Goal: Task Accomplishment & Management: Manage account settings

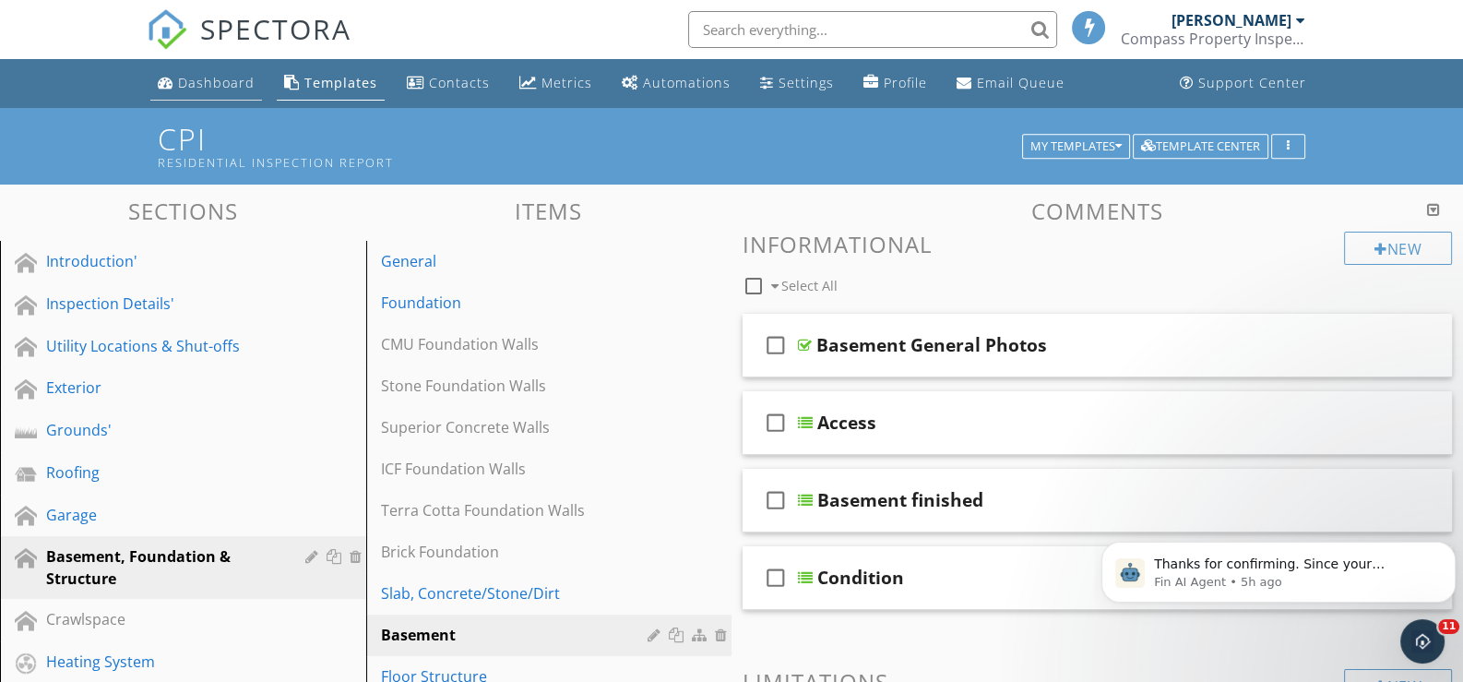
click at [214, 78] on div "Dashboard" at bounding box center [216, 83] width 77 height 18
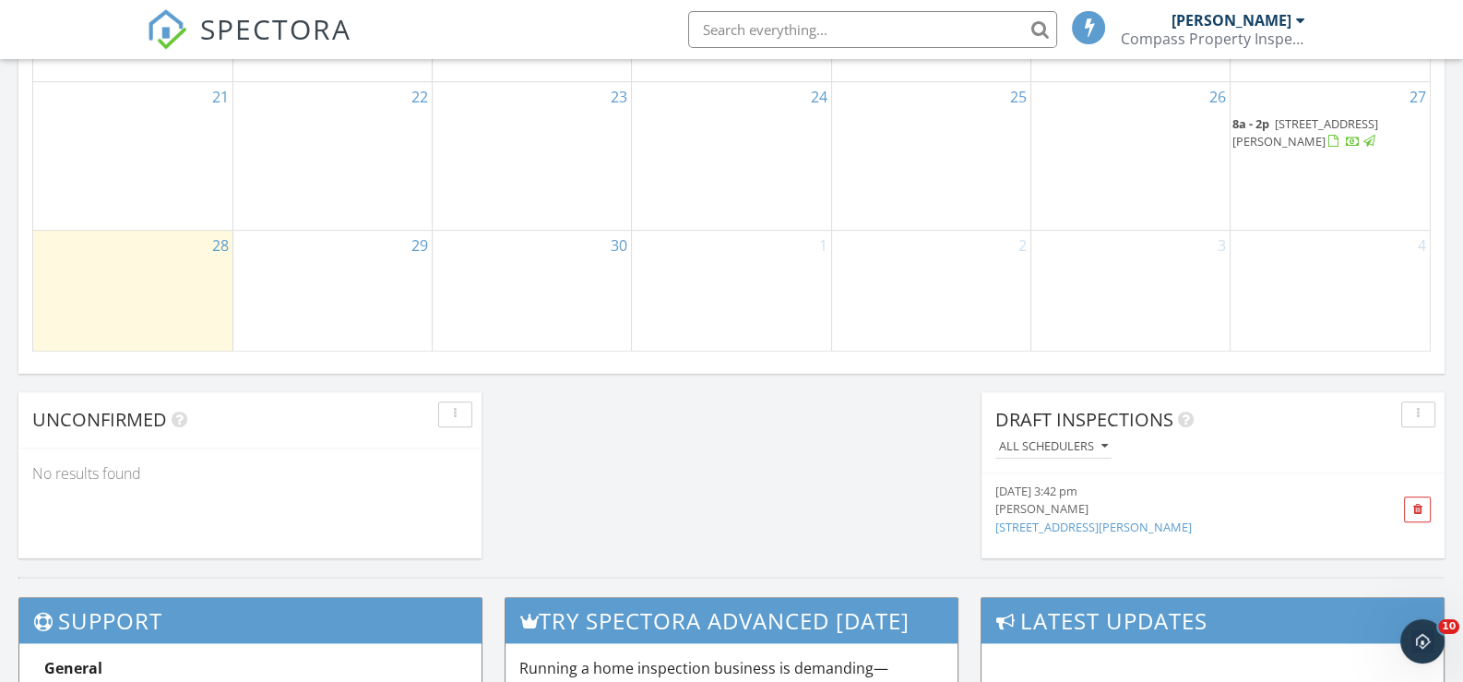
scroll to position [1384, 0]
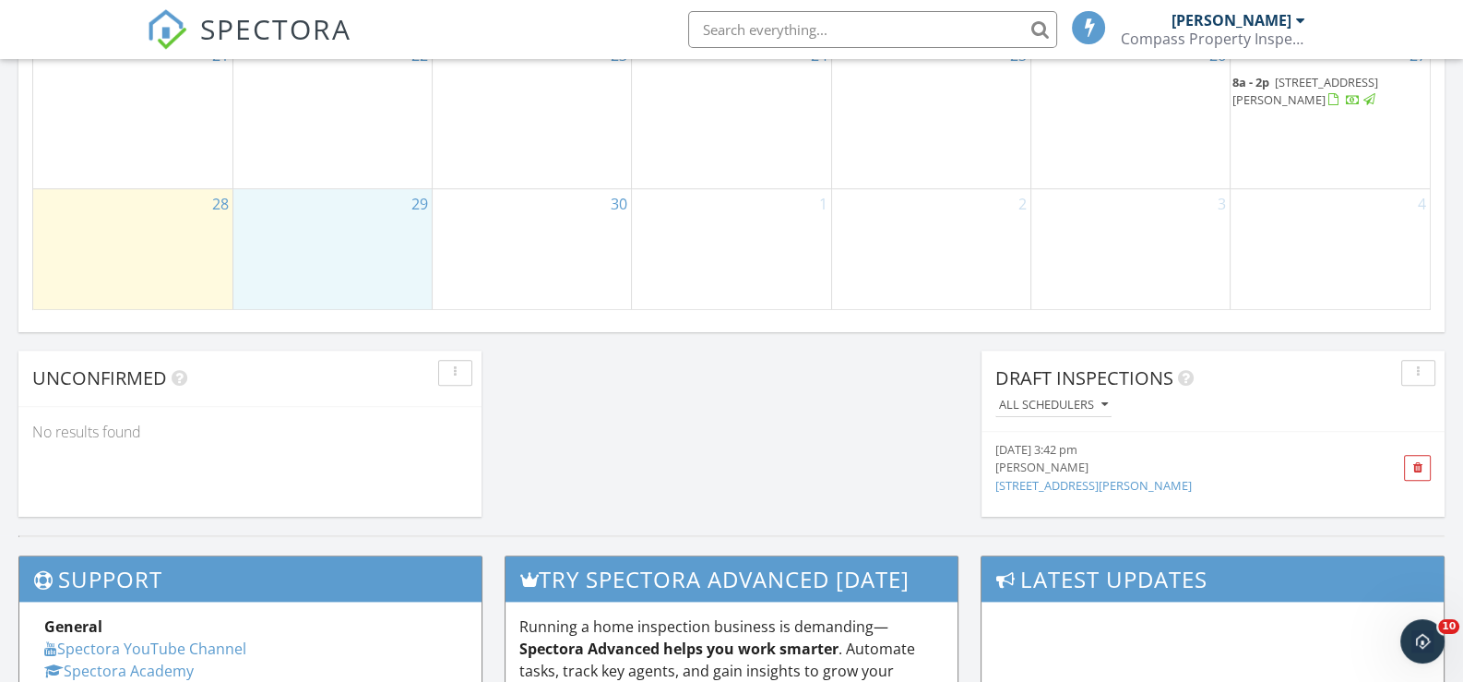
click at [291, 245] on div "29" at bounding box center [332, 249] width 198 height 121
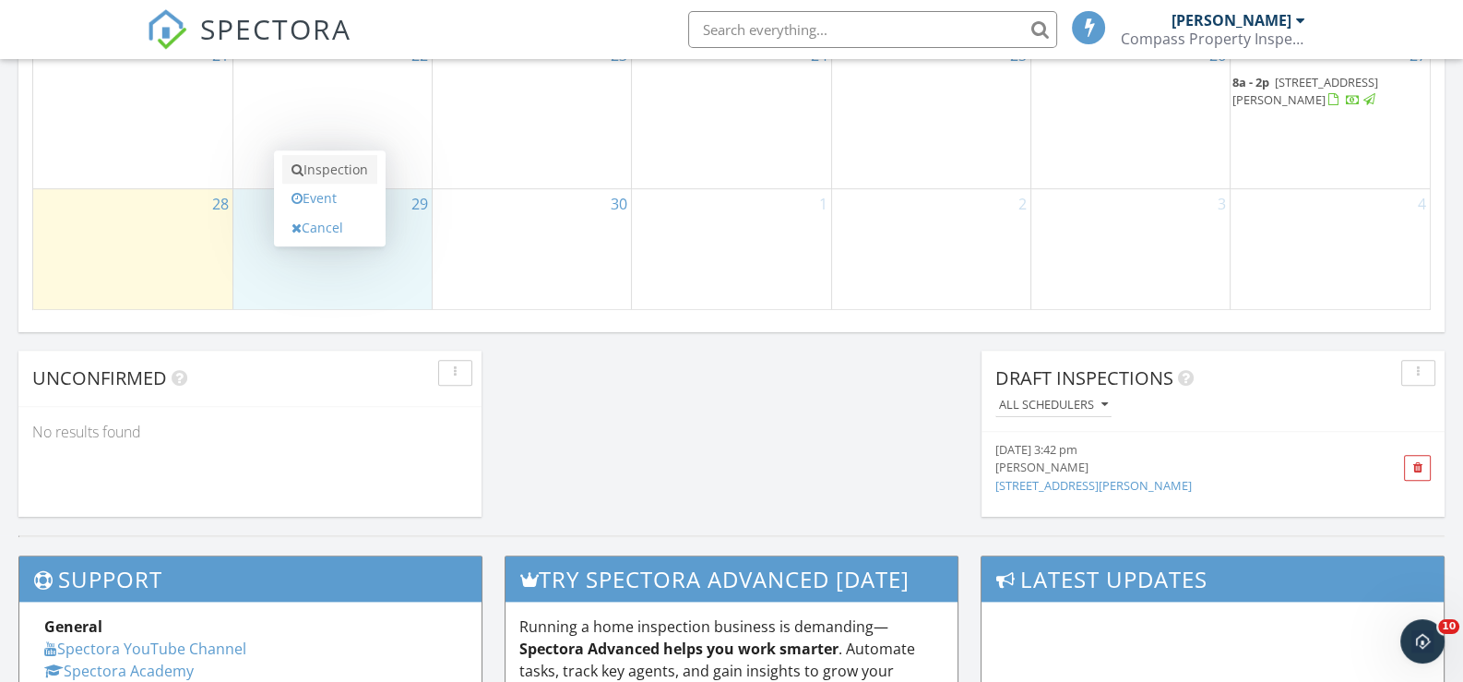
click at [327, 165] on link "Inspection" at bounding box center [329, 170] width 95 height 30
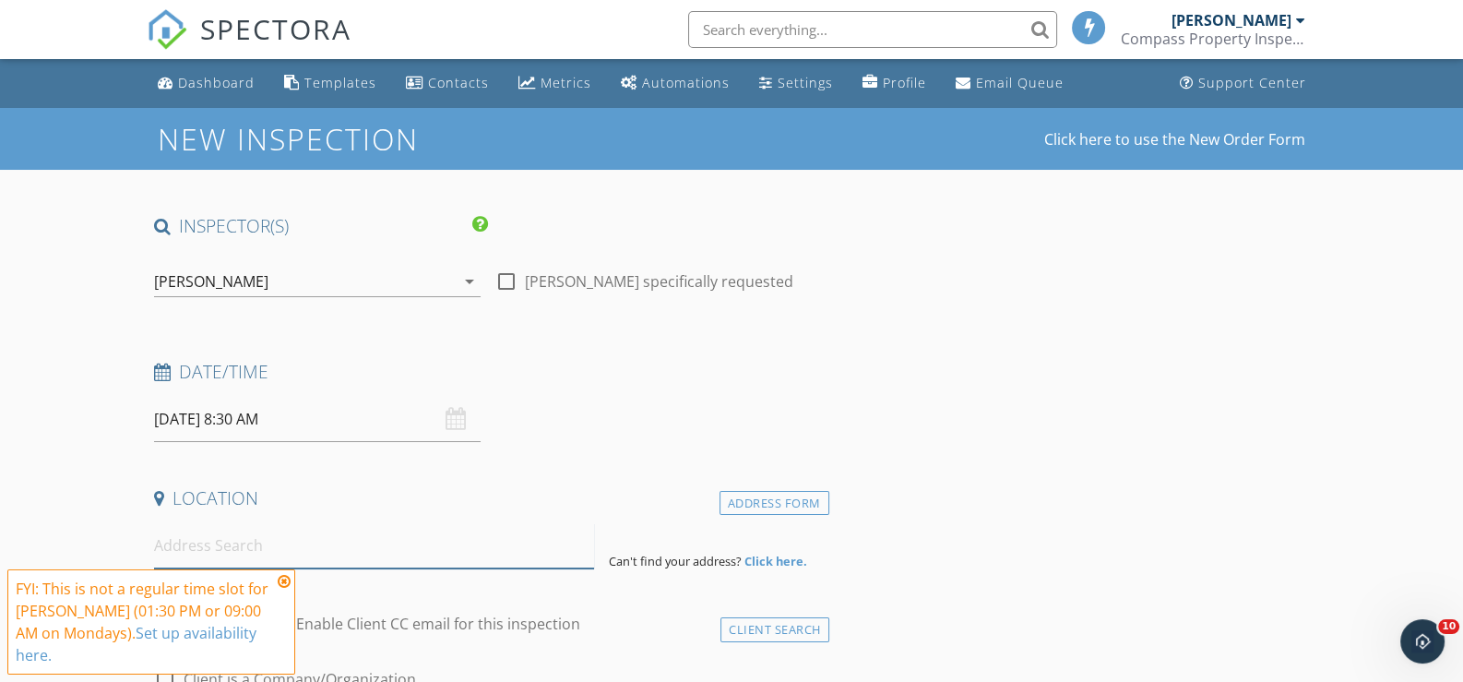
click at [226, 531] on input at bounding box center [374, 545] width 440 height 45
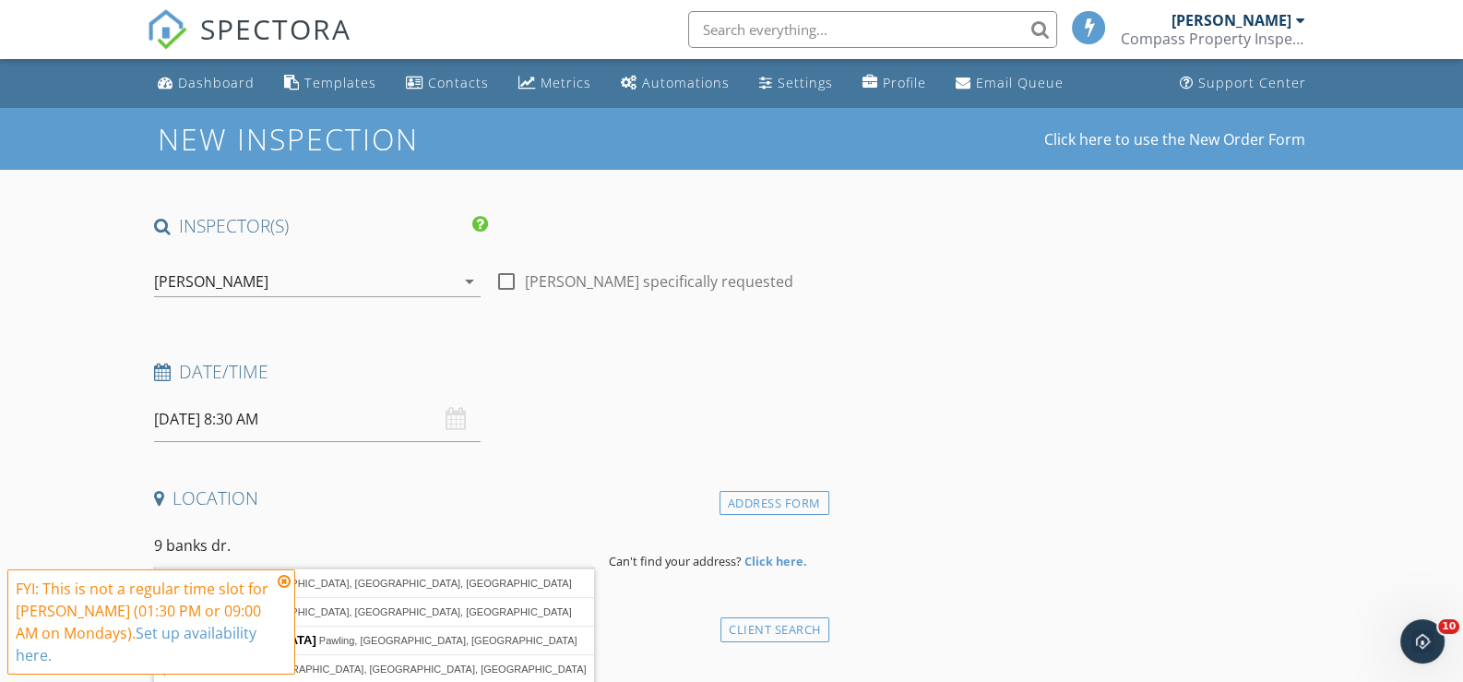
click at [281, 579] on icon at bounding box center [284, 581] width 13 height 15
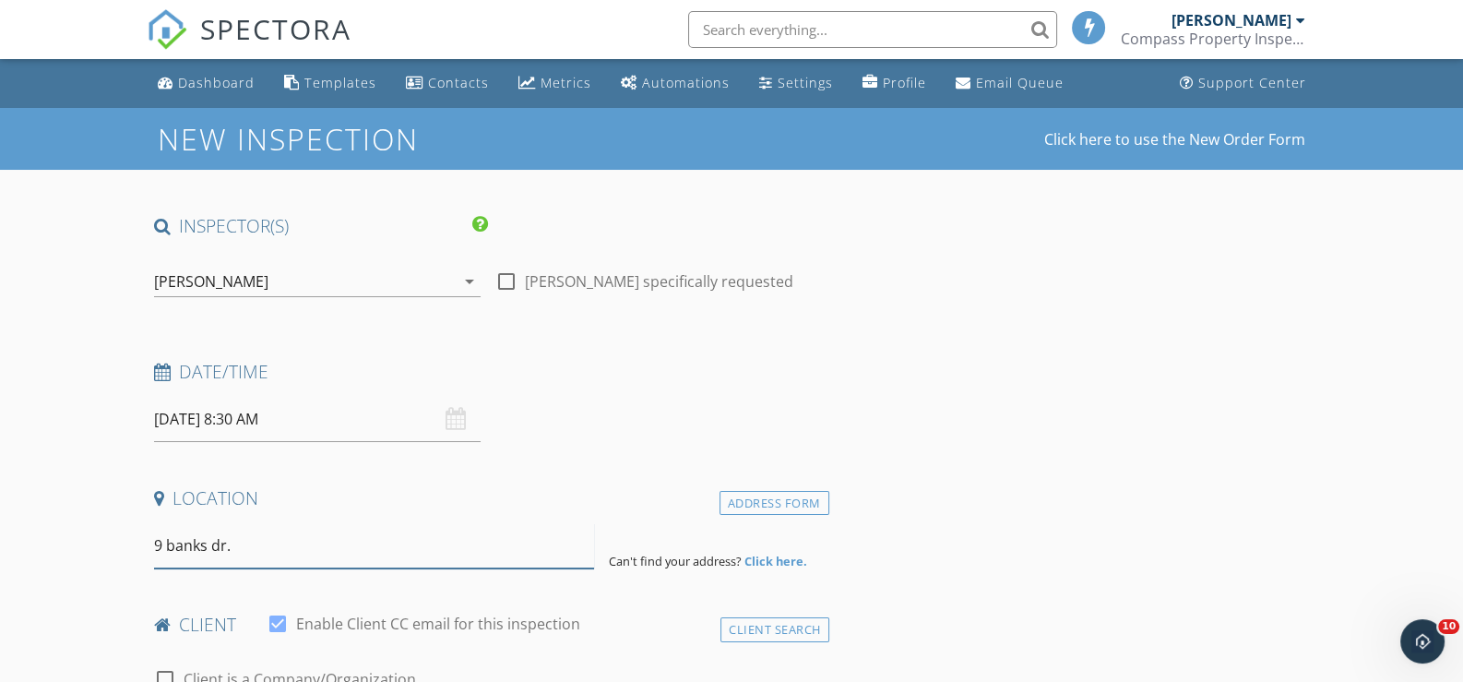
click at [257, 537] on input "9 banks dr." at bounding box center [374, 545] width 440 height 45
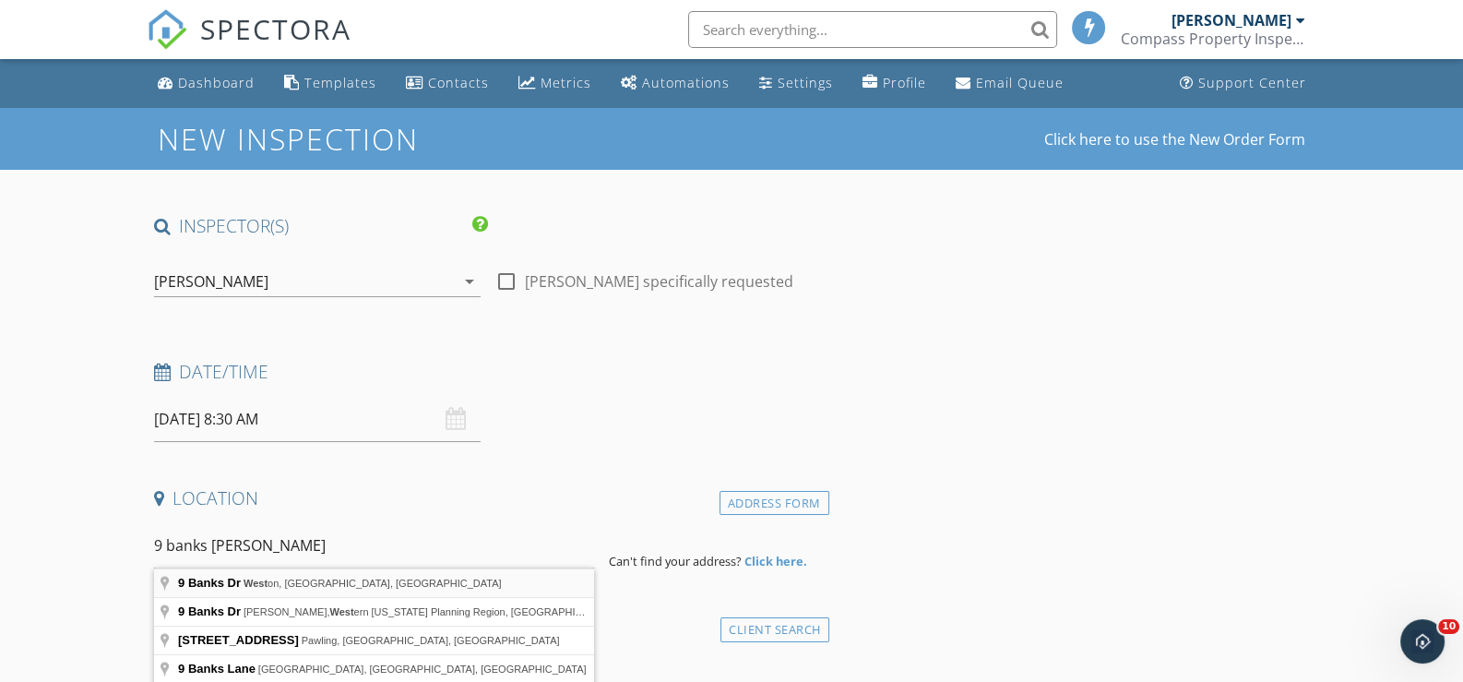
type input "9 Banks Dr, Weston, CT, USA"
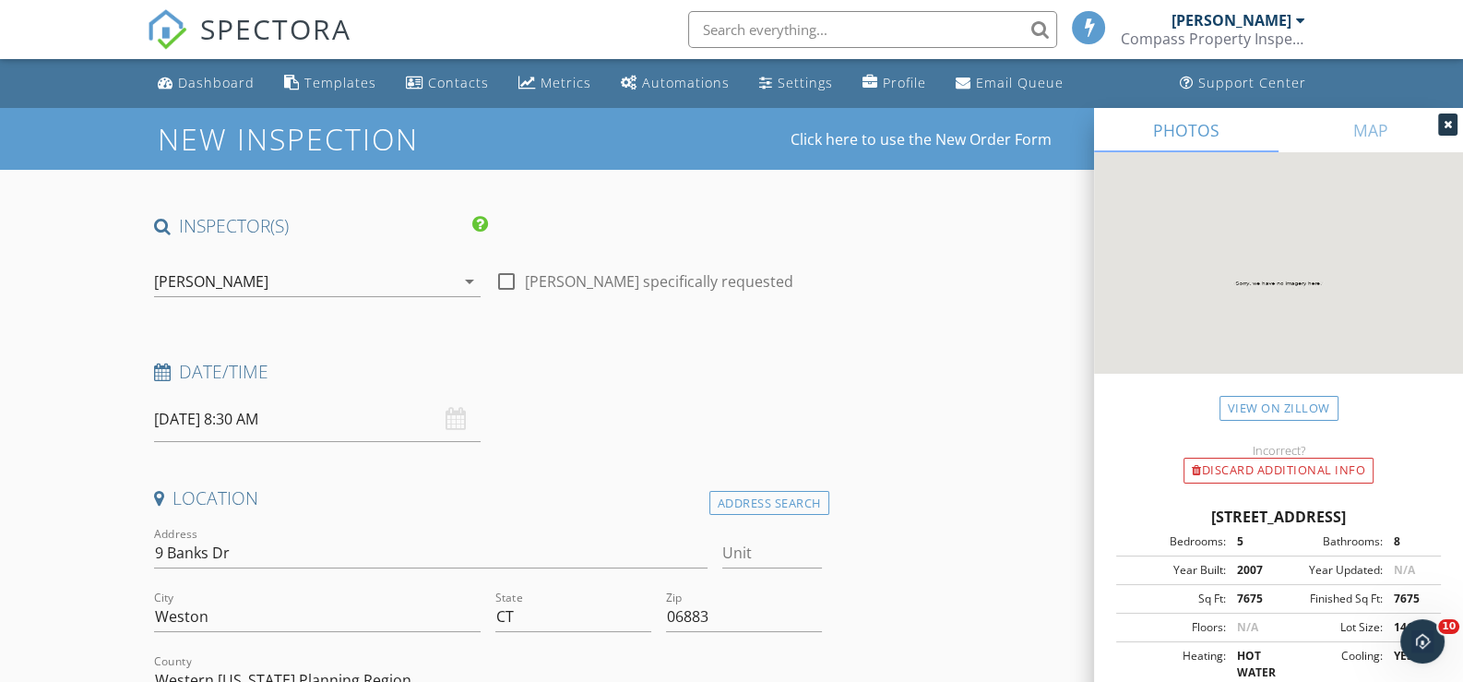
click at [1445, 121] on icon at bounding box center [1448, 124] width 8 height 11
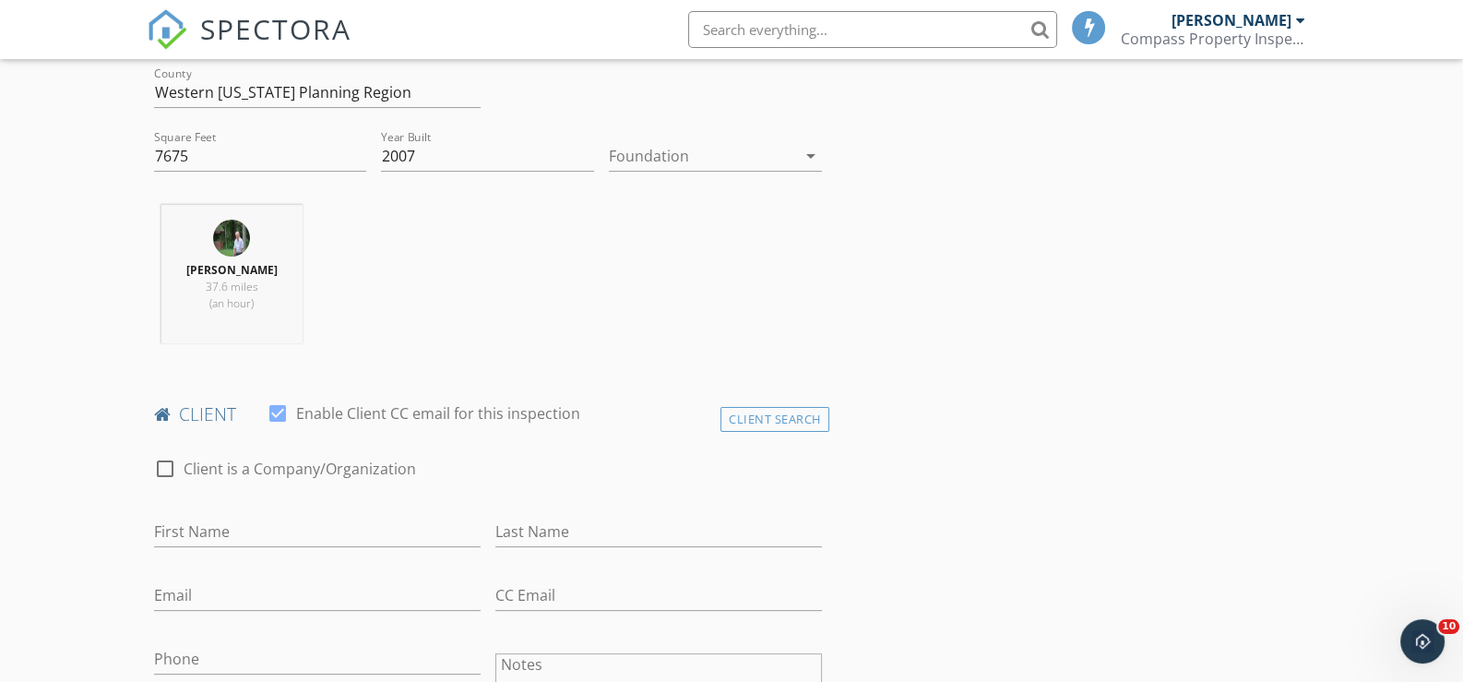
scroll to position [646, 0]
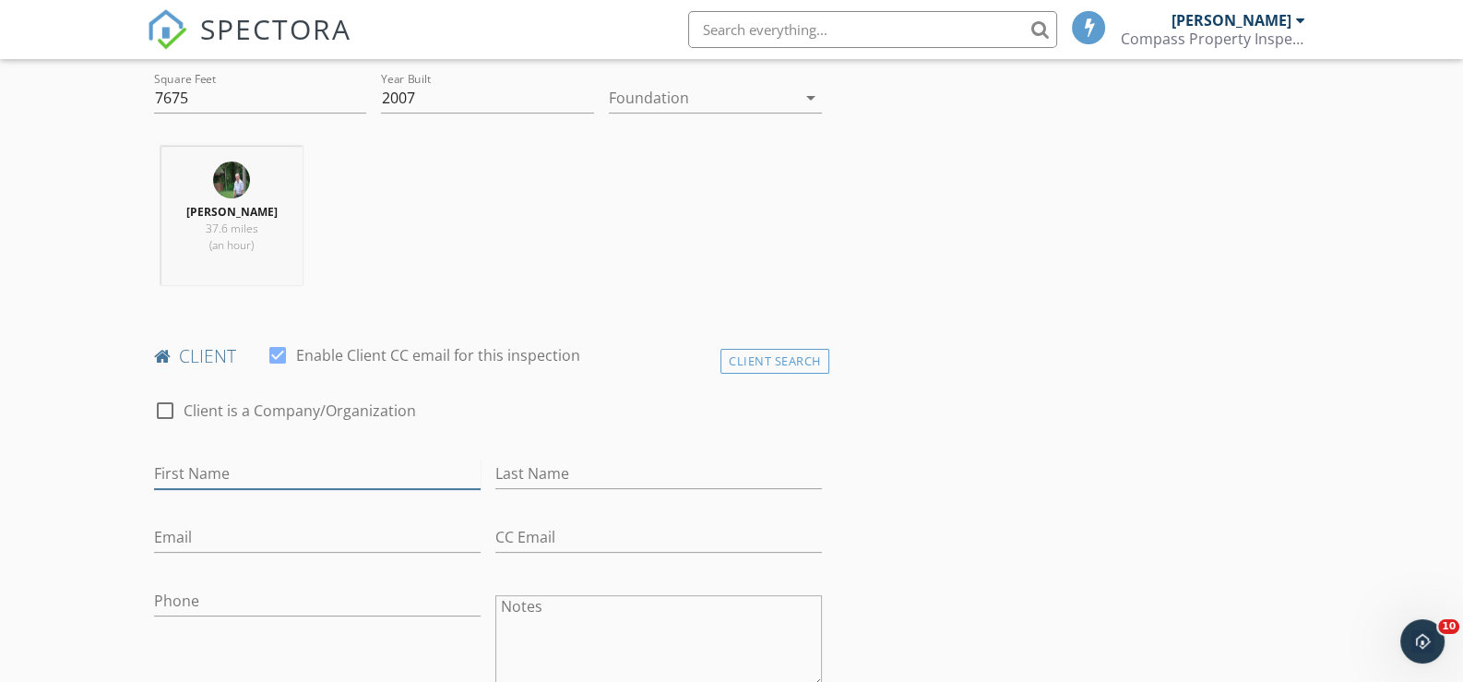
click at [243, 463] on input "First Name" at bounding box center [317, 474] width 327 height 30
type input "rob"
click at [560, 470] on input "Last Name" at bounding box center [659, 474] width 327 height 30
type input "r"
type input "[PERSON_NAME]"
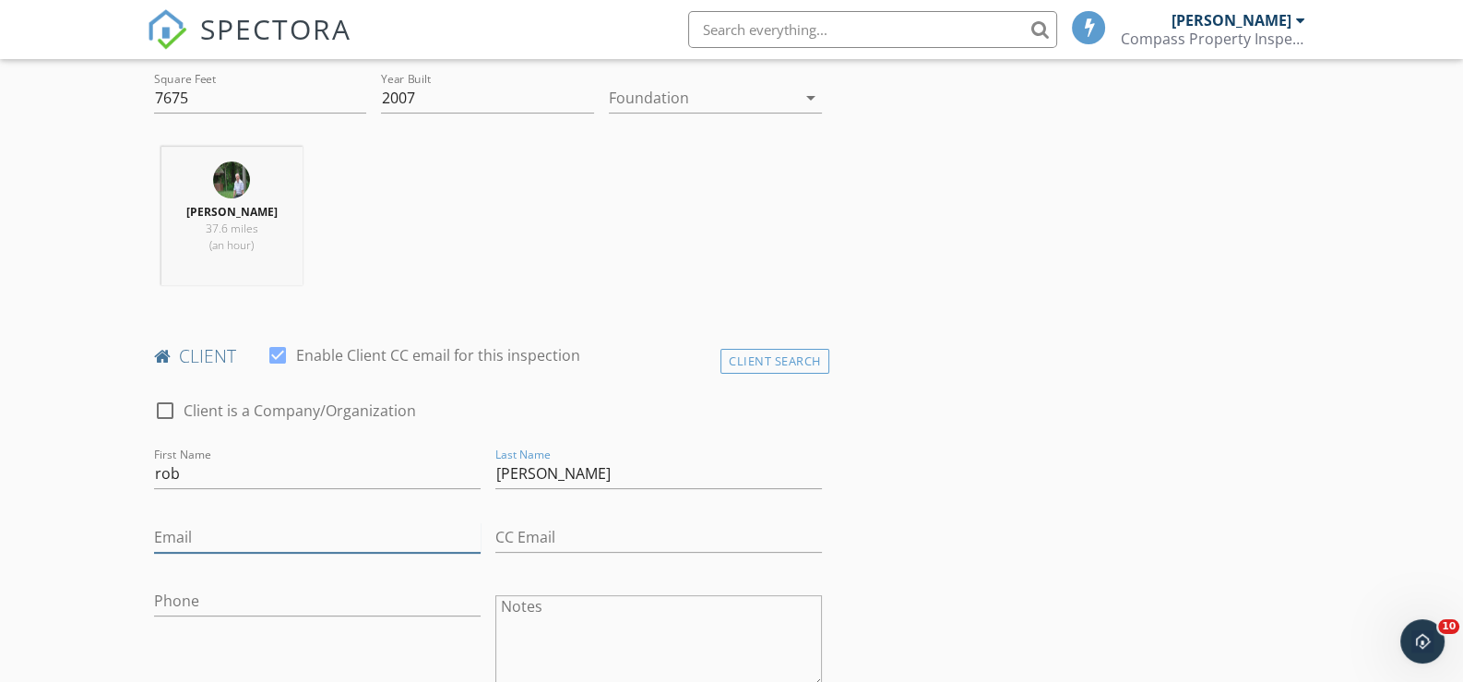
click at [204, 533] on input "Email" at bounding box center [317, 537] width 327 height 30
type input "r"
type input "[EMAIL_ADDRESS][DOMAIN_NAME]"
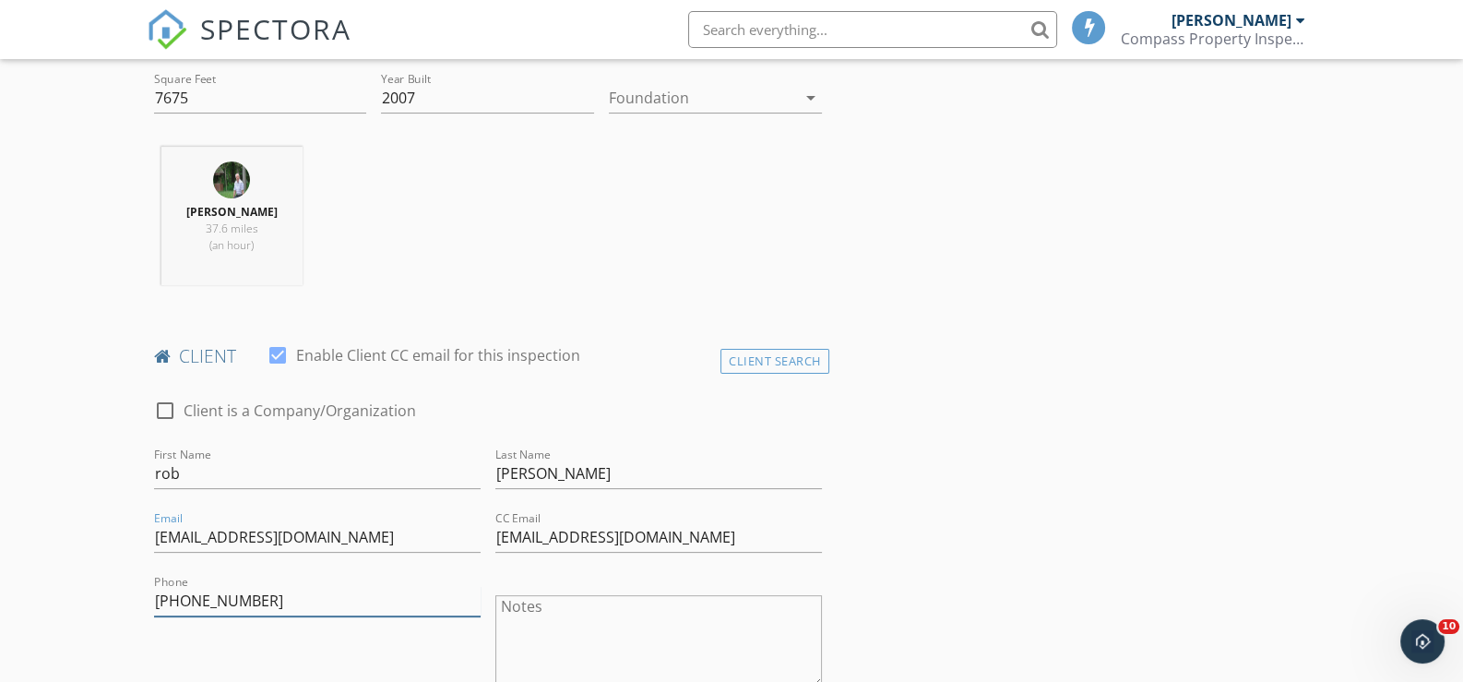
click at [280, 599] on input "845-797-4763" at bounding box center [317, 601] width 327 height 30
type input "8"
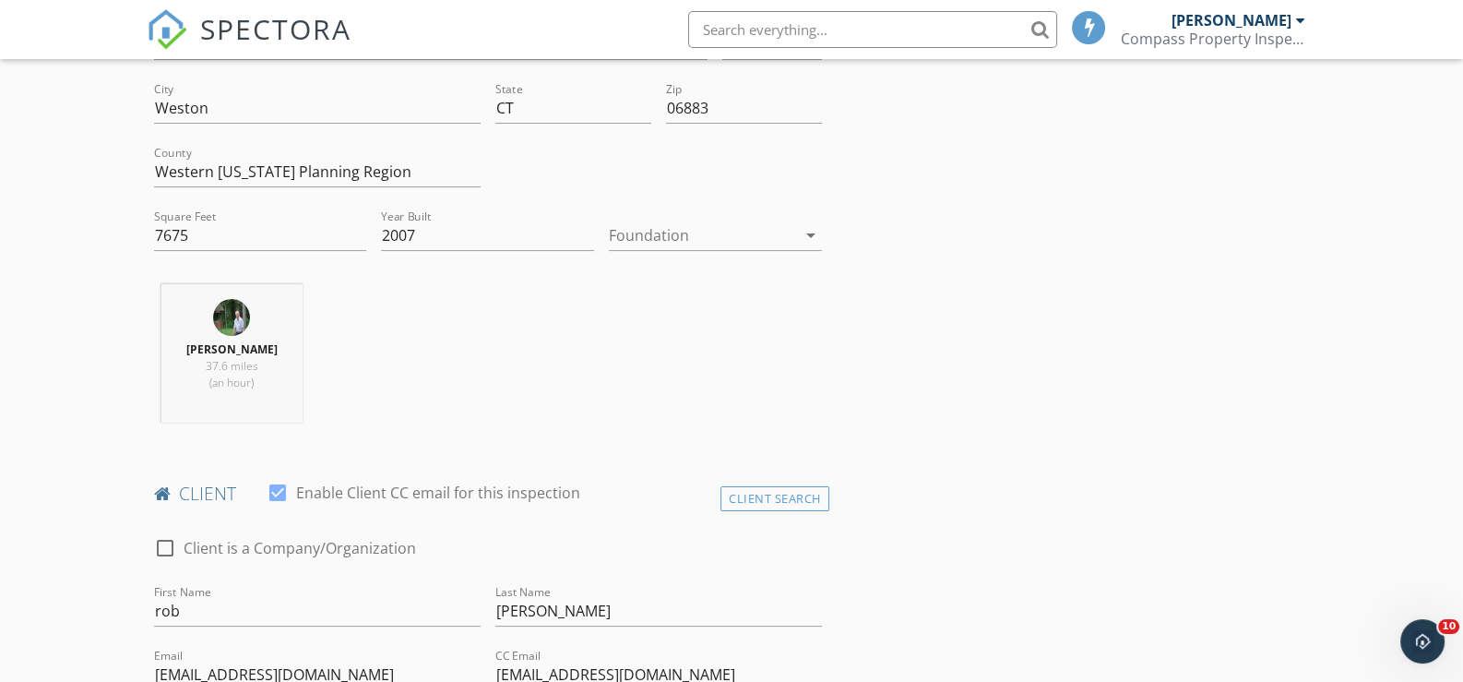
scroll to position [554, 0]
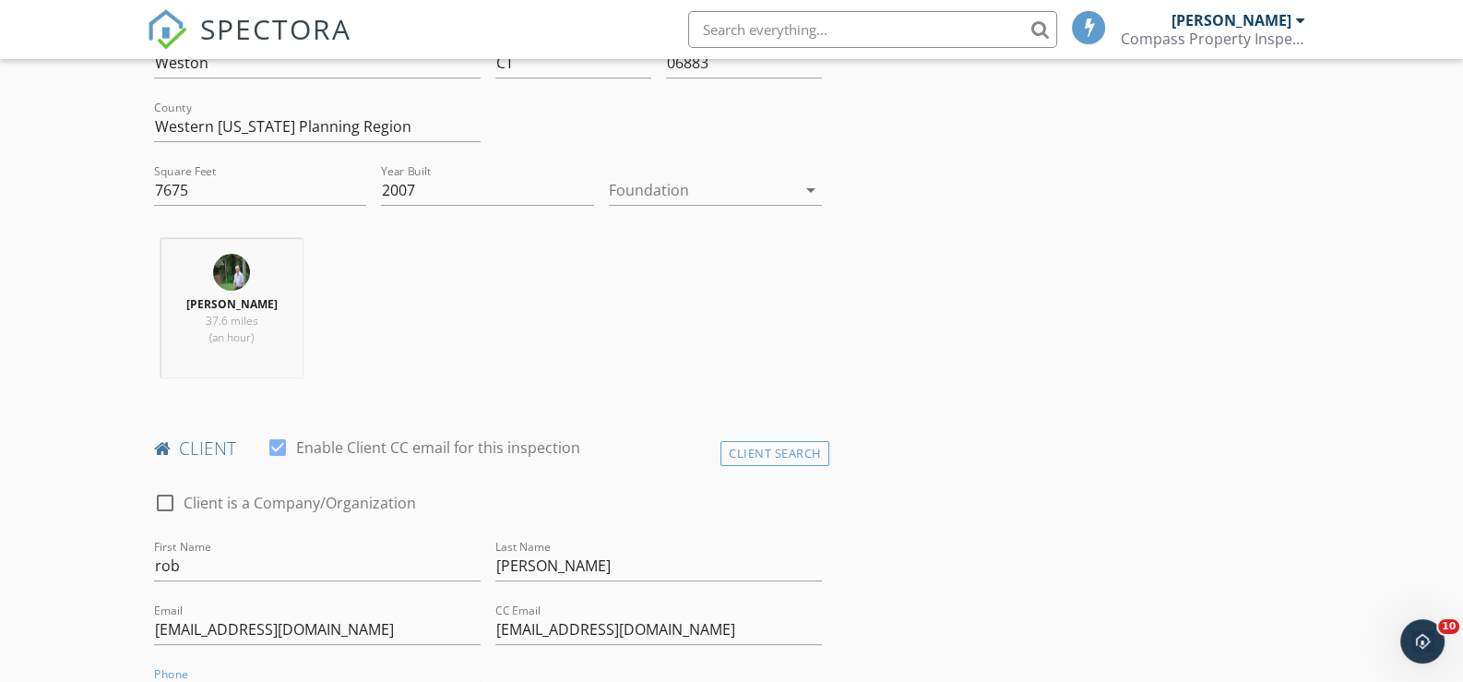
type input "475-257-2263"
click at [280, 442] on div at bounding box center [277, 447] width 31 height 31
checkbox input "false"
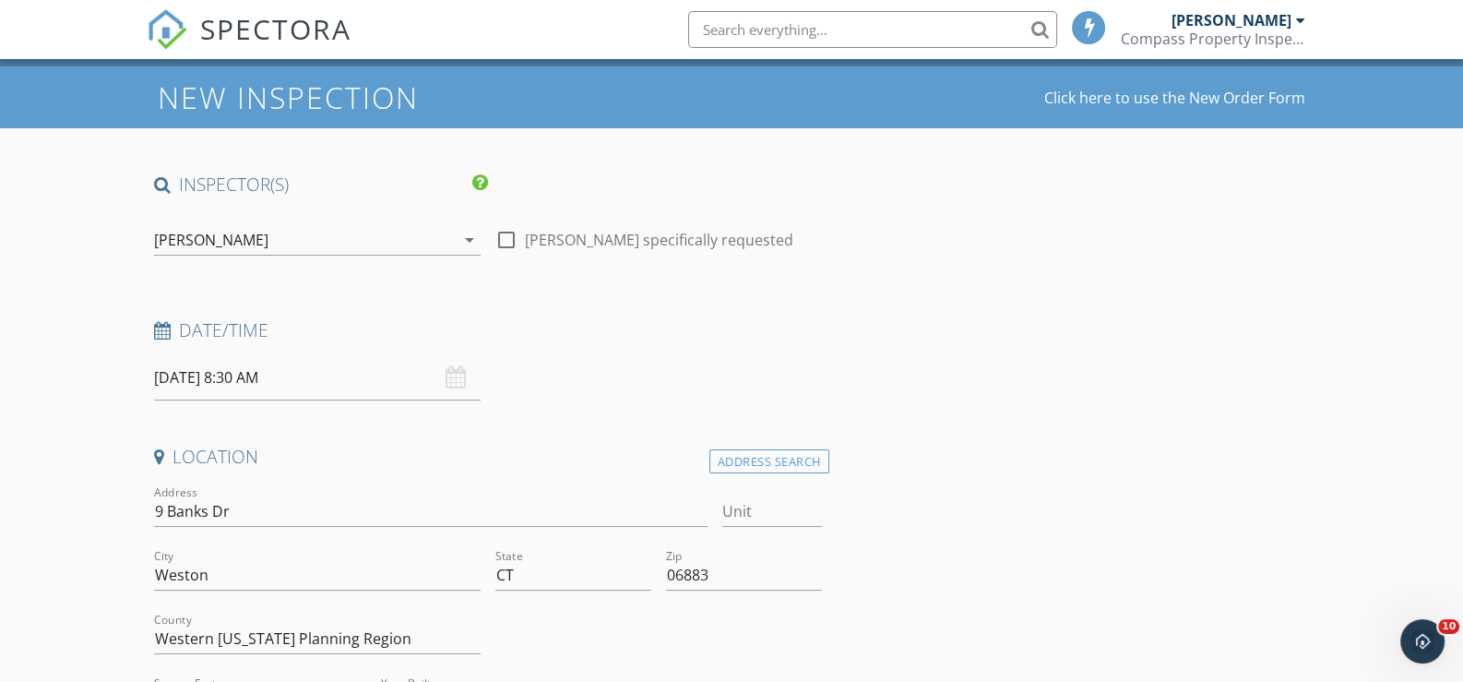
scroll to position [0, 0]
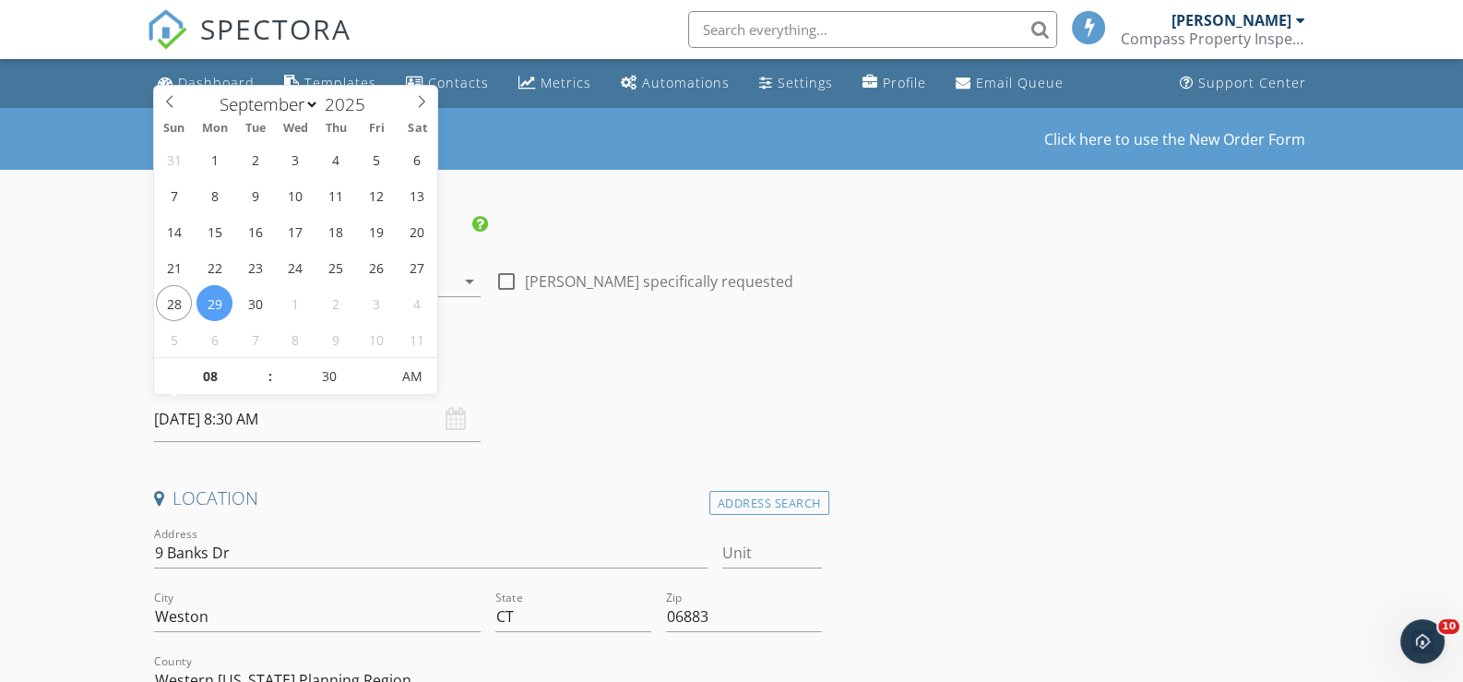
click at [326, 422] on input "09/29/2025 8:30 AM" at bounding box center [317, 419] width 327 height 45
type input "09"
type input "09/29/2025 9:30 AM"
click at [257, 363] on span at bounding box center [261, 367] width 13 height 18
type input "10"
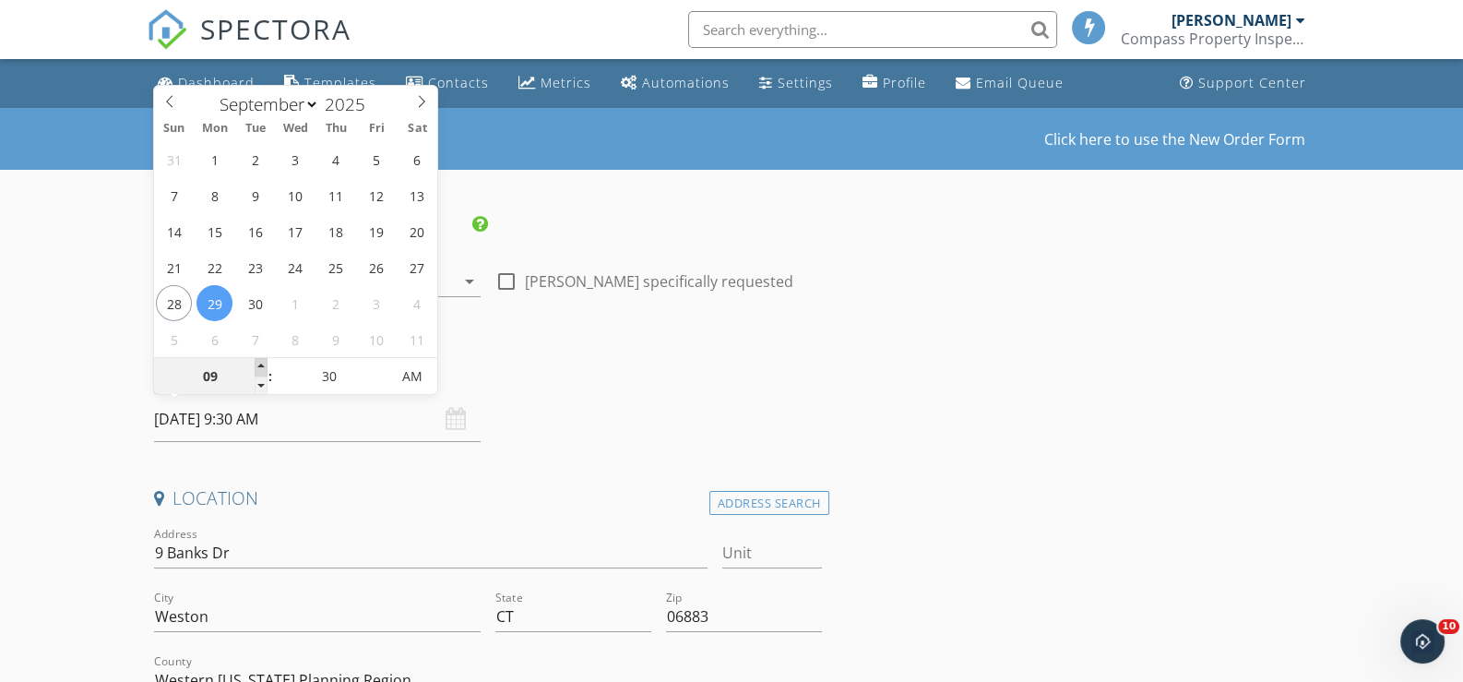
type input "09/29/2025 10:30 AM"
click at [257, 363] on span at bounding box center [261, 367] width 13 height 18
type input "25"
type input "09/29/2025 10:25 AM"
click at [378, 376] on span at bounding box center [380, 385] width 13 height 18
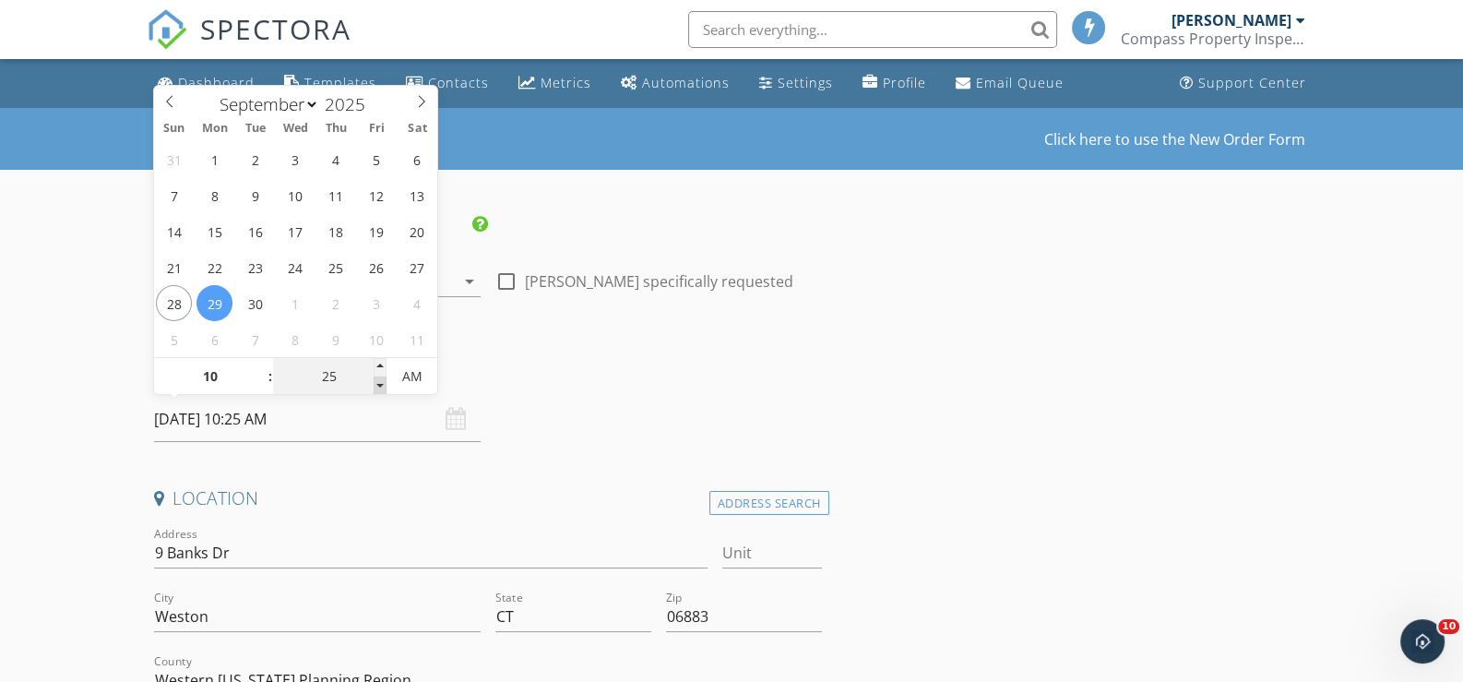
type input "20"
type input "09/29/2025 10:20 AM"
click at [378, 376] on span at bounding box center [380, 385] width 13 height 18
type input "15"
type input "09/29/2025 10:15 AM"
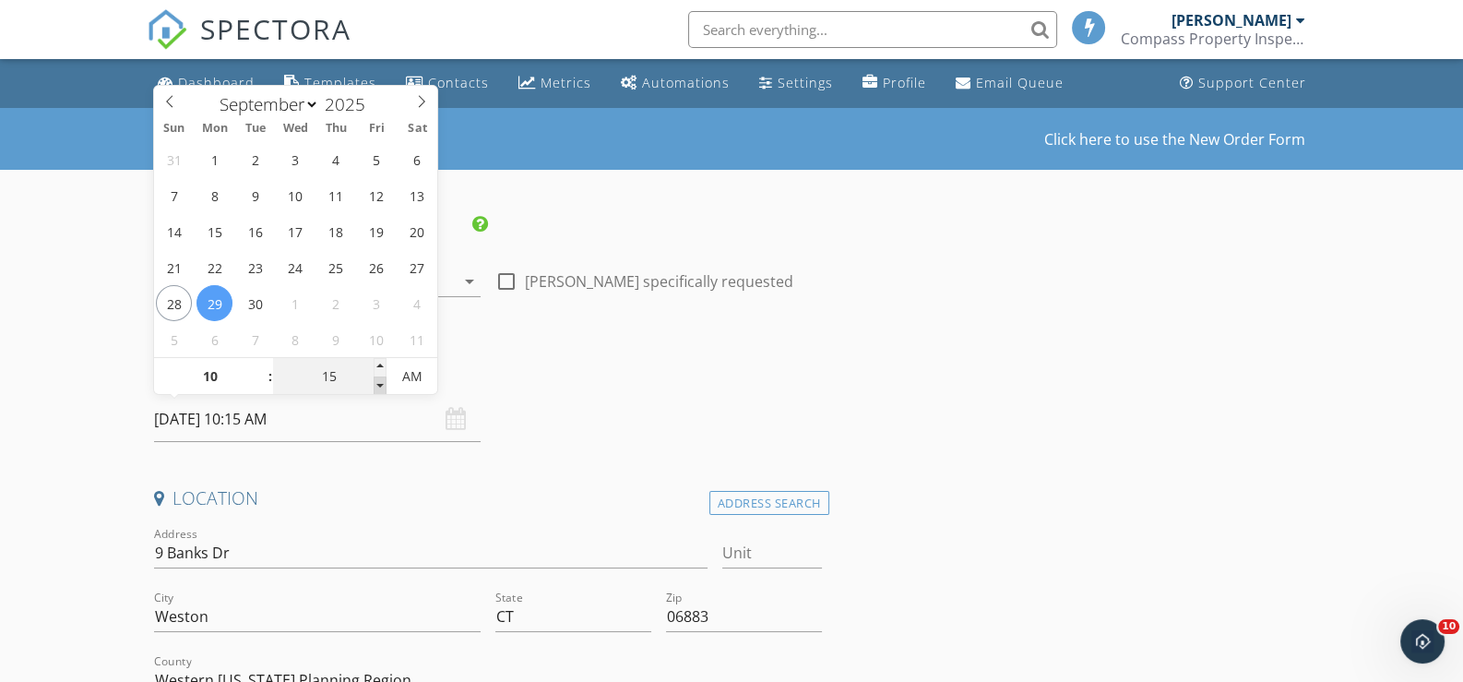
click at [379, 376] on span at bounding box center [380, 385] width 13 height 18
type input "10"
type input "09/29/2025 10:10 AM"
click at [379, 376] on span at bounding box center [380, 385] width 13 height 18
type input "05"
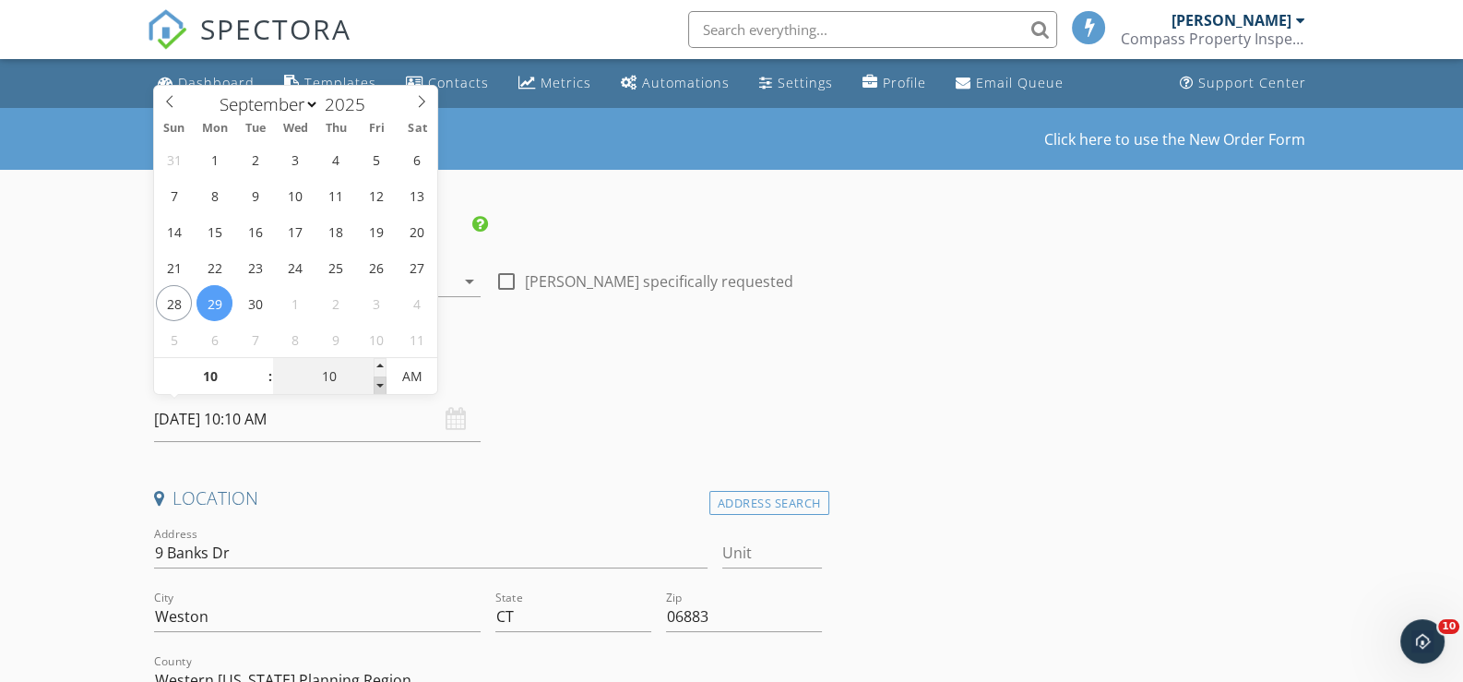
type input "09/29/2025 10:05 AM"
click at [379, 376] on span at bounding box center [380, 385] width 13 height 18
type input "00"
type input "[DATE] 10:00 AM"
click at [380, 376] on span at bounding box center [380, 385] width 13 height 18
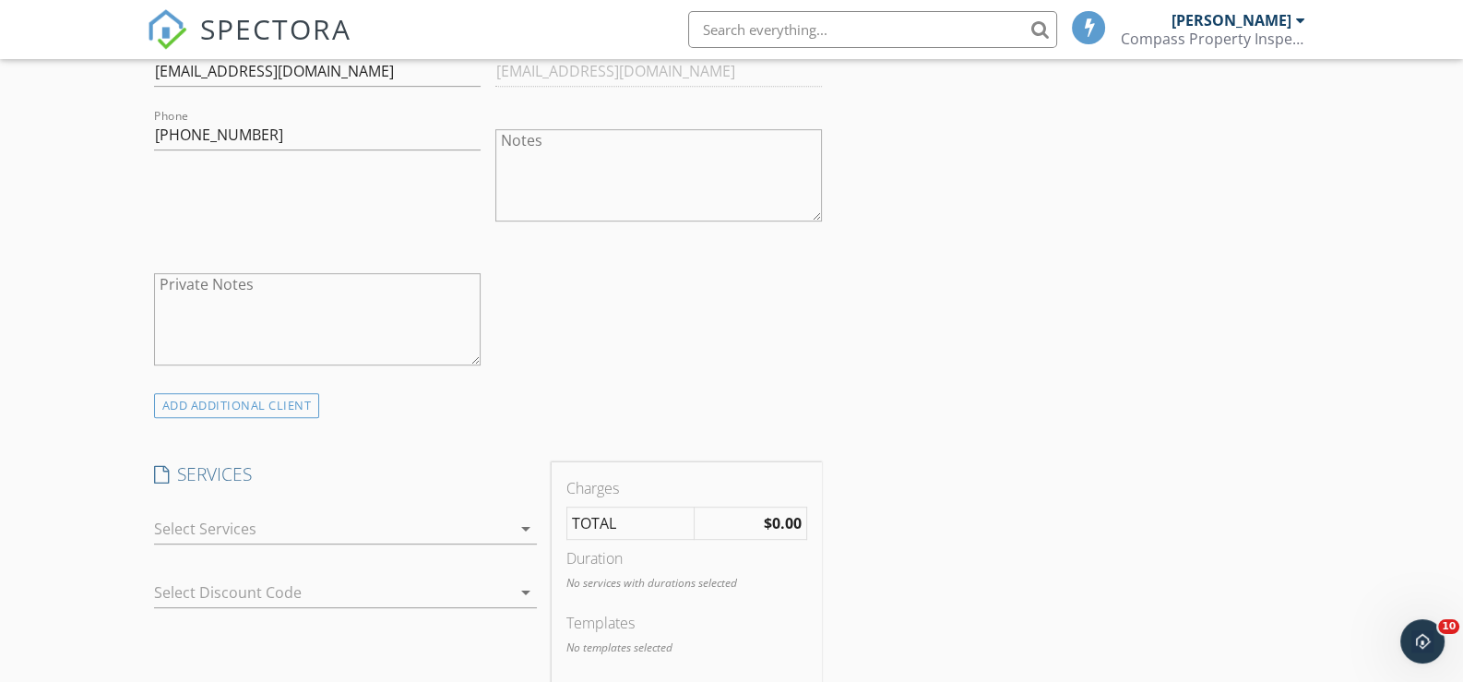
scroll to position [1200, 0]
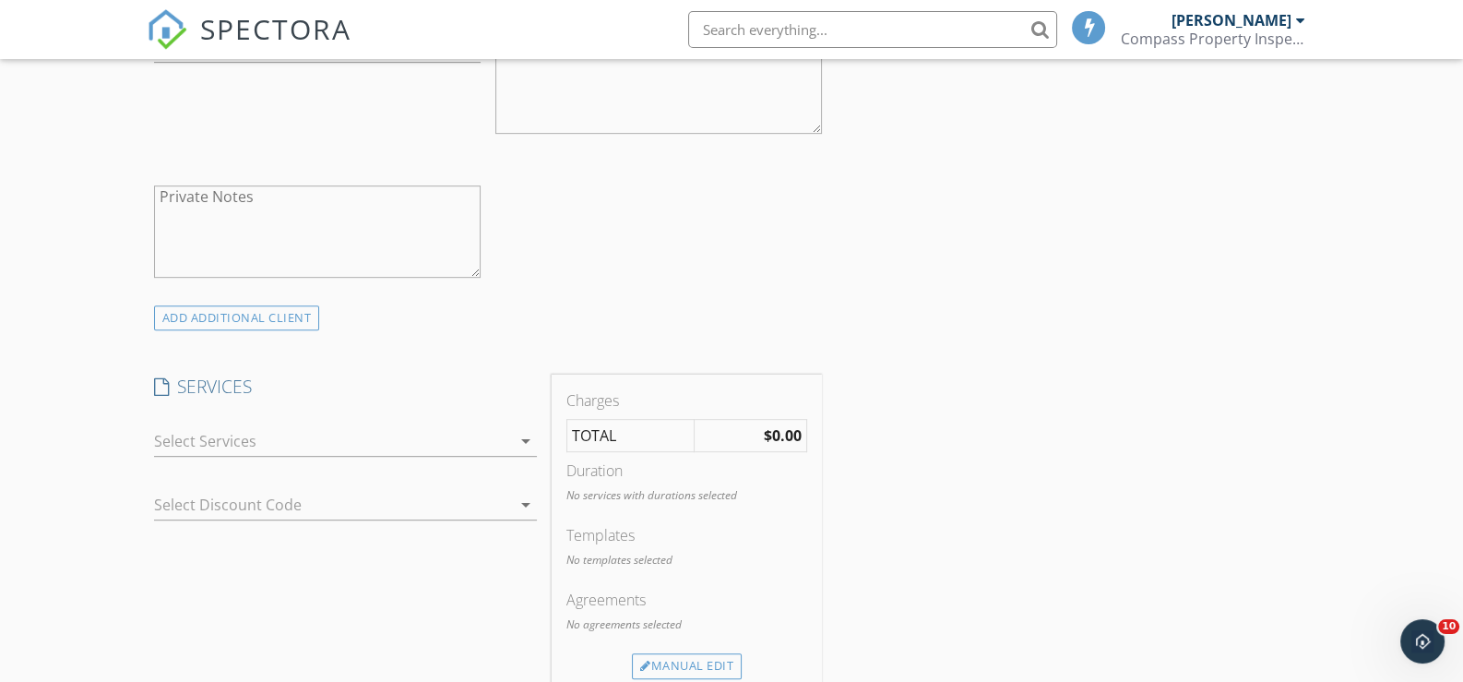
click at [520, 433] on icon "arrow_drop_down" at bounding box center [526, 441] width 22 height 22
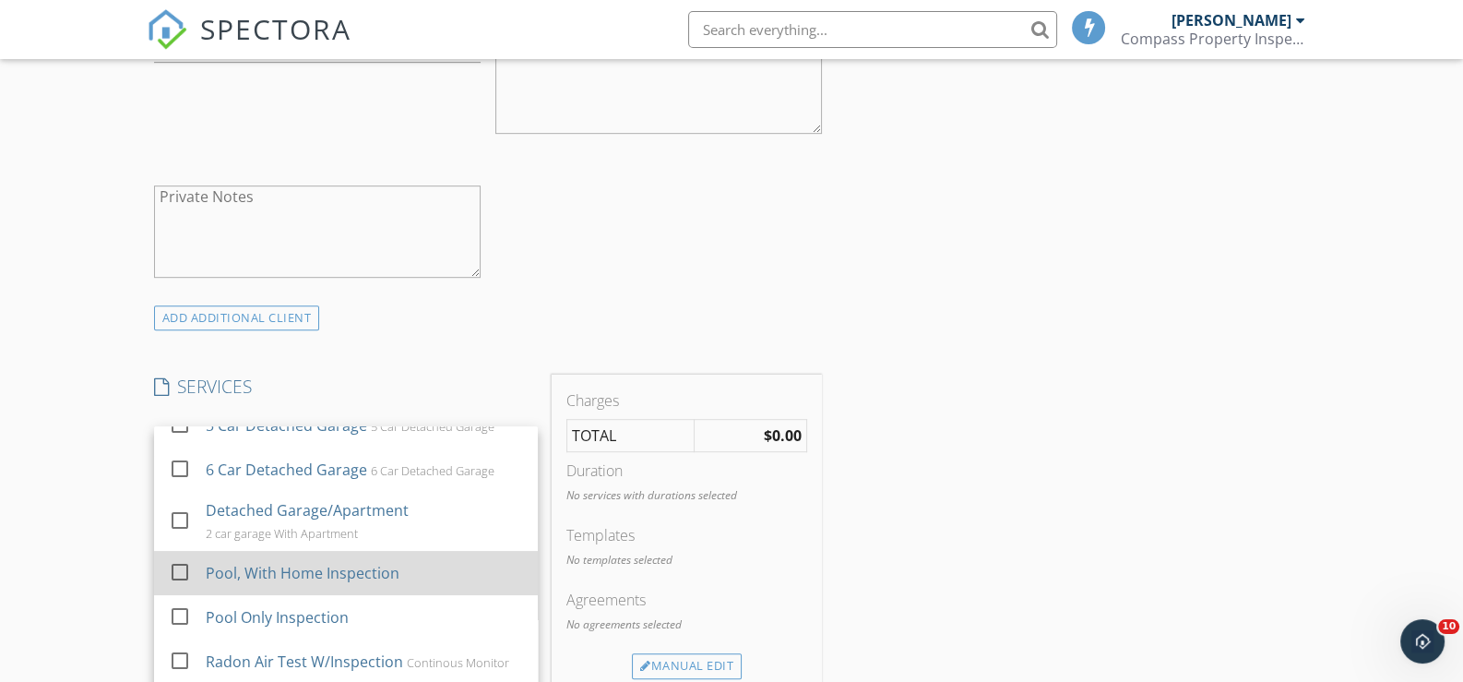
scroll to position [554, 0]
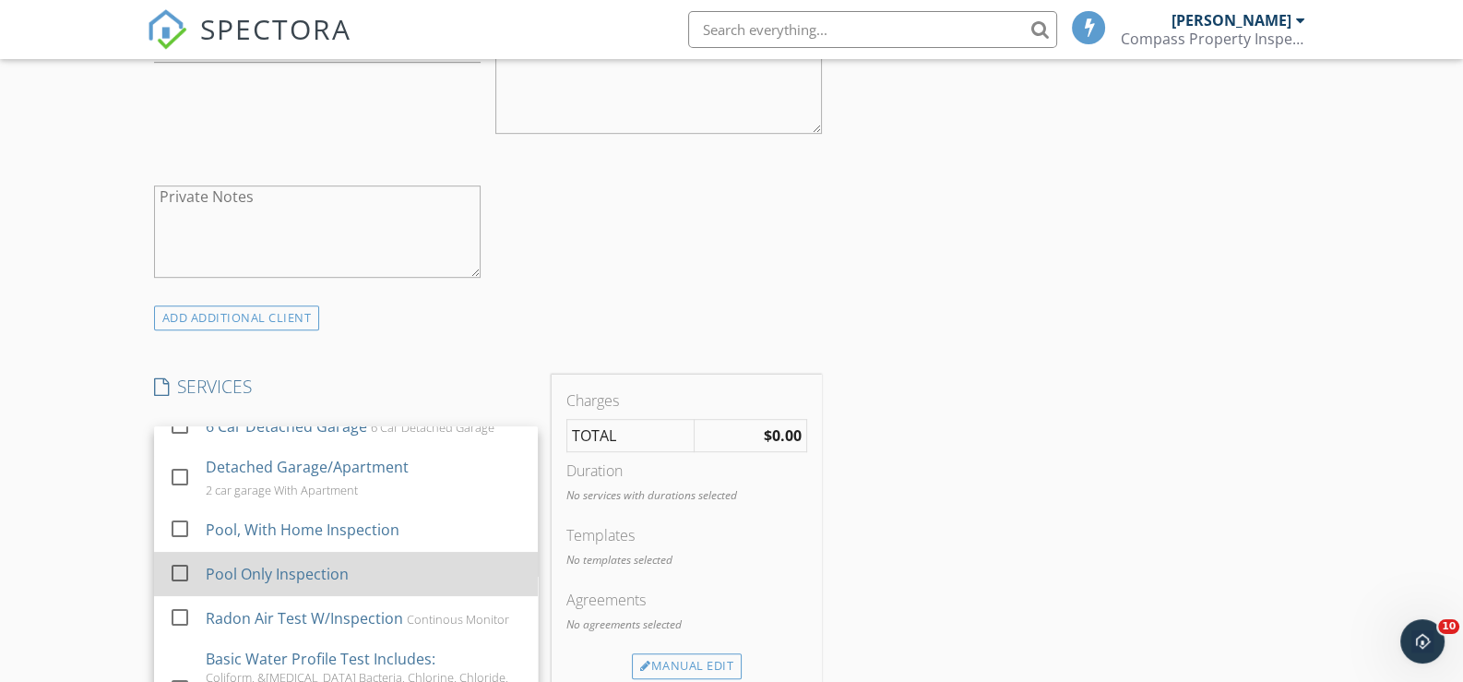
click at [261, 567] on div "Pool Only Inspection" at bounding box center [277, 574] width 143 height 22
checkbox input "false"
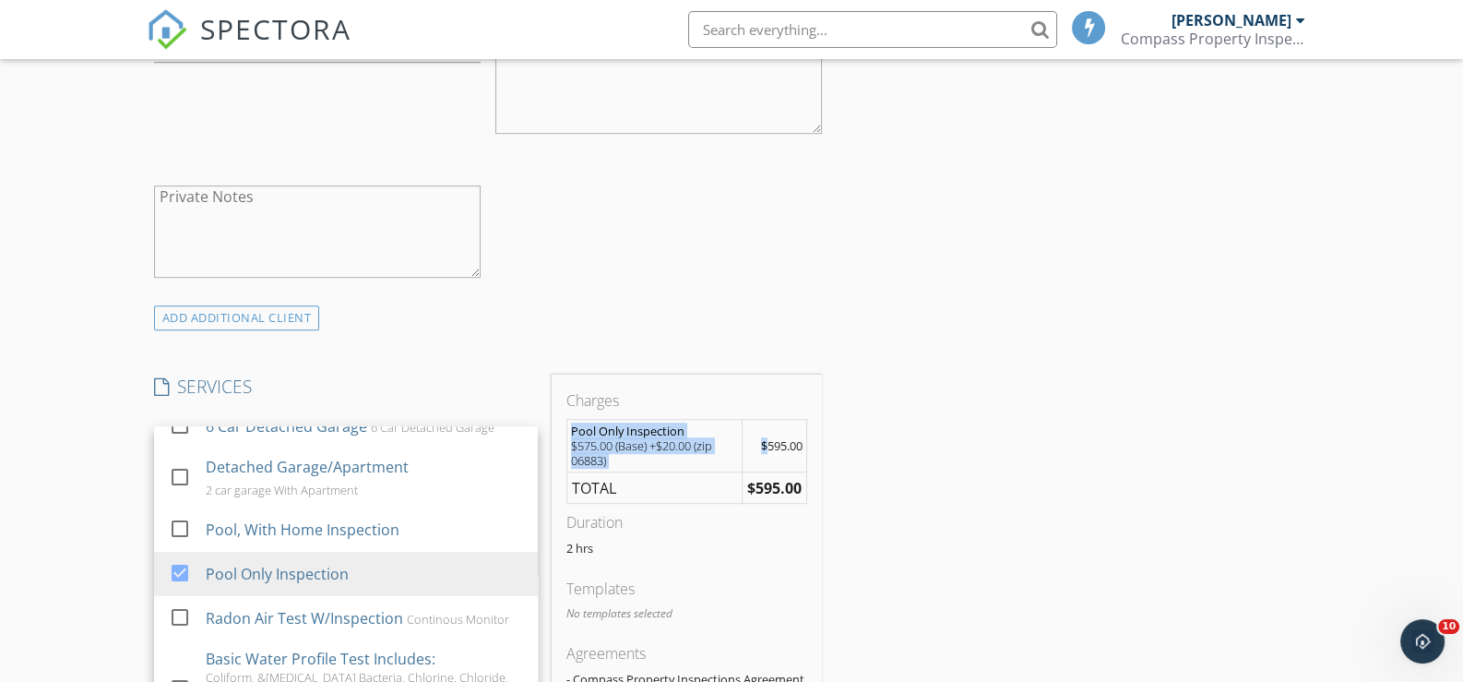
drag, startPoint x: 766, startPoint y: 442, endPoint x: 808, endPoint y: 444, distance: 42.5
click at [808, 444] on div "Charges Pool Only Inspection $575.00 (Base) +$20.00 (zip 06883) $595.00 TOTAL $…" at bounding box center [686, 562] width 269 height 375
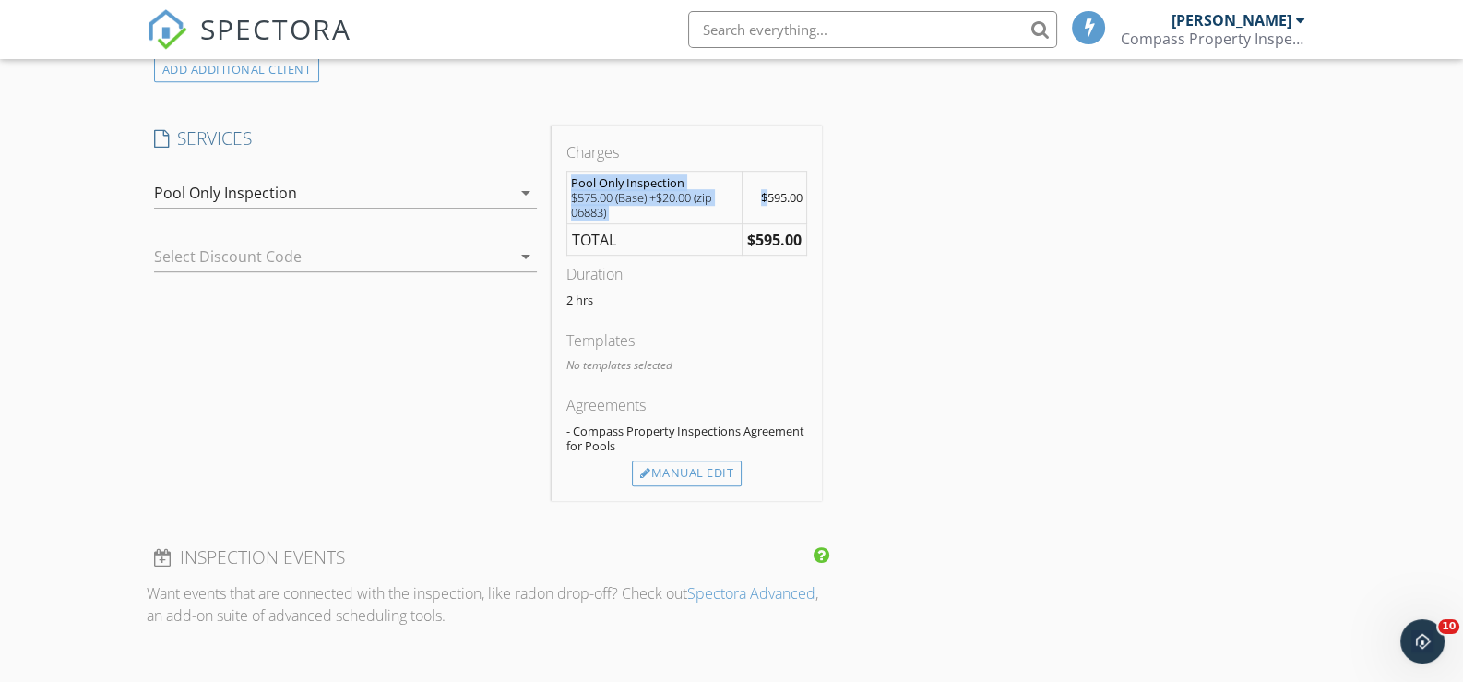
scroll to position [1475, 0]
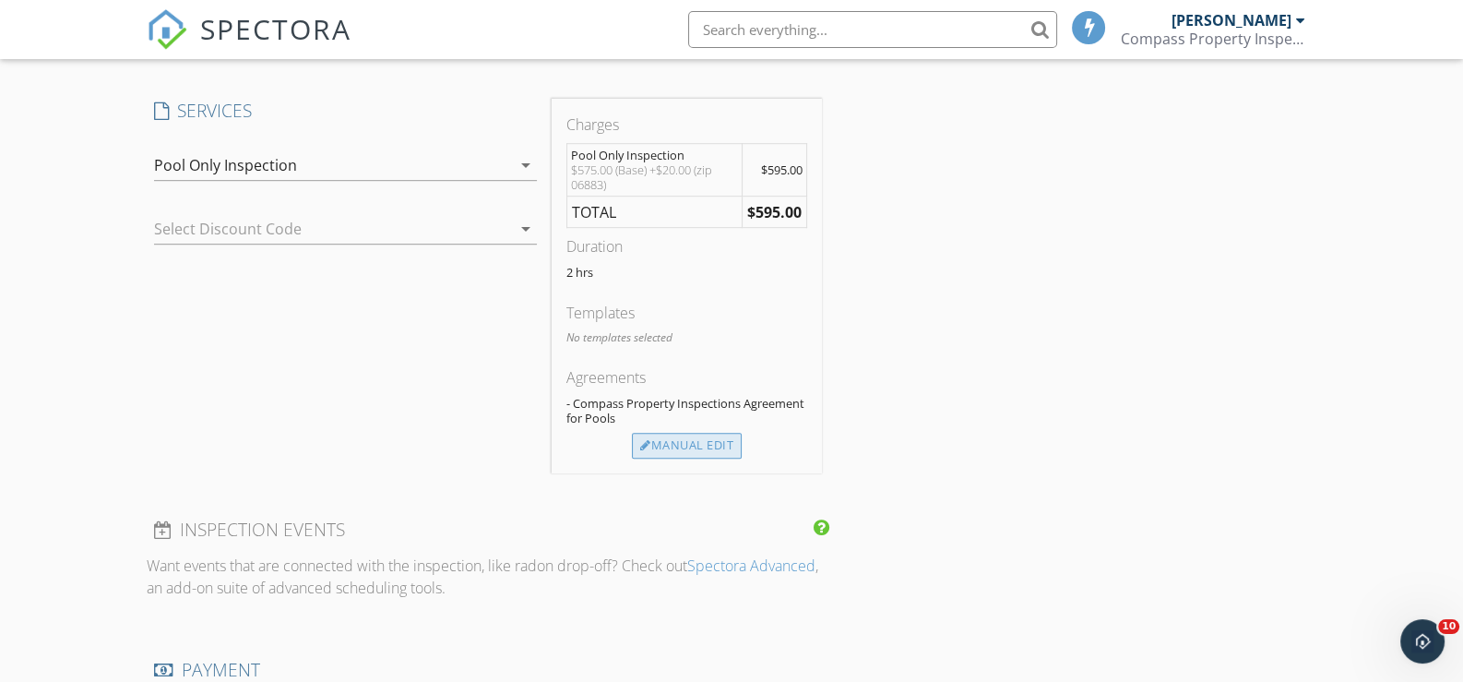
click at [687, 437] on div "Manual Edit" at bounding box center [687, 446] width 110 height 26
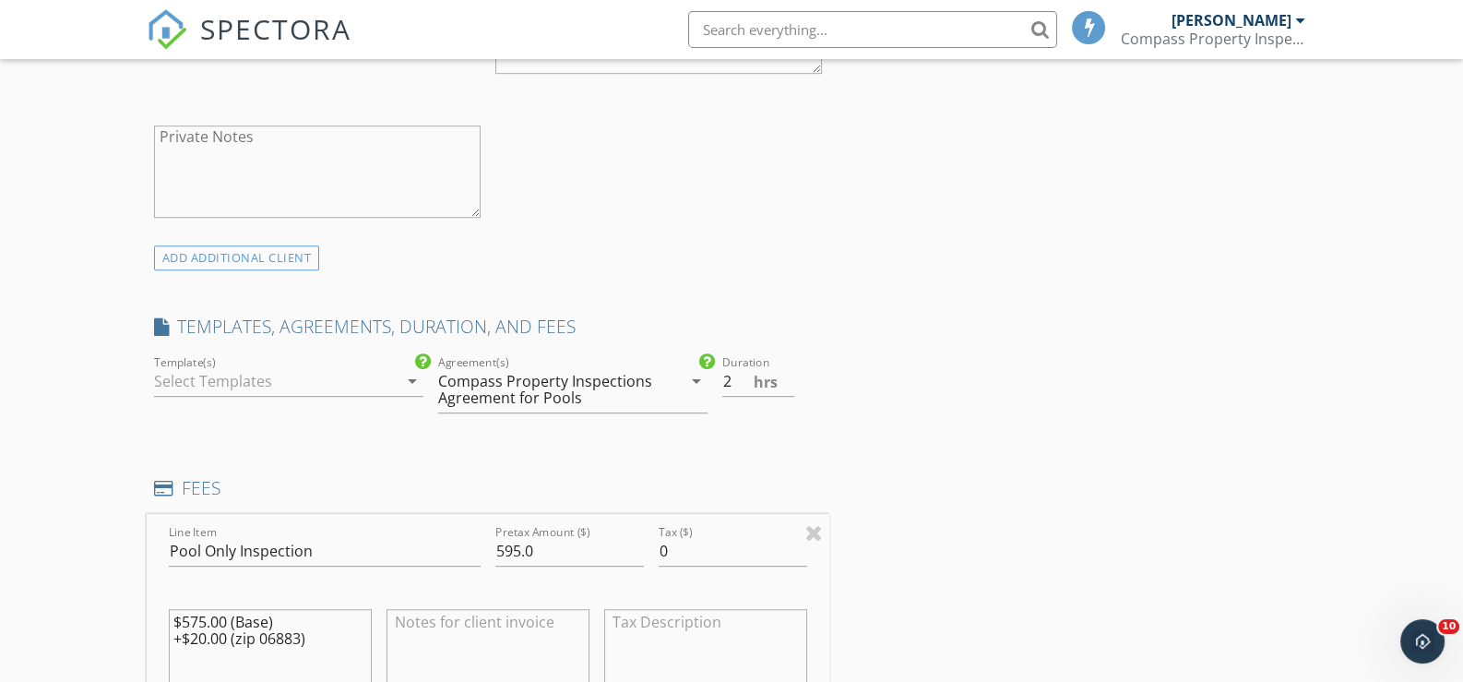
scroll to position [1292, 0]
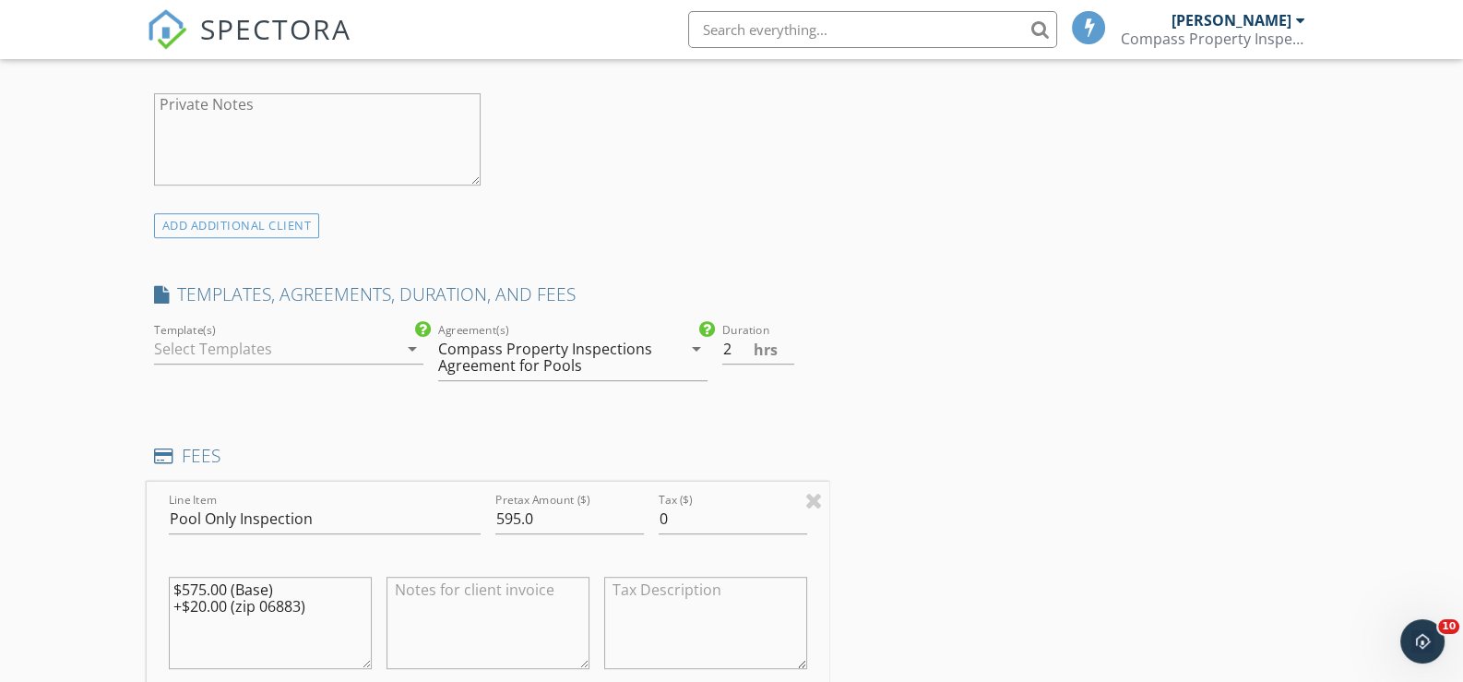
click at [410, 342] on icon "arrow_drop_down" at bounding box center [412, 349] width 22 height 22
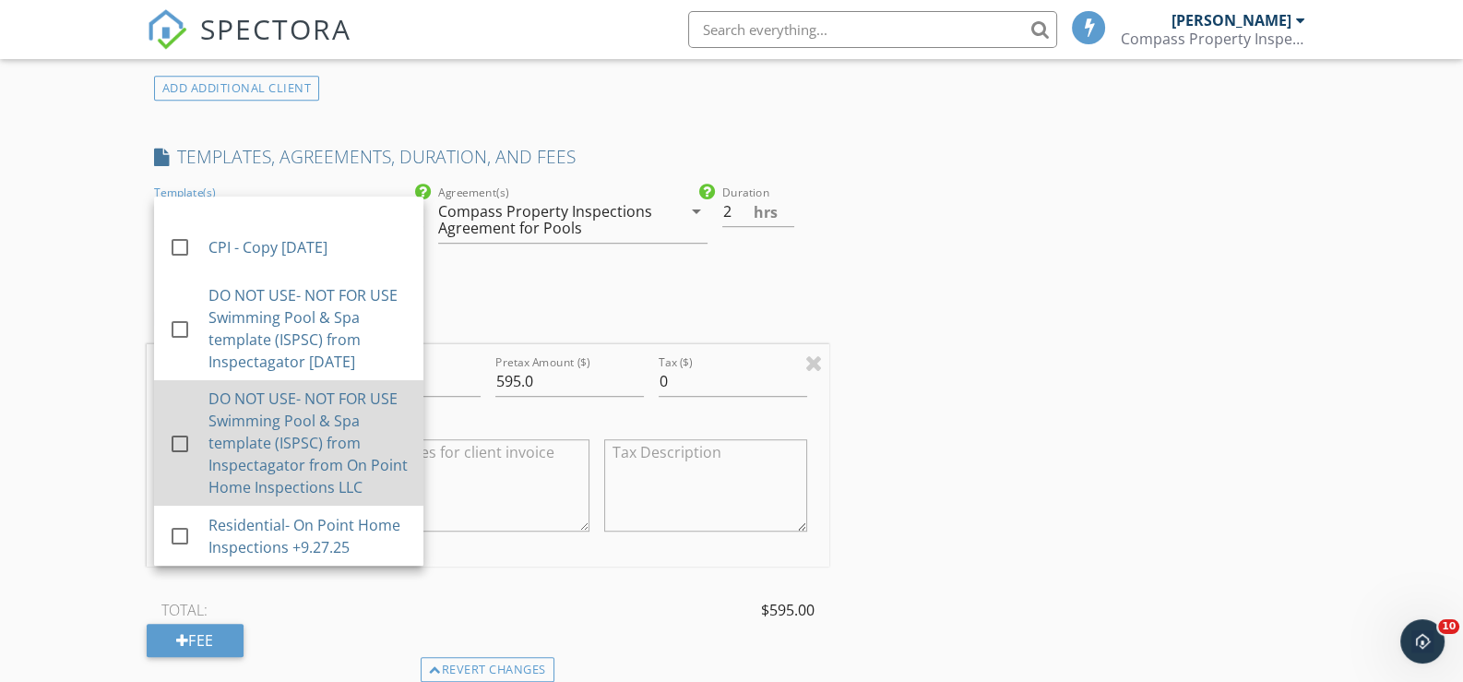
scroll to position [1475, 0]
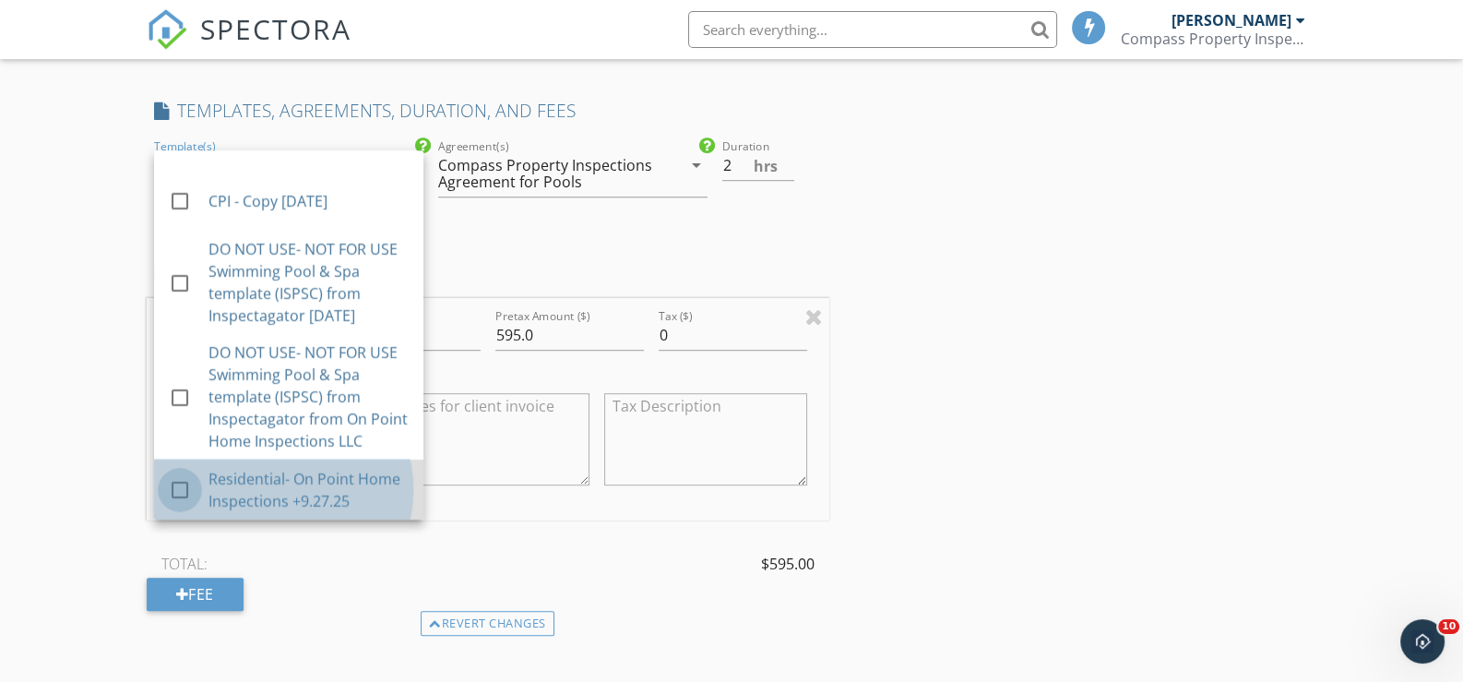
click at [177, 479] on div at bounding box center [179, 489] width 31 height 31
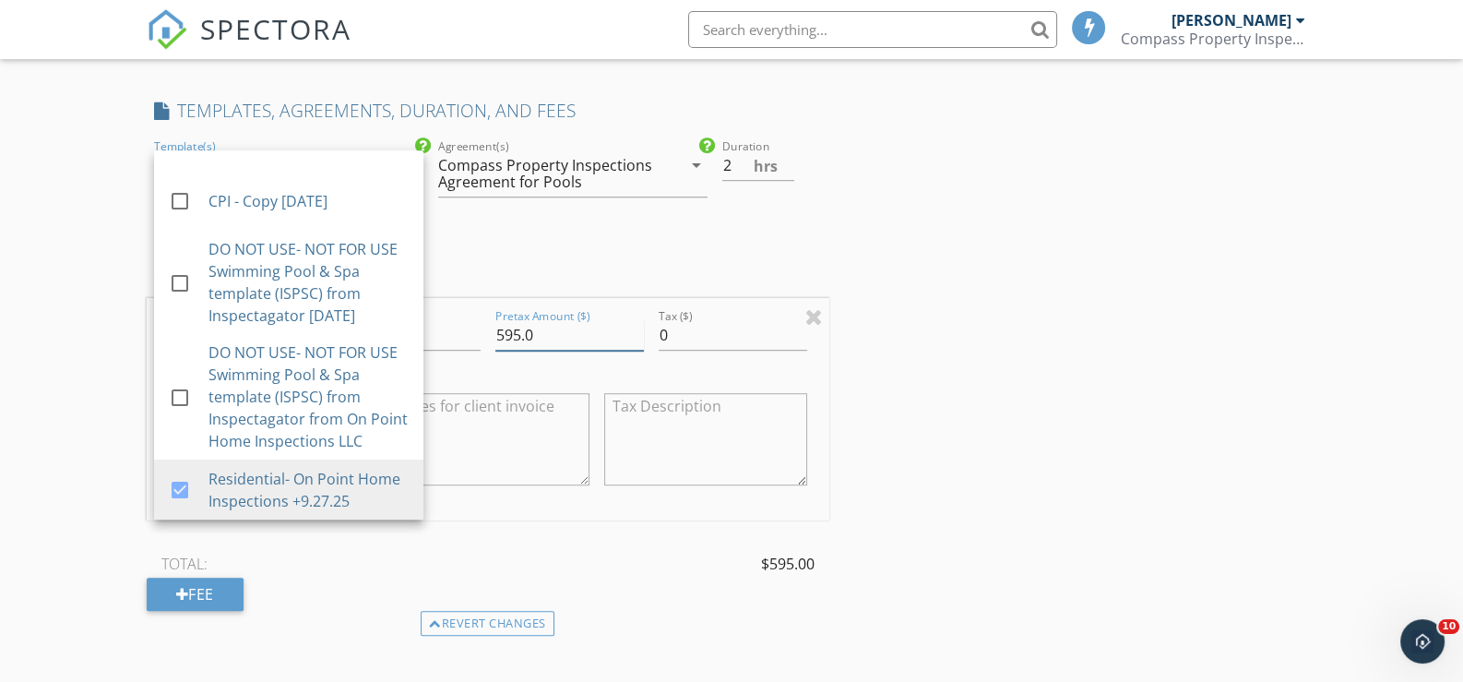
click at [554, 329] on input "595.0" at bounding box center [570, 335] width 149 height 30
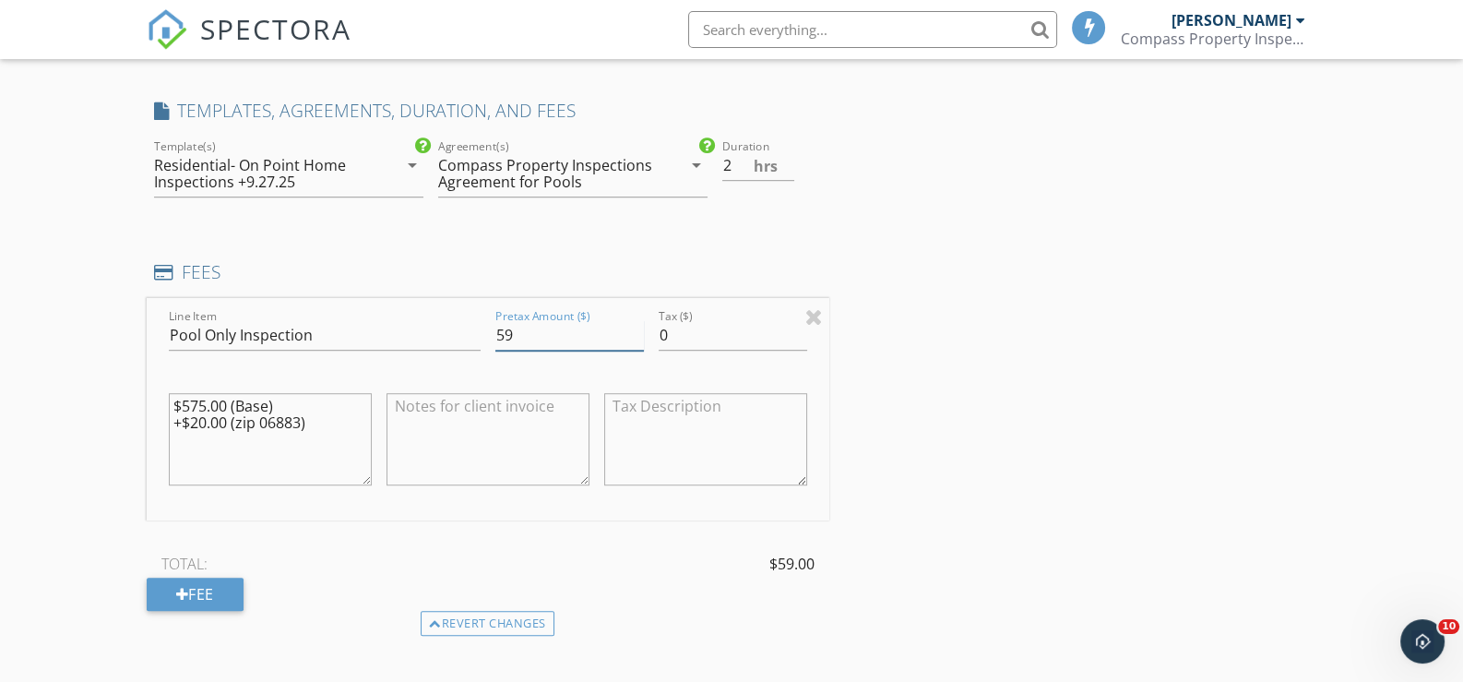
type input "5"
type input "0.00"
click at [508, 573] on div "TOTAL: $0.00" at bounding box center [488, 564] width 683 height 28
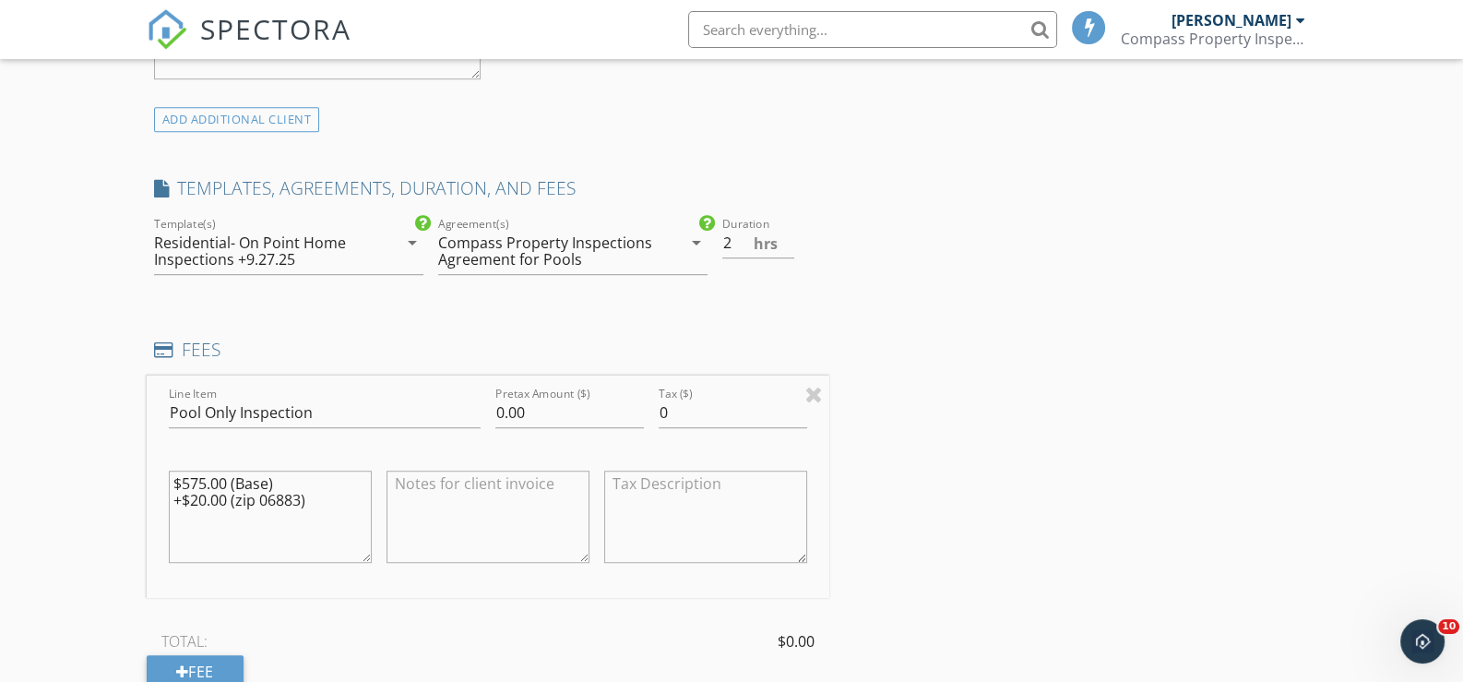
scroll to position [1384, 0]
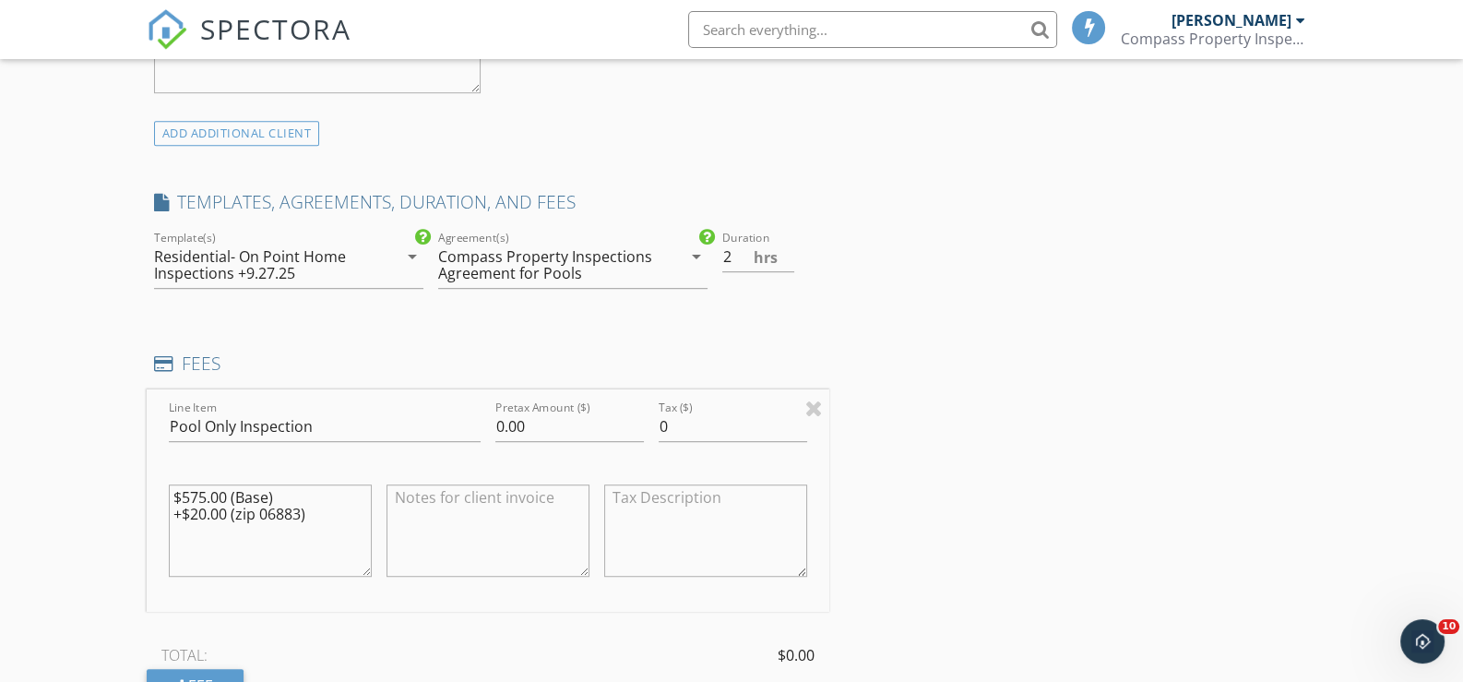
click at [697, 250] on icon "arrow_drop_down" at bounding box center [697, 256] width 22 height 22
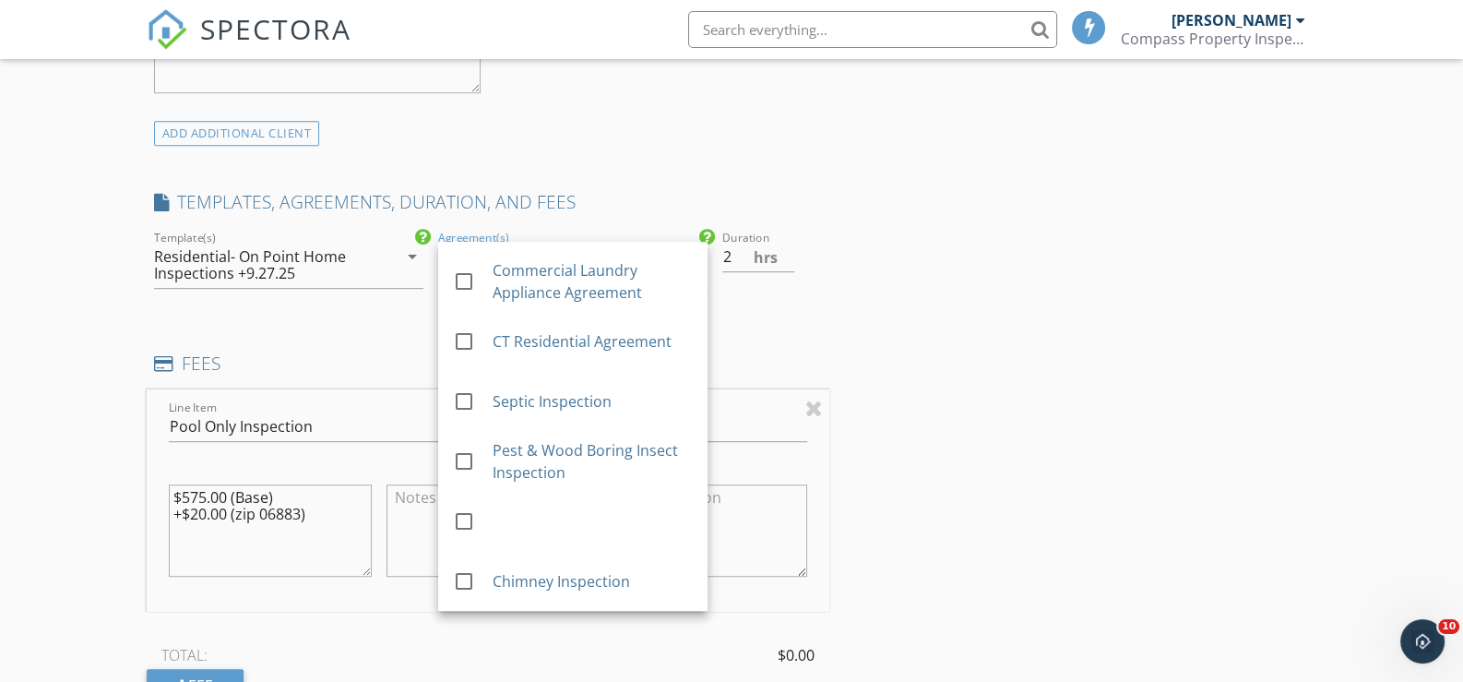
scroll to position [1025, 0]
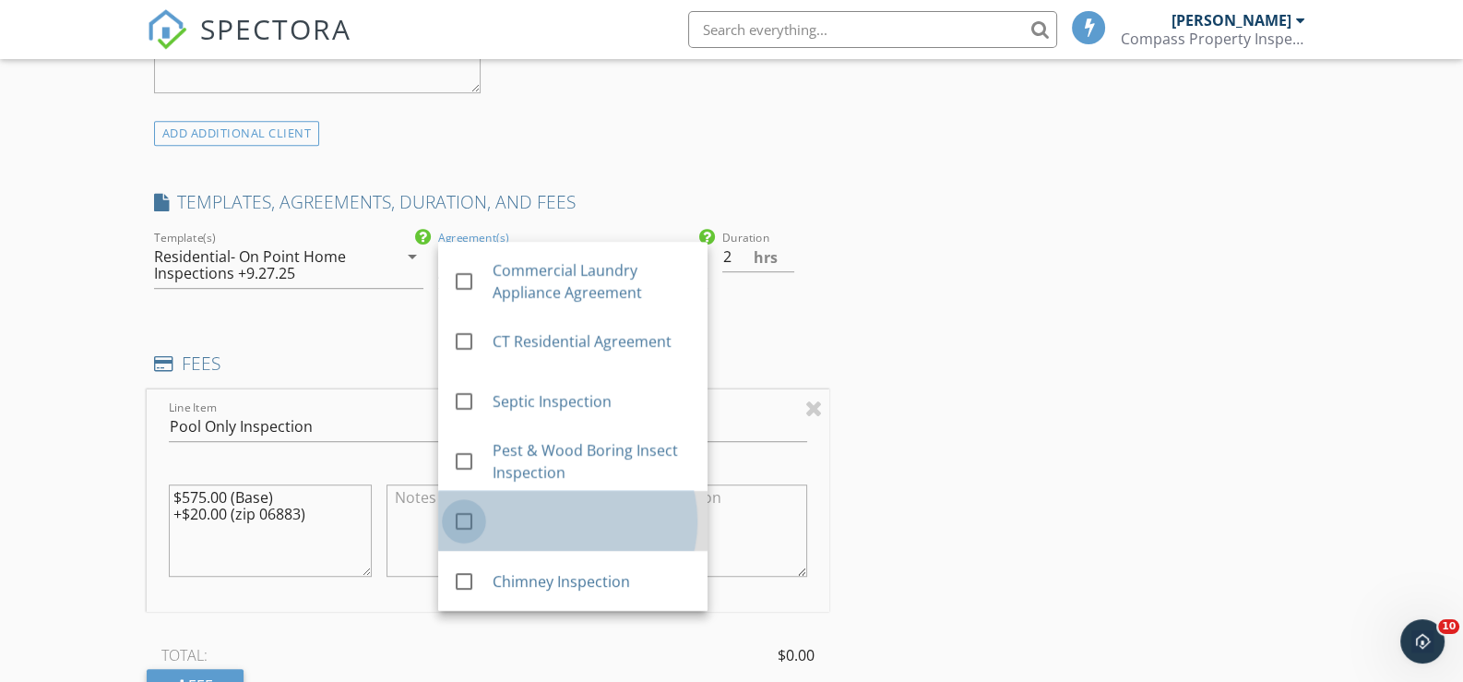
click at [463, 516] on div at bounding box center [463, 521] width 31 height 31
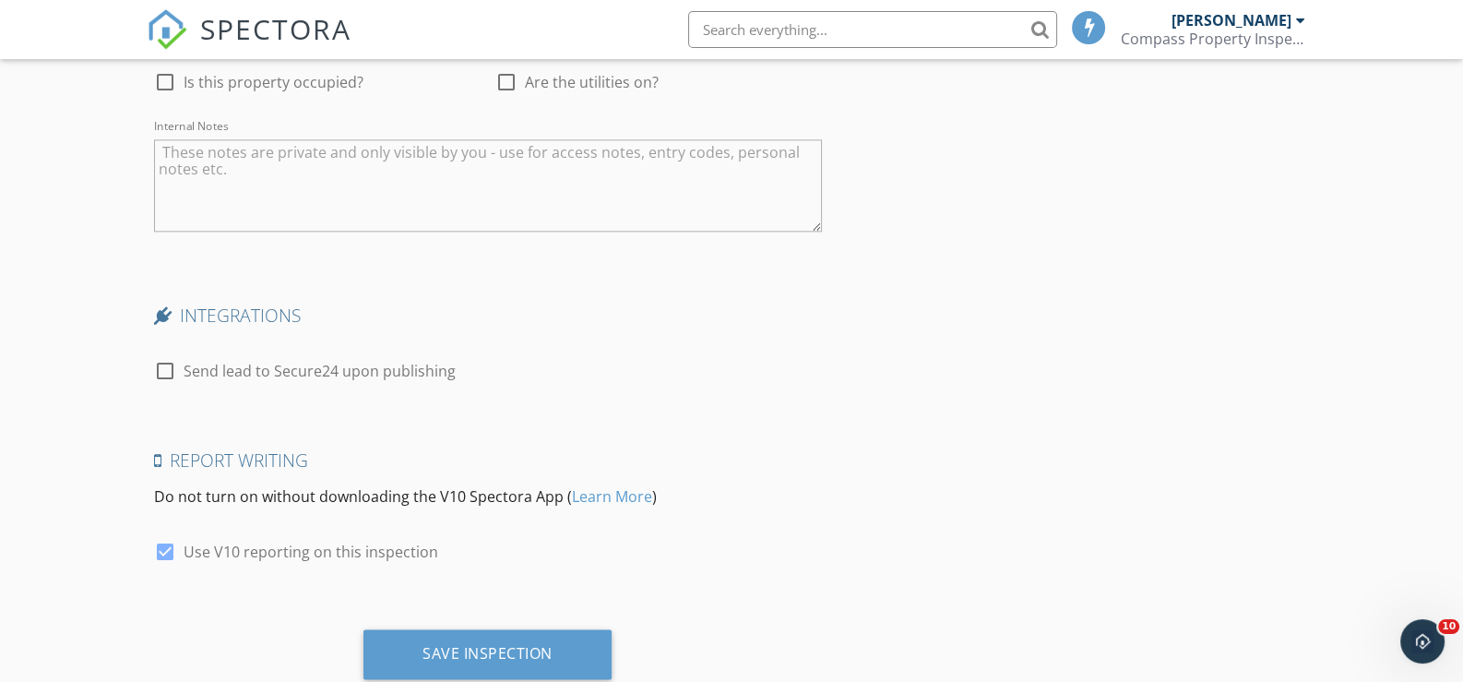
scroll to position [3021, 0]
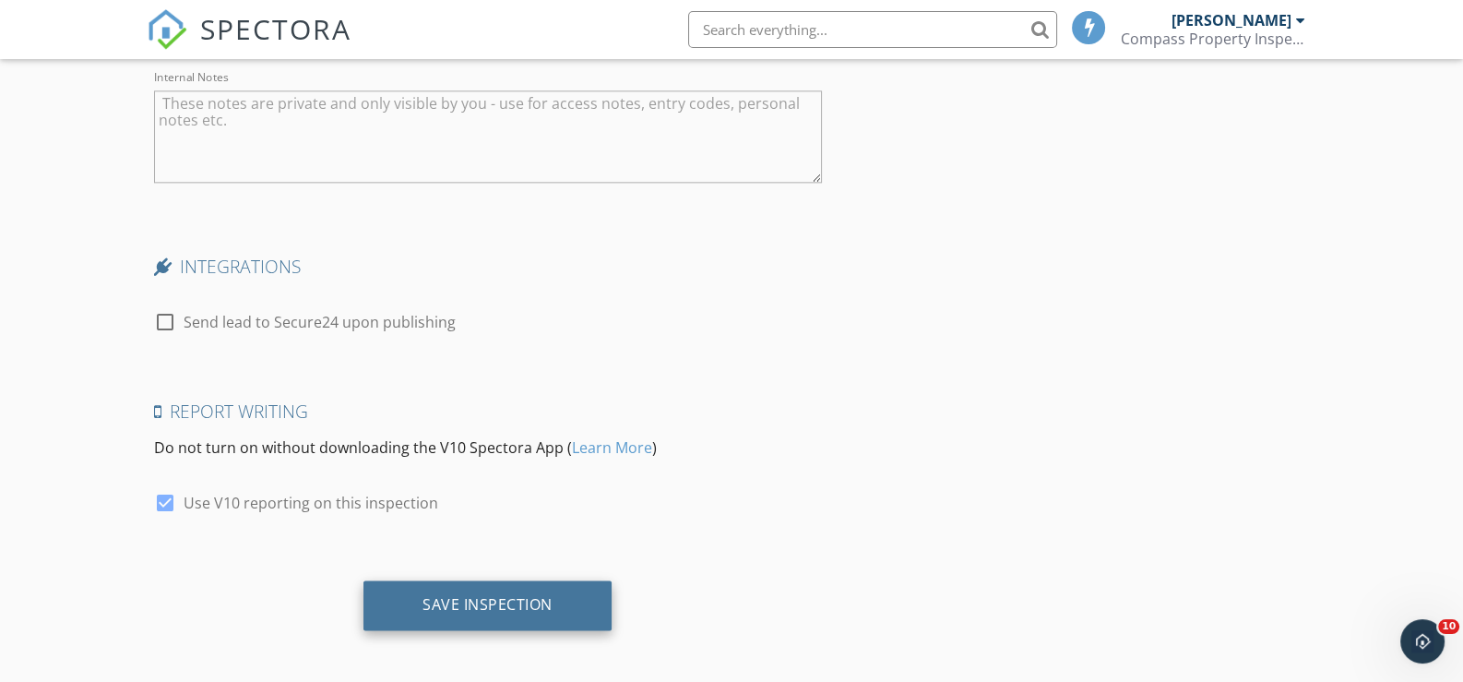
click at [514, 595] on div "Save Inspection" at bounding box center [488, 604] width 130 height 18
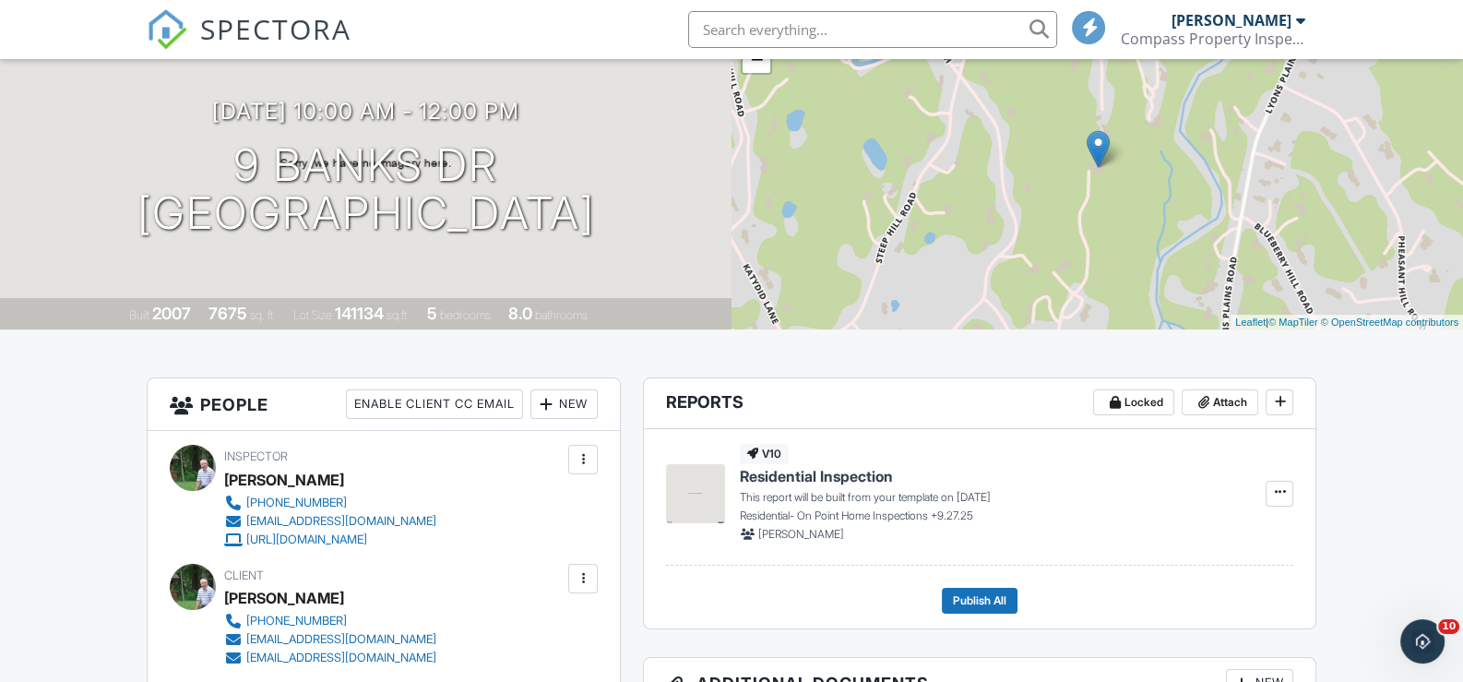
scroll to position [184, 0]
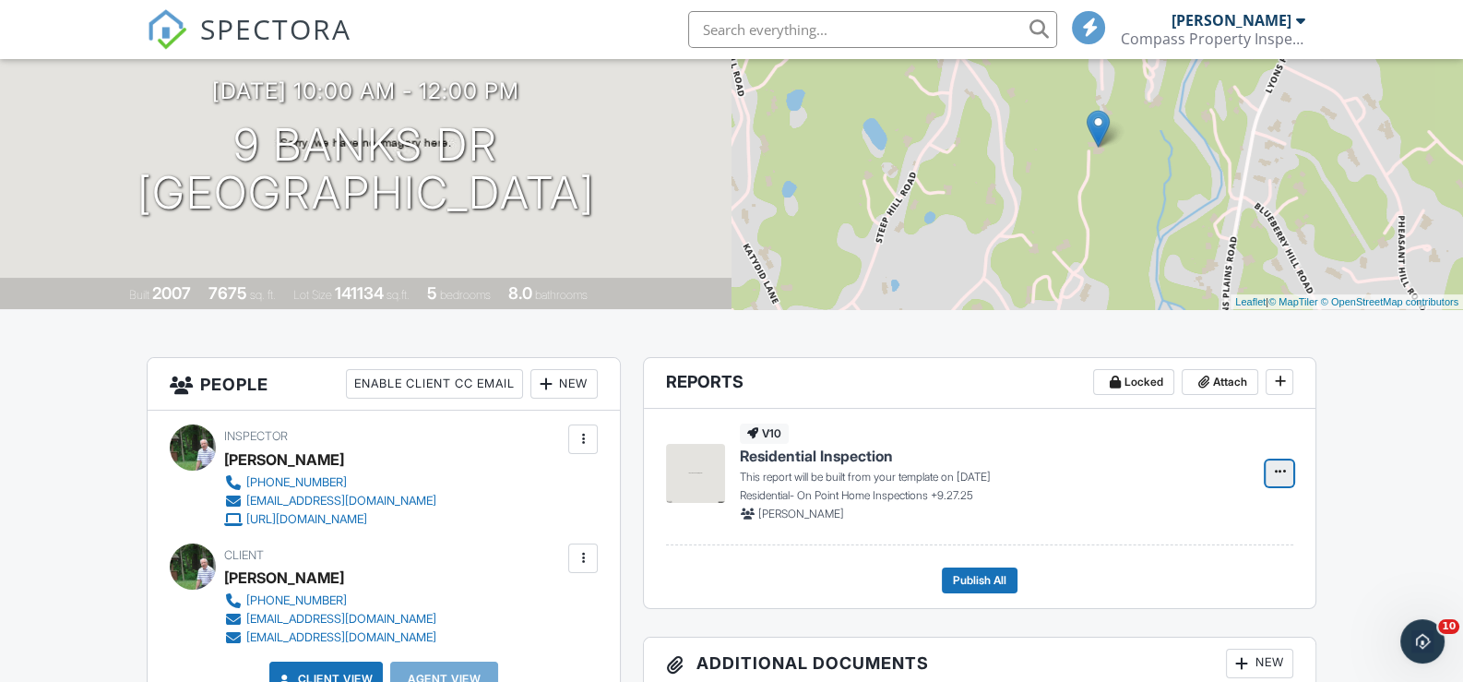
click at [1280, 465] on icon at bounding box center [1279, 471] width 11 height 13
click at [1169, 515] on input "Build Now" at bounding box center [1187, 521] width 188 height 42
click at [1283, 467] on icon at bounding box center [1279, 471] width 11 height 13
click at [1283, 465] on icon at bounding box center [1279, 471] width 11 height 13
click at [777, 451] on span "Residential Inspection" at bounding box center [816, 456] width 153 height 20
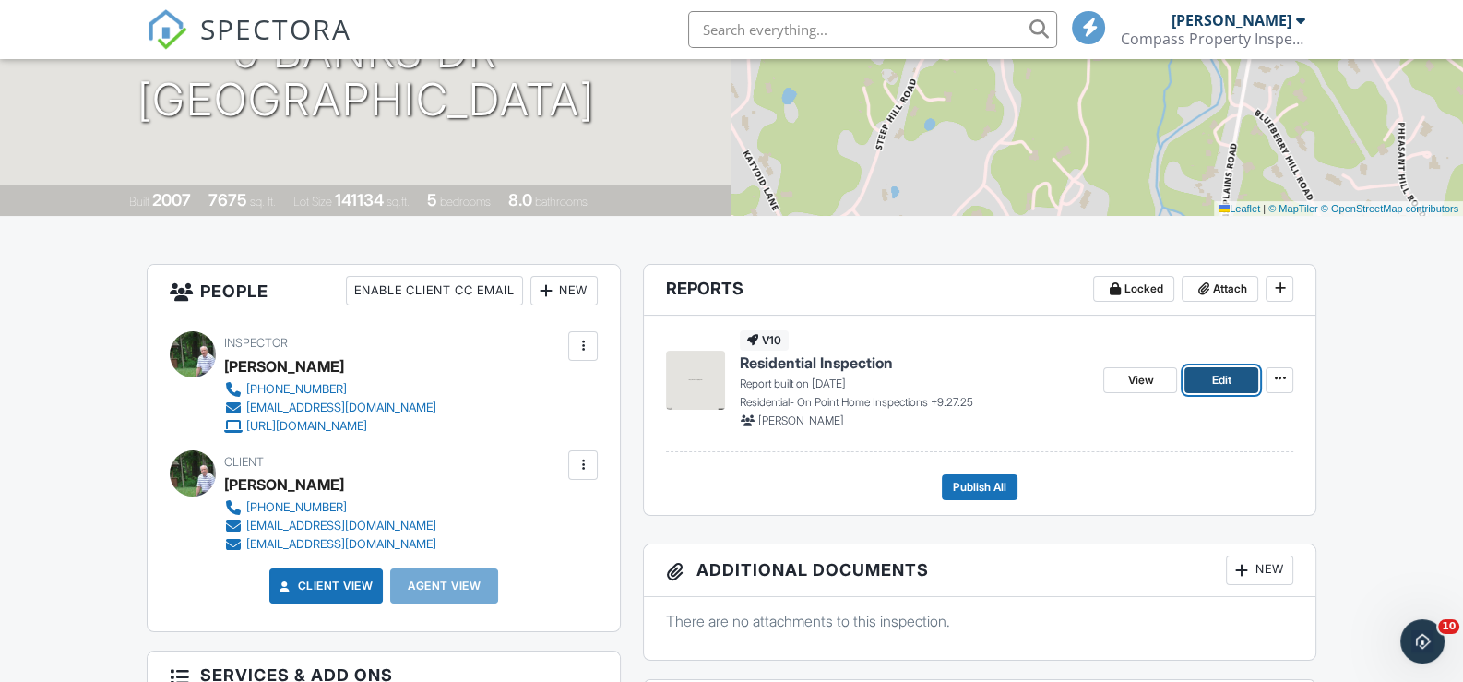
click at [1227, 373] on span "Edit" at bounding box center [1221, 380] width 19 height 18
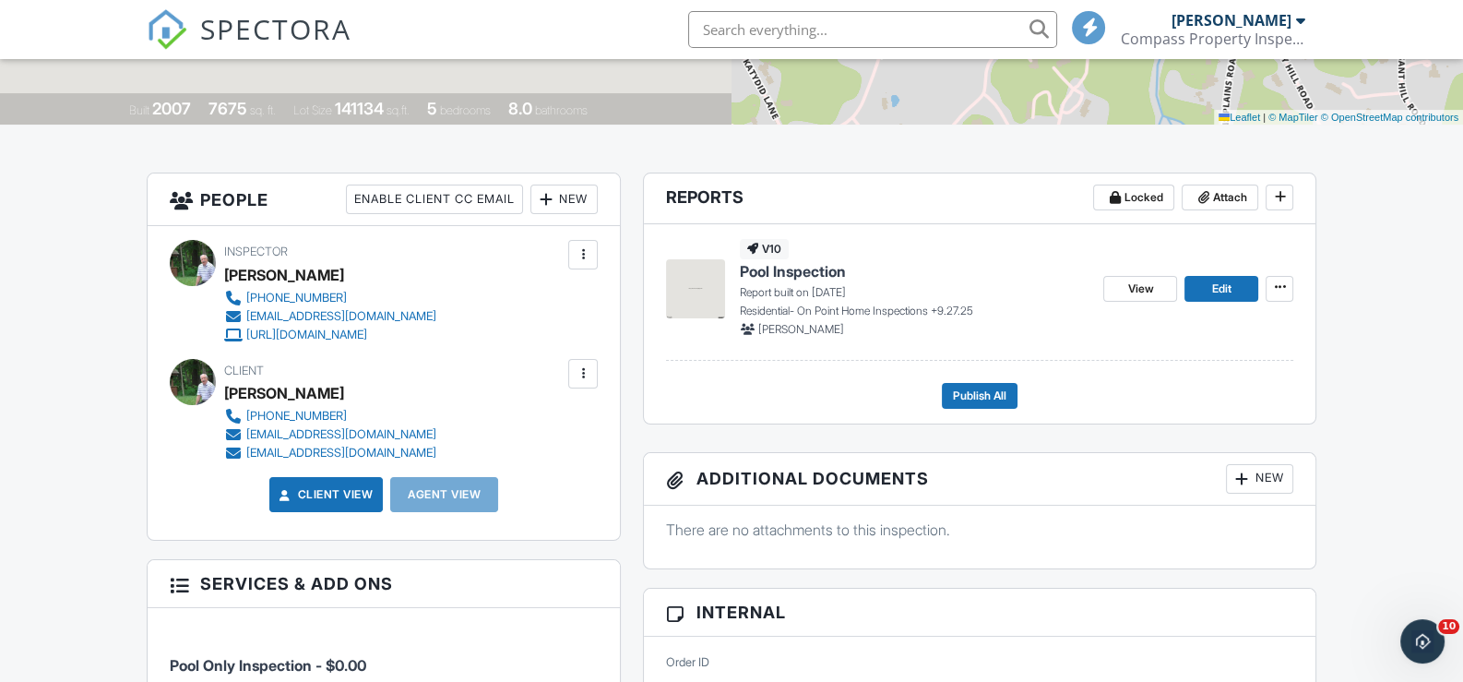
click at [581, 366] on div at bounding box center [583, 373] width 18 height 18
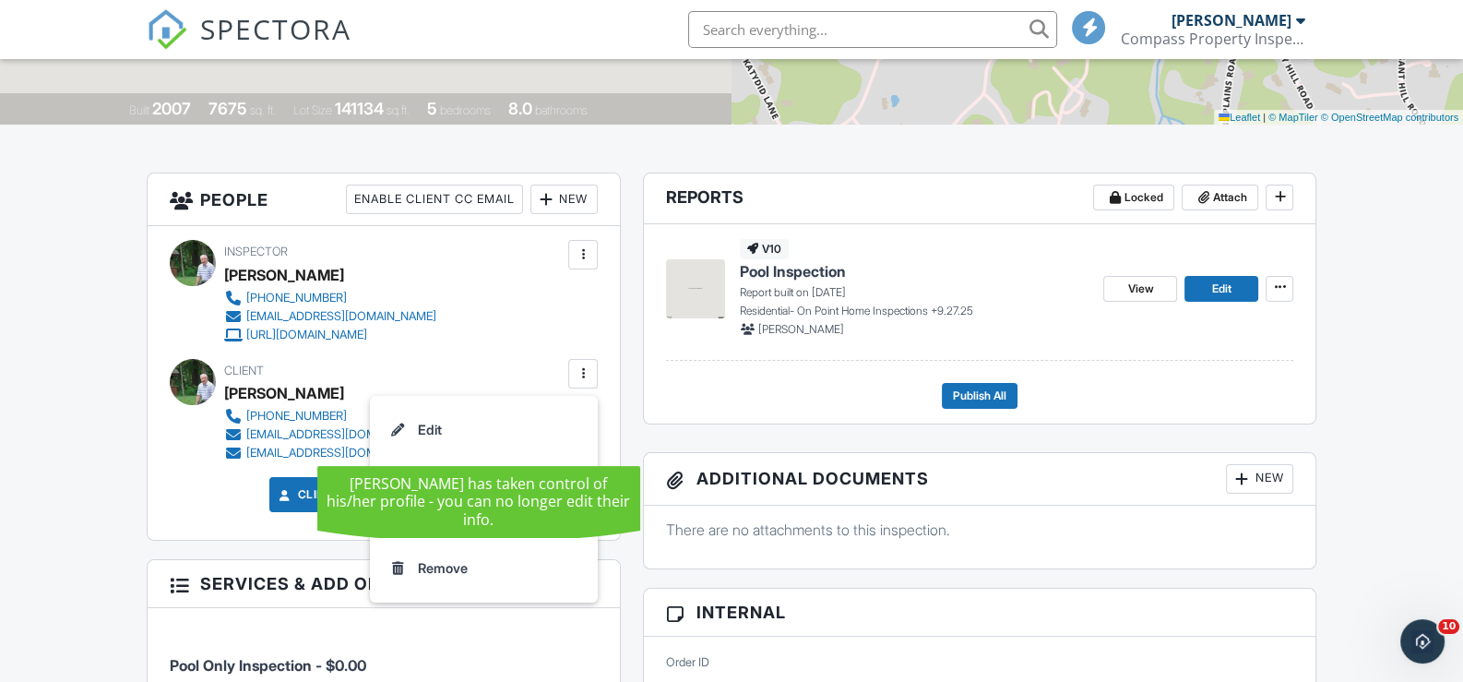
click at [446, 427] on li "Edit" at bounding box center [484, 430] width 206 height 46
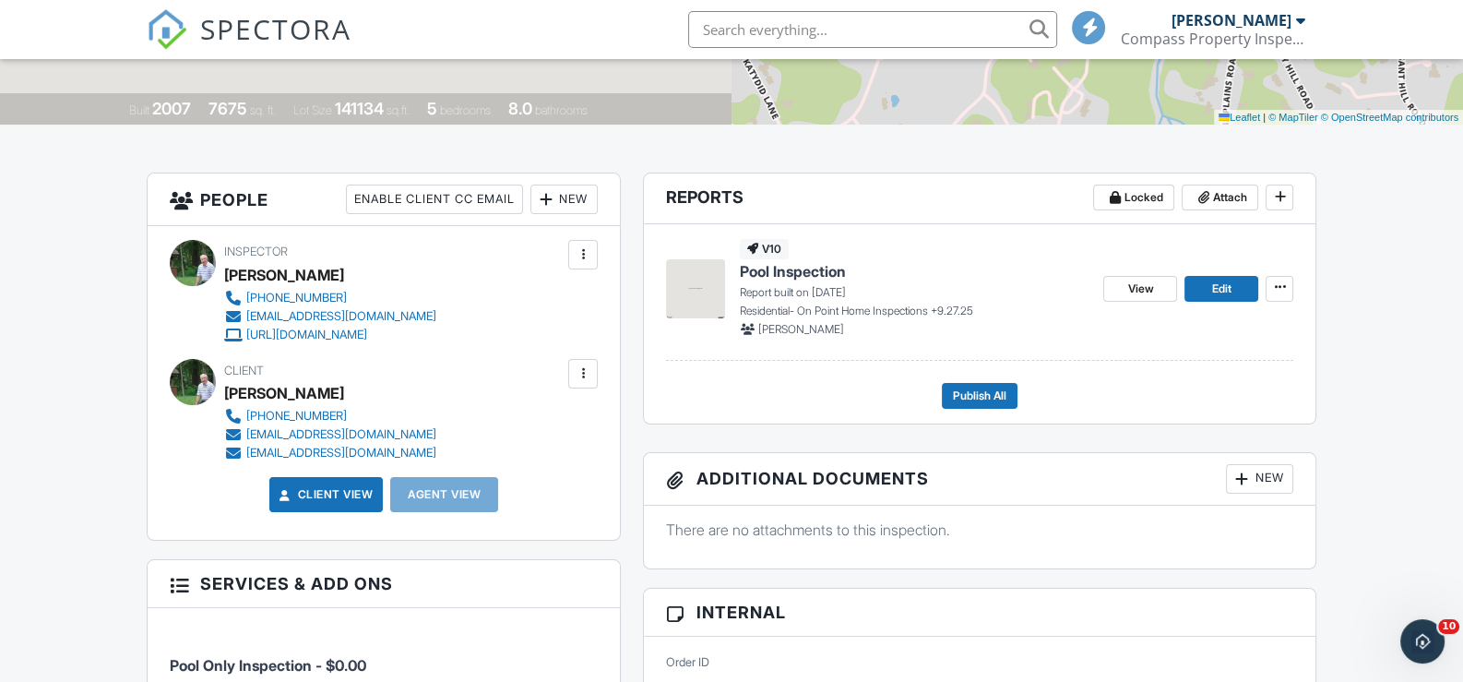
click at [585, 370] on div at bounding box center [583, 373] width 18 height 18
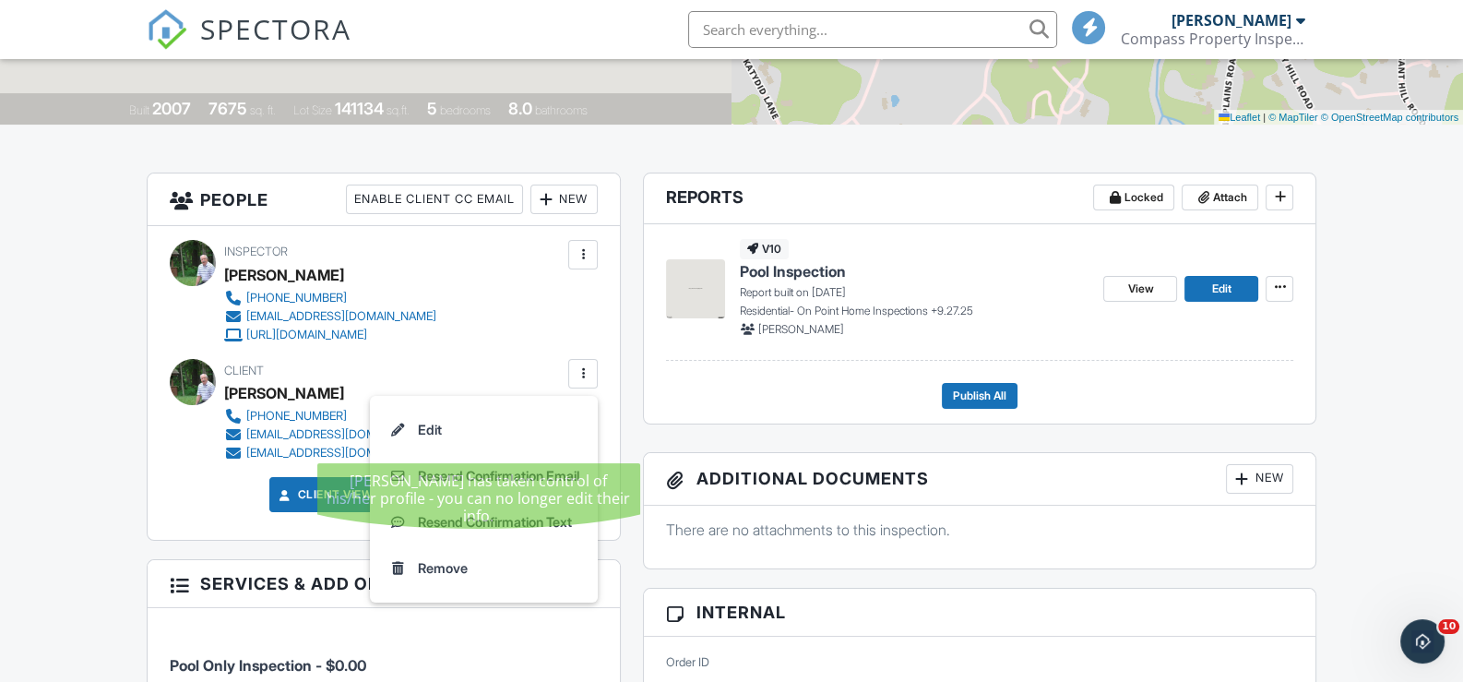
click at [453, 425] on li "Edit" at bounding box center [484, 430] width 206 height 46
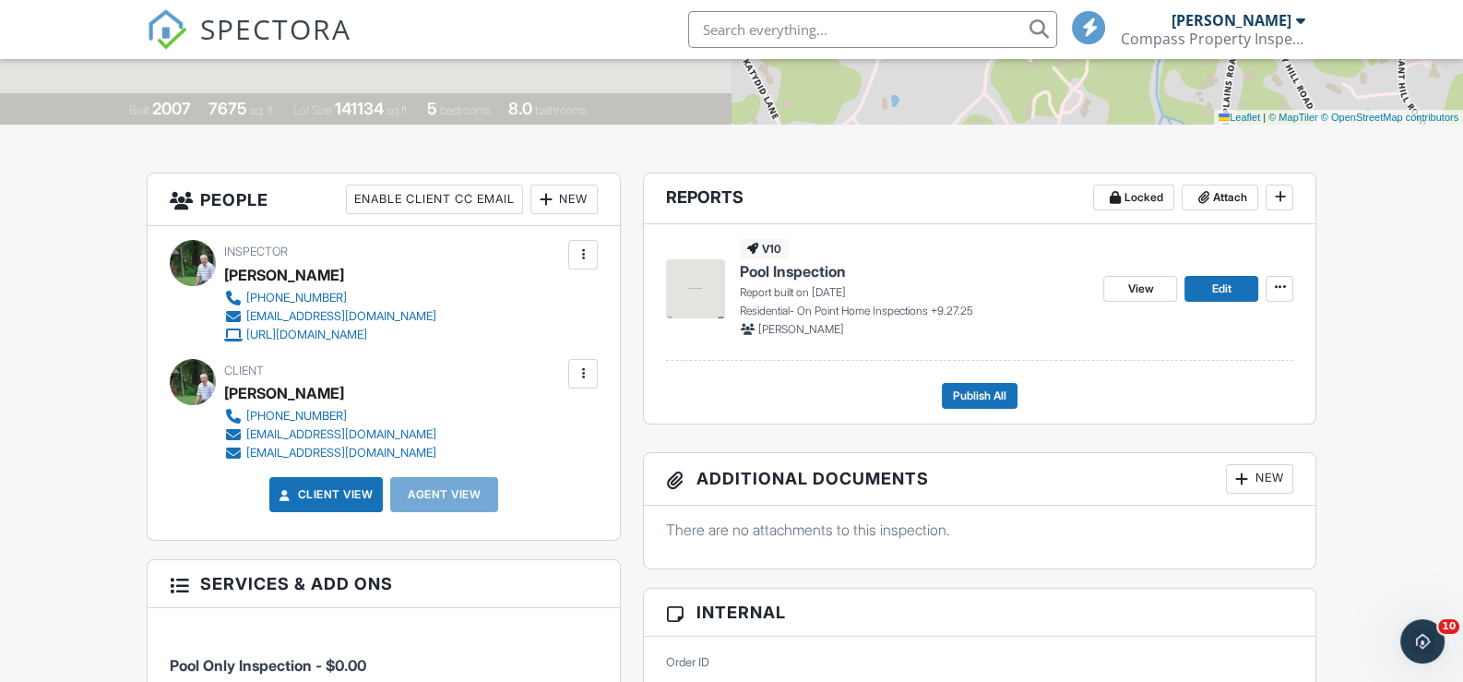
click at [228, 388] on div "rob Rainone" at bounding box center [284, 393] width 120 height 28
click at [581, 367] on div at bounding box center [583, 373] width 18 height 18
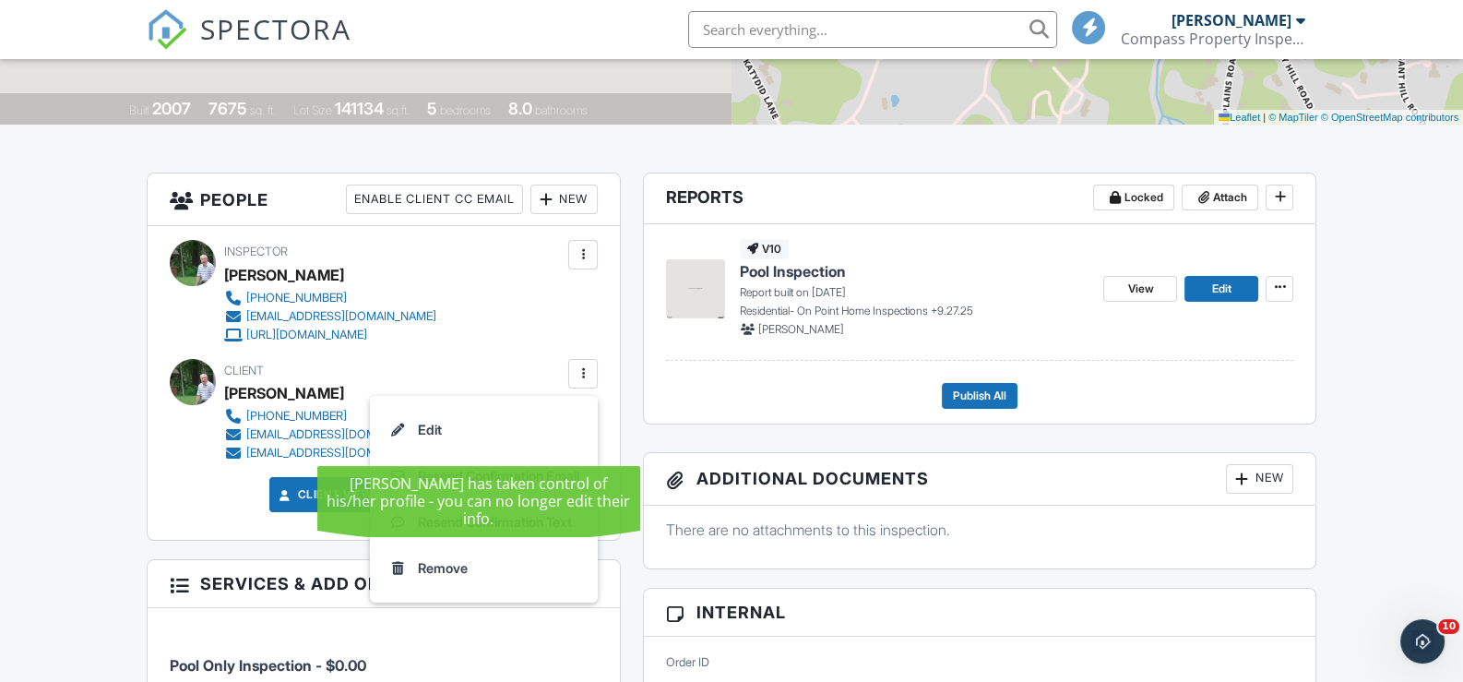
click at [388, 425] on div at bounding box center [397, 430] width 18 height 18
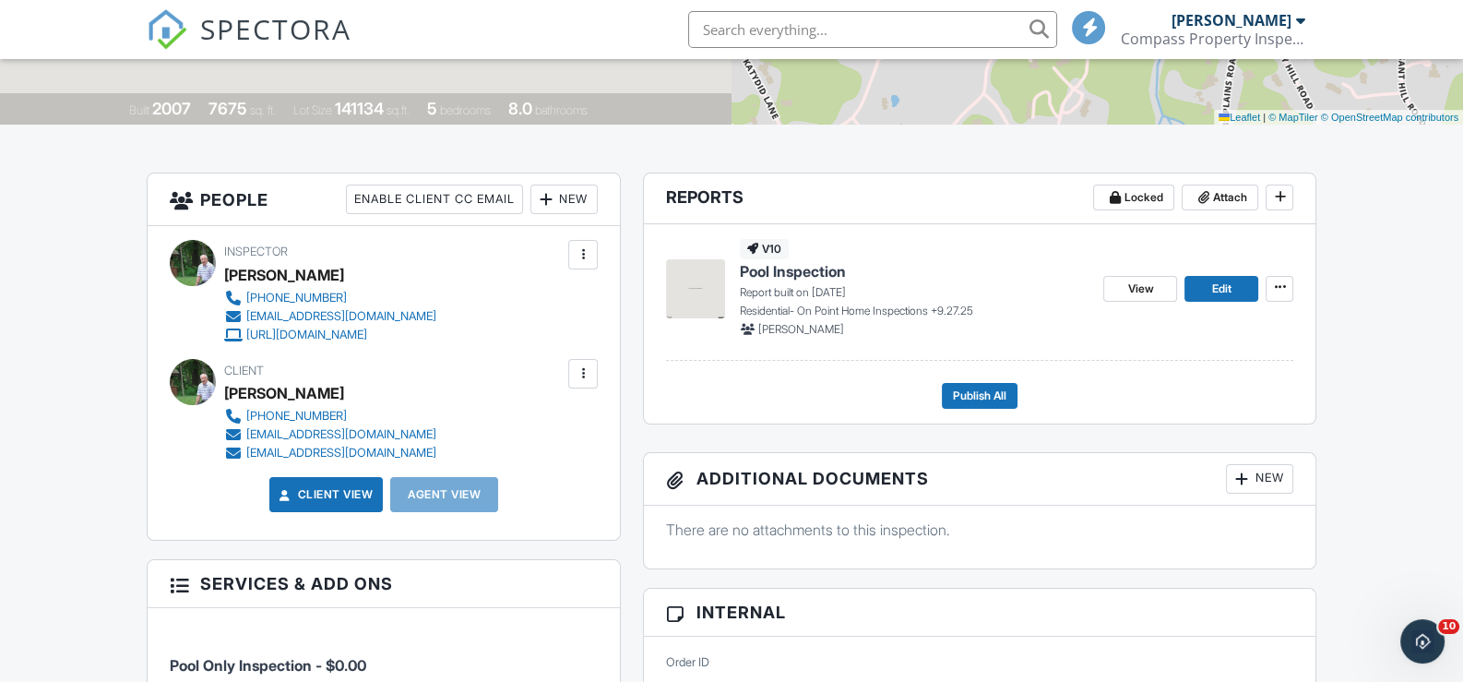
click at [233, 391] on div "rob Rainone" at bounding box center [284, 393] width 120 height 28
click at [582, 367] on div at bounding box center [583, 373] width 18 height 18
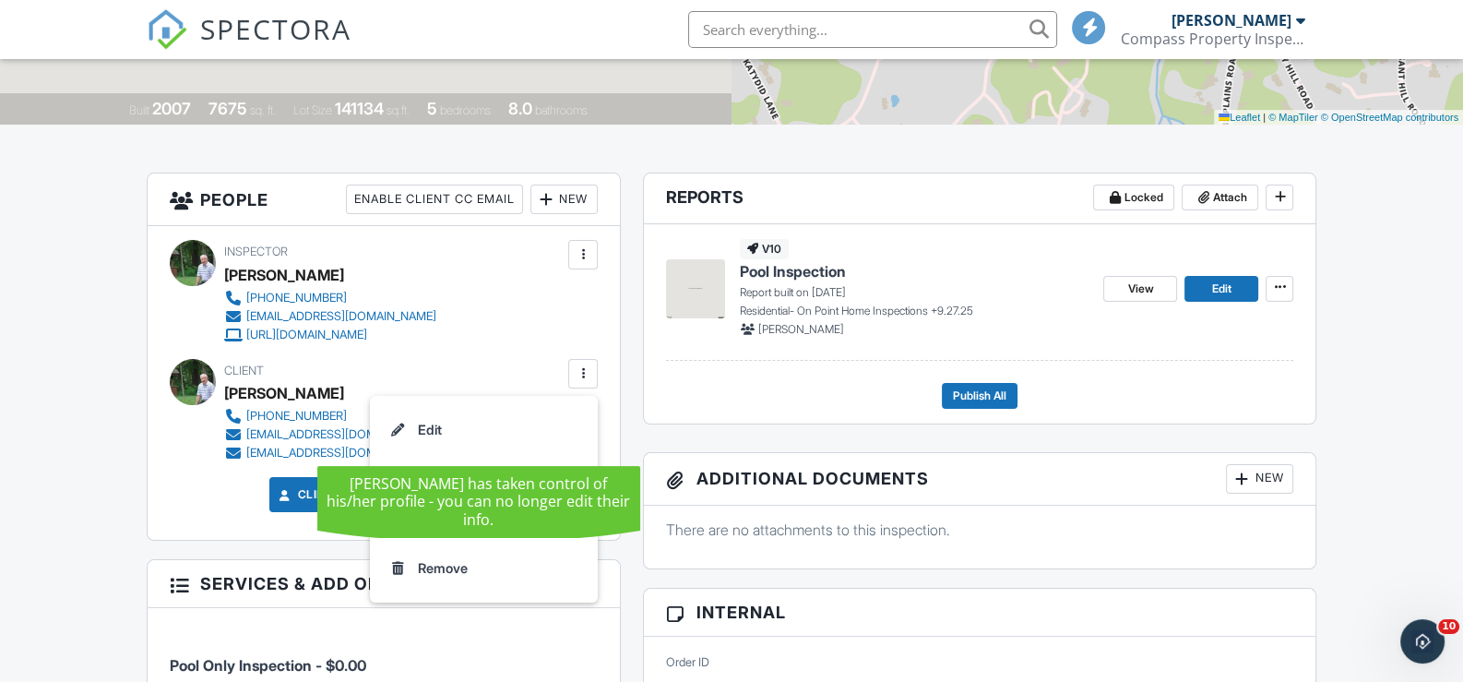
click at [433, 425] on li "Edit" at bounding box center [484, 430] width 206 height 46
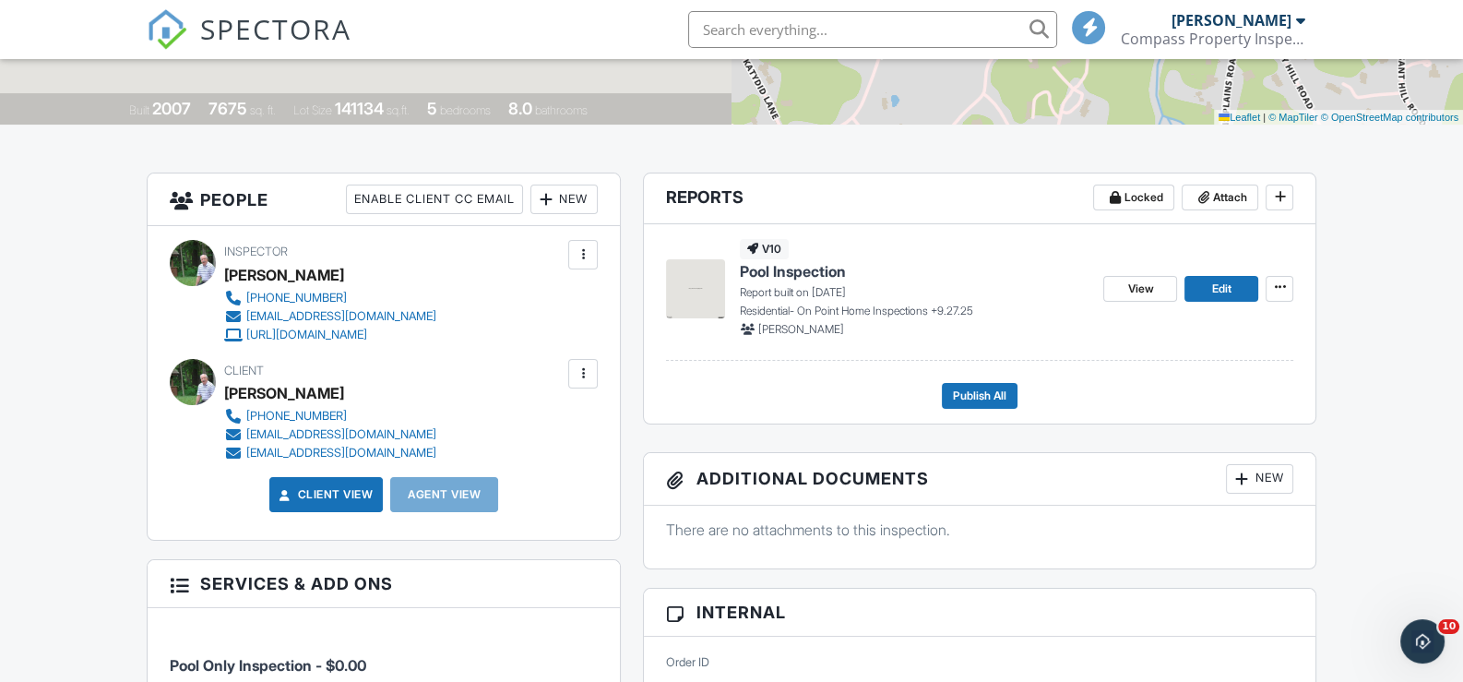
click at [365, 437] on div "[EMAIL_ADDRESS][DOMAIN_NAME]" at bounding box center [341, 434] width 190 height 15
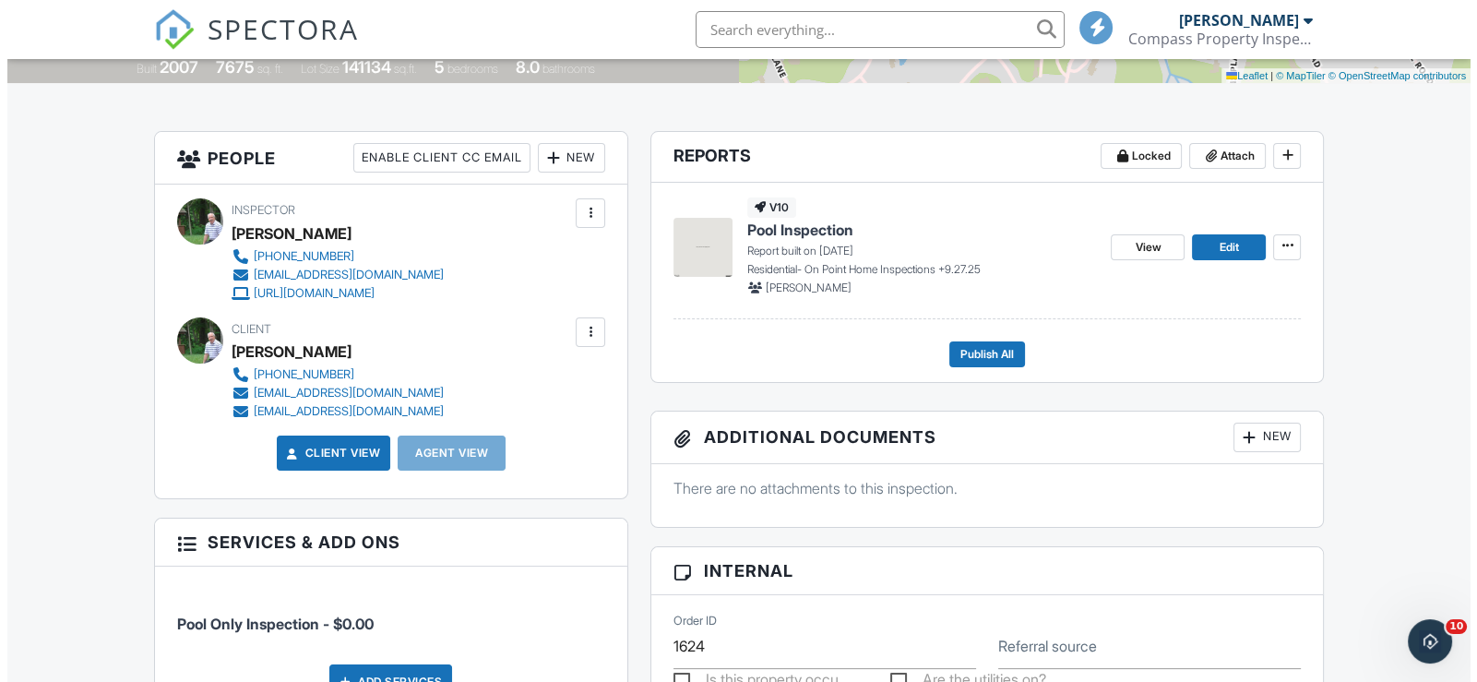
scroll to position [368, 0]
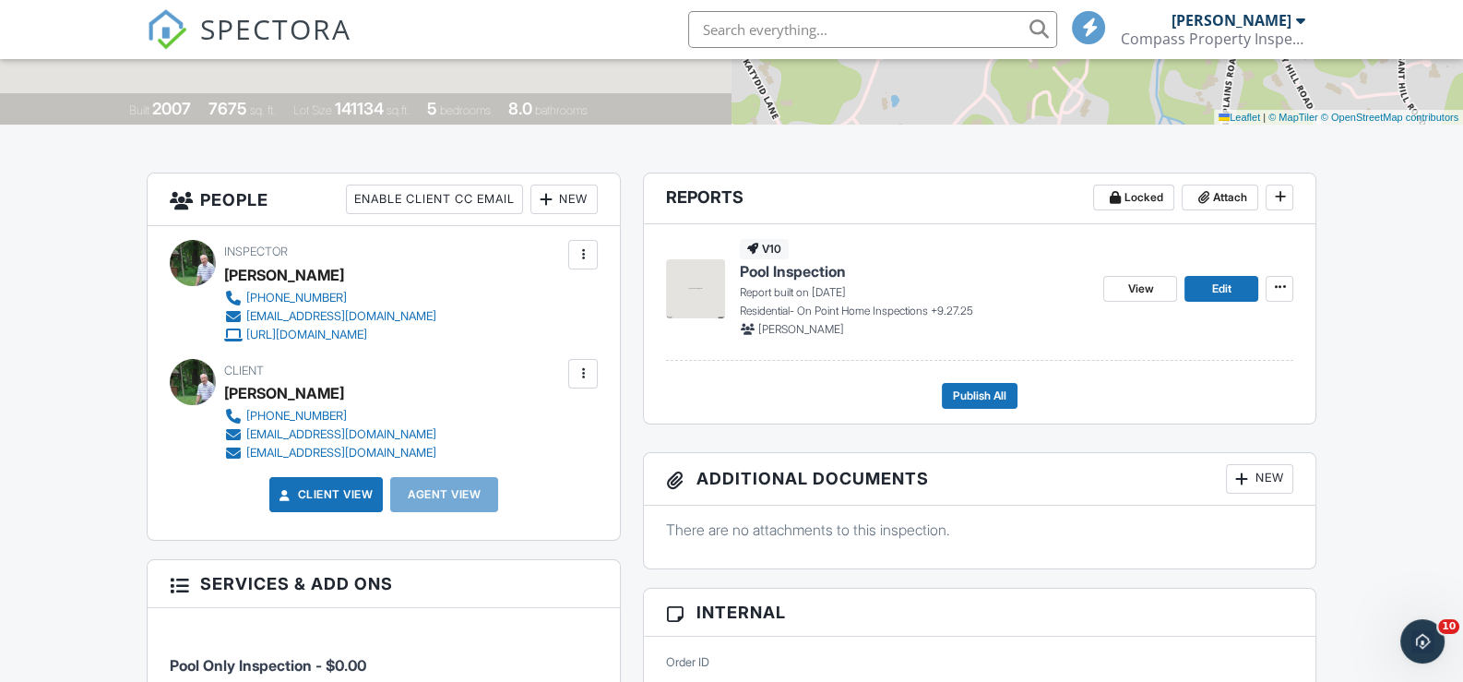
click at [585, 367] on div at bounding box center [583, 373] width 18 height 18
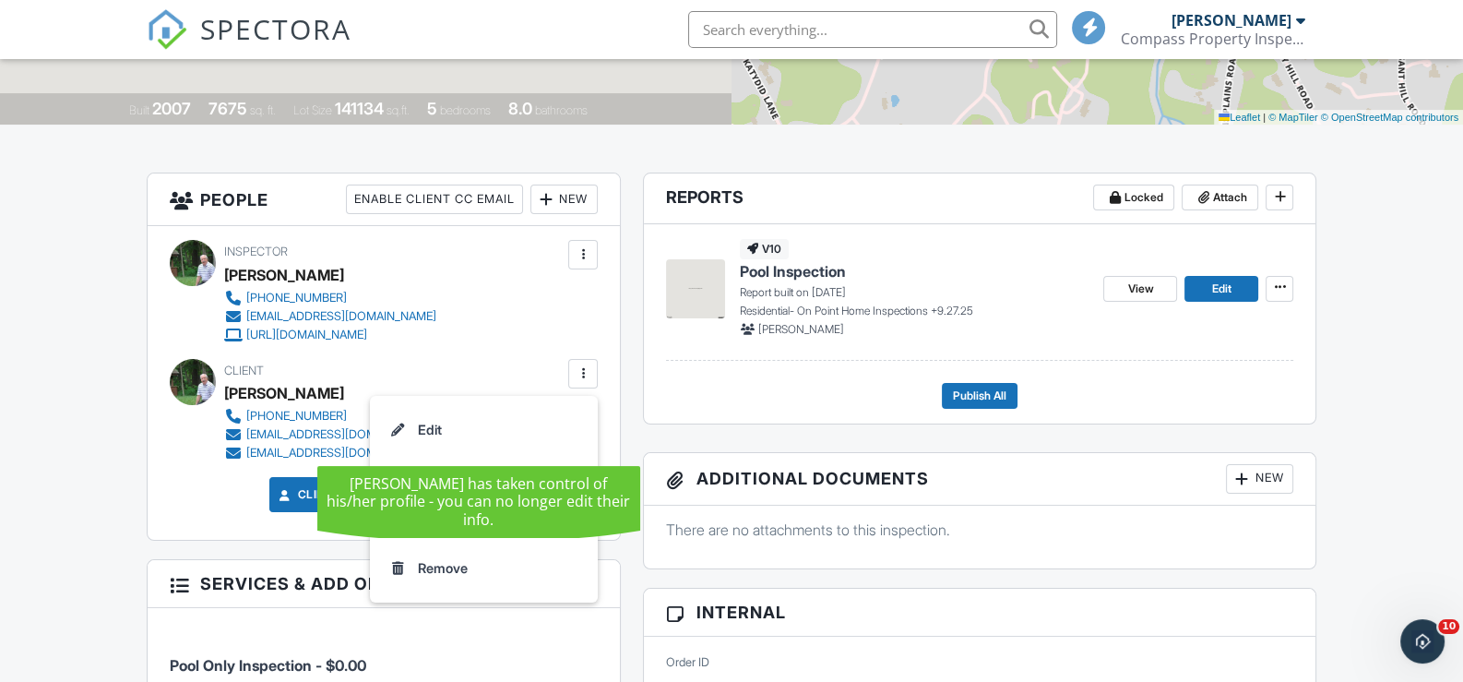
click at [445, 424] on li "Edit" at bounding box center [484, 430] width 206 height 46
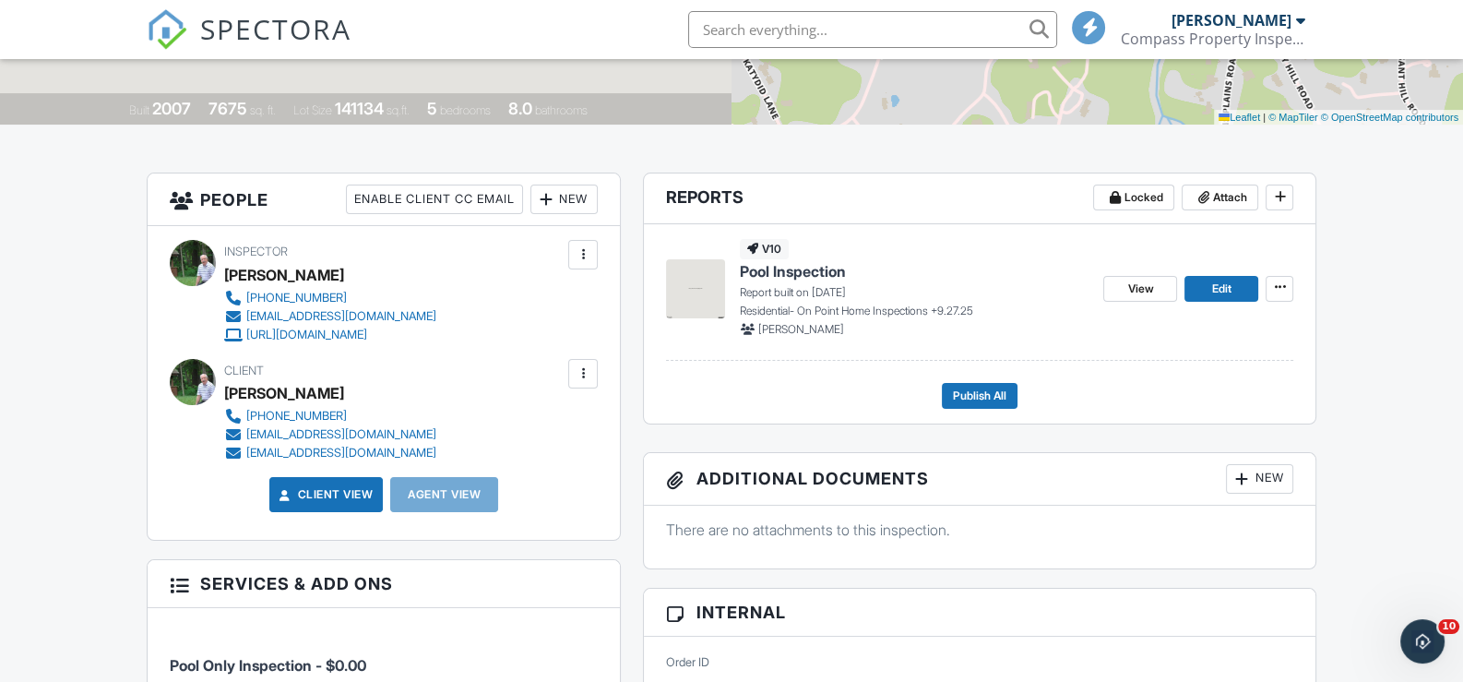
click at [378, 433] on div "475-257-2263 tjallen714@gmail.com tjallen714@gmail.com" at bounding box center [337, 434] width 227 height 55
click at [374, 431] on div "475-257-2263 tjallen714@gmail.com tjallen714@gmail.com" at bounding box center [337, 434] width 227 height 55
click at [584, 366] on div at bounding box center [583, 373] width 18 height 18
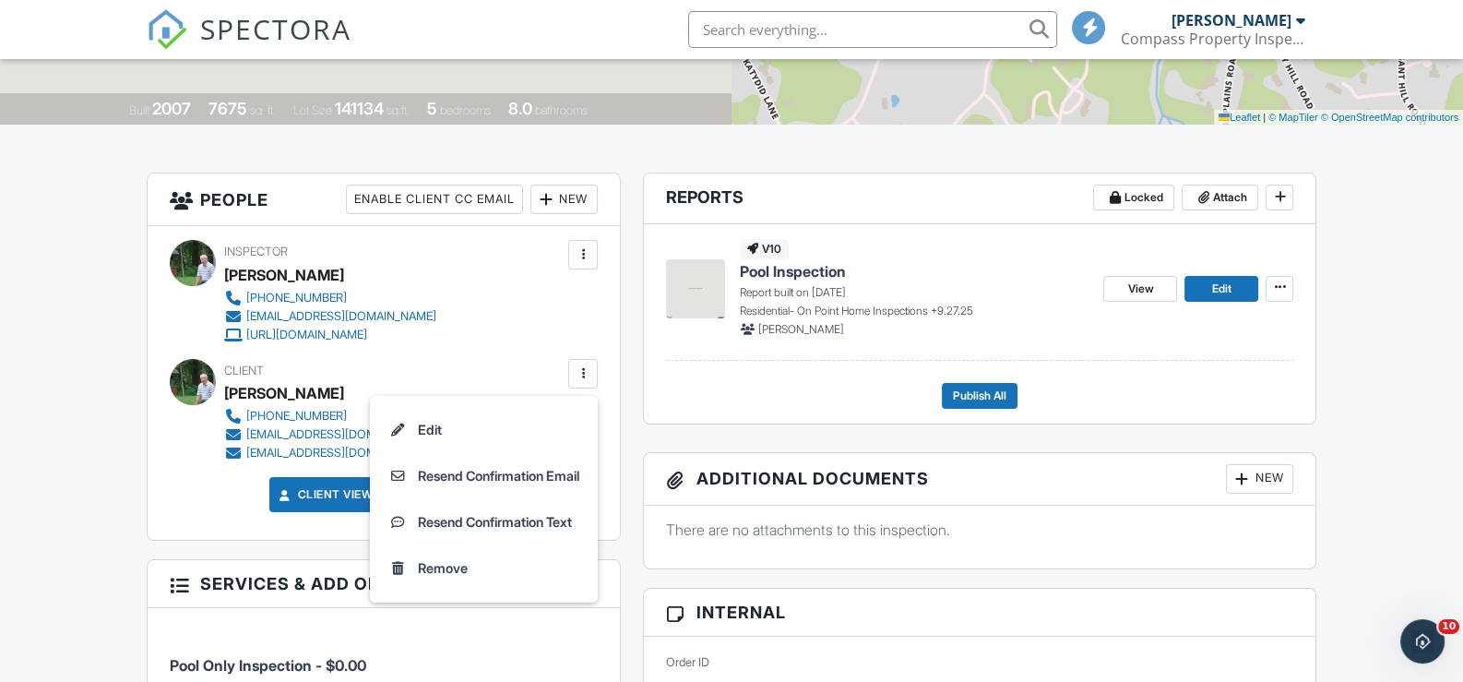
click at [480, 336] on div "Inspector Thomas J. Allen 860-350-1500 admin@compasspi-ct.com http://www.compas…" at bounding box center [374, 291] width 301 height 103
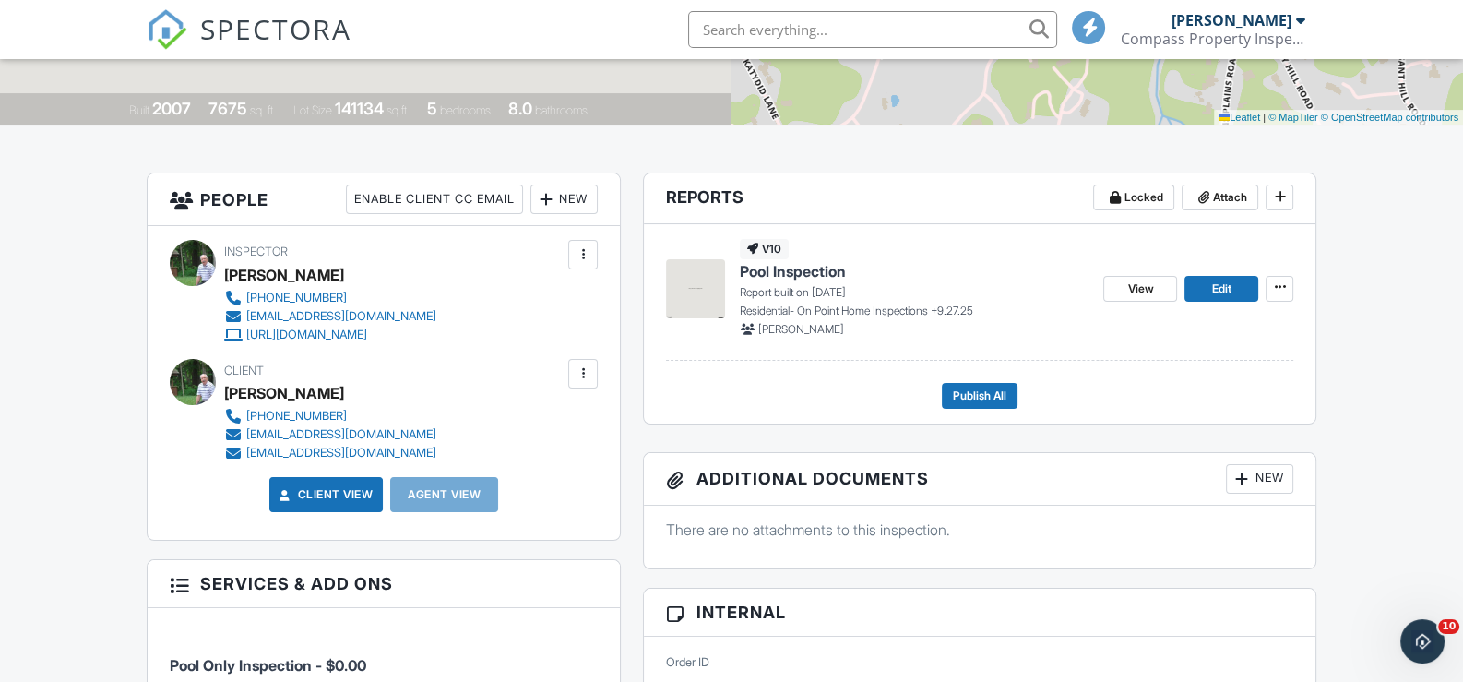
click at [586, 368] on div at bounding box center [583, 373] width 18 height 18
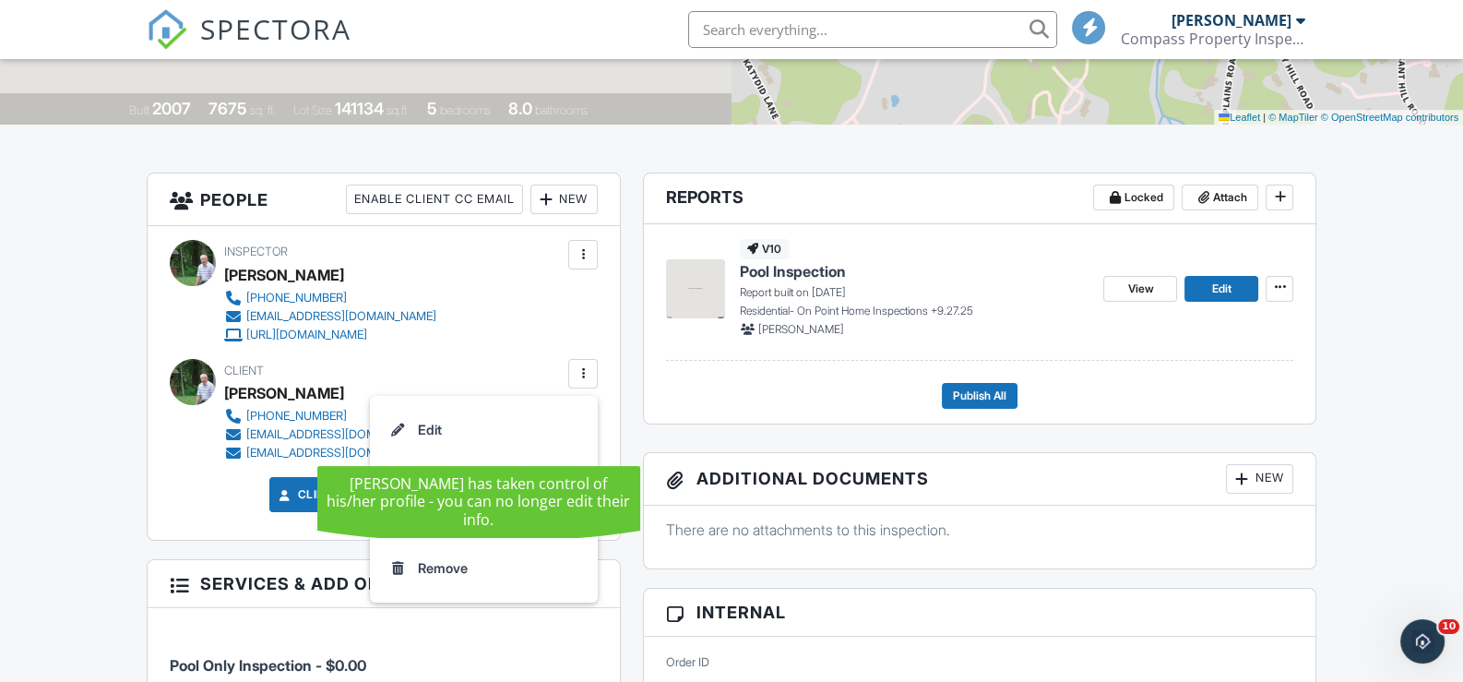
click at [417, 427] on li "Edit" at bounding box center [484, 430] width 206 height 46
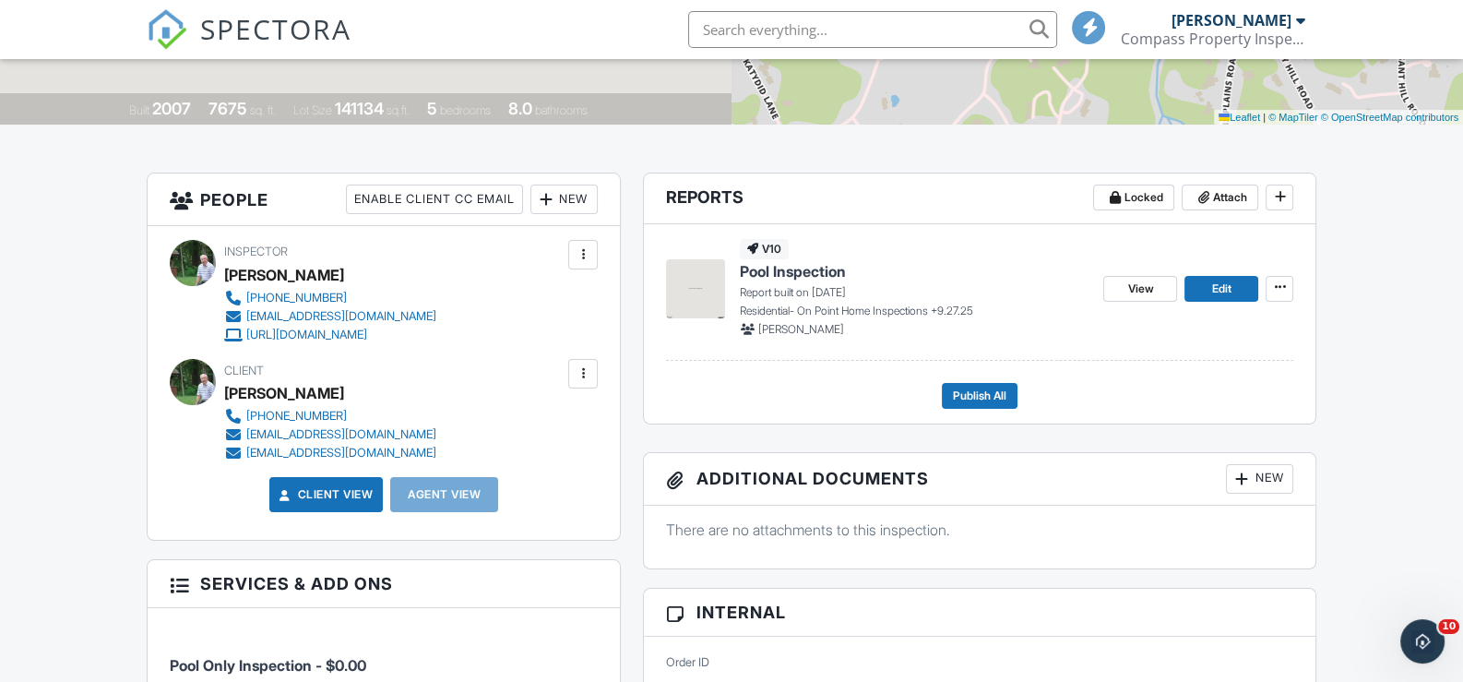
click at [373, 433] on div "475-257-2263 tjallen714@gmail.com tjallen714@gmail.com" at bounding box center [337, 434] width 227 height 55
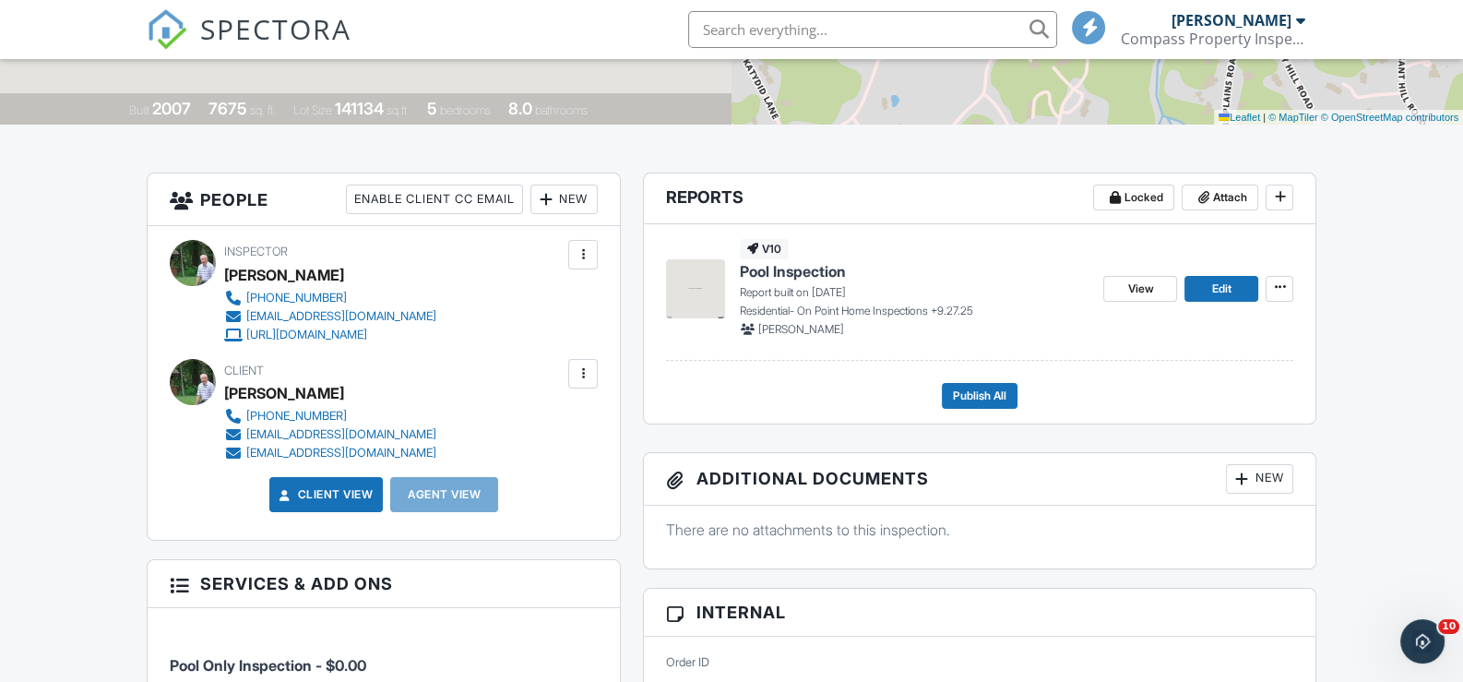
click at [585, 364] on div at bounding box center [583, 373] width 18 height 18
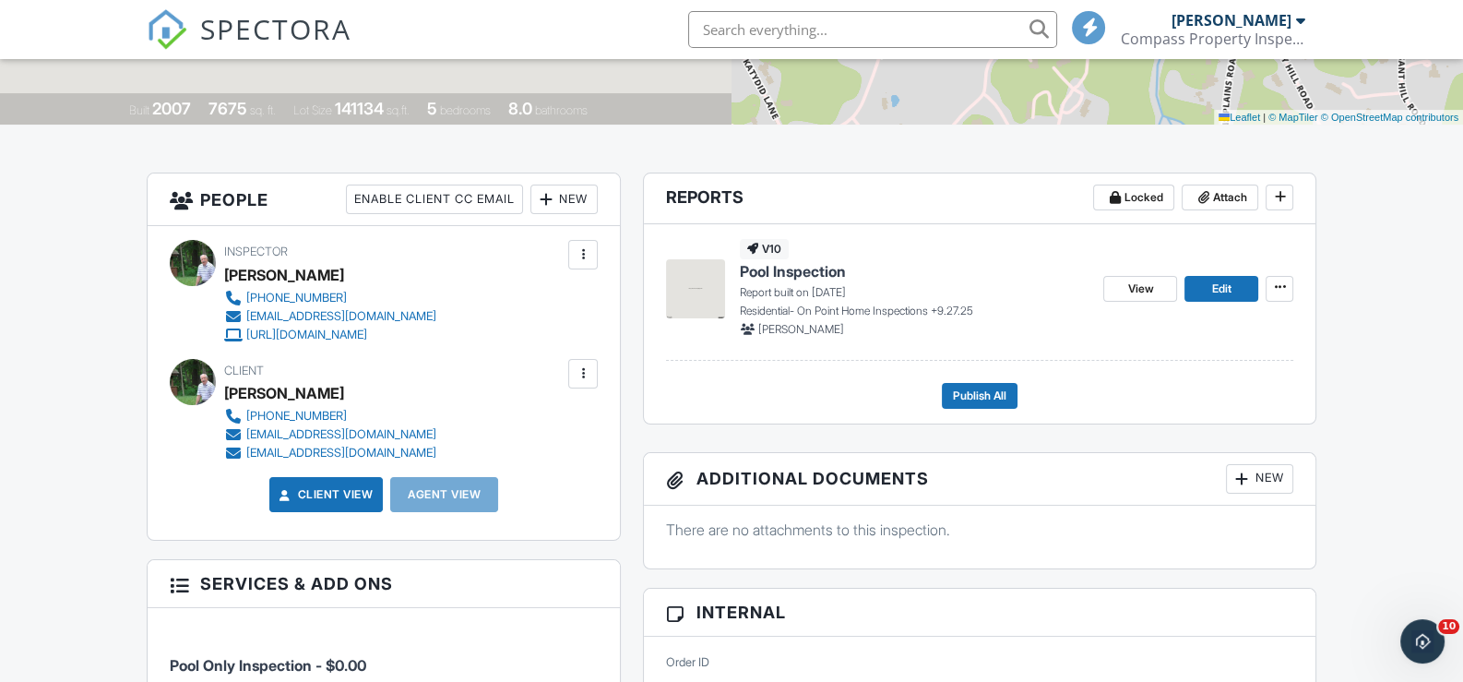
click at [579, 364] on div at bounding box center [583, 373] width 18 height 18
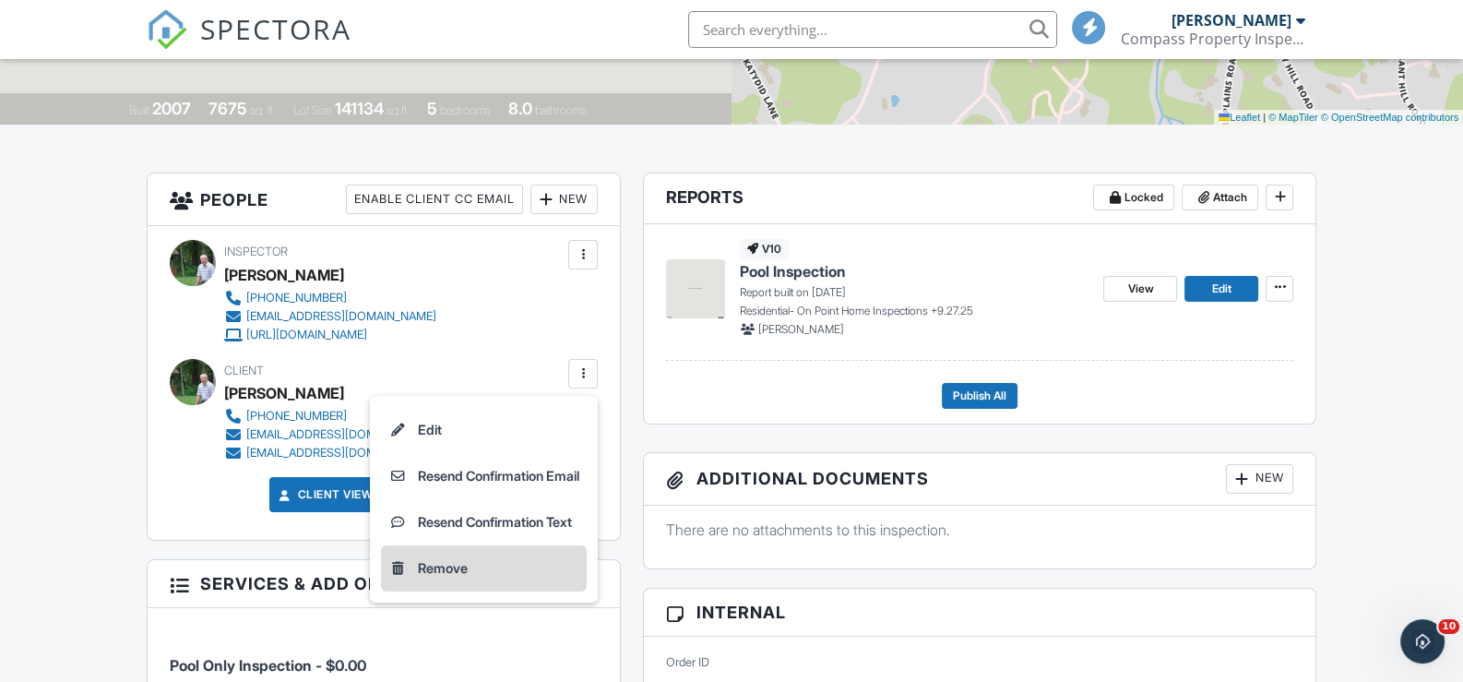
click at [432, 558] on div "Remove" at bounding box center [443, 568] width 50 height 22
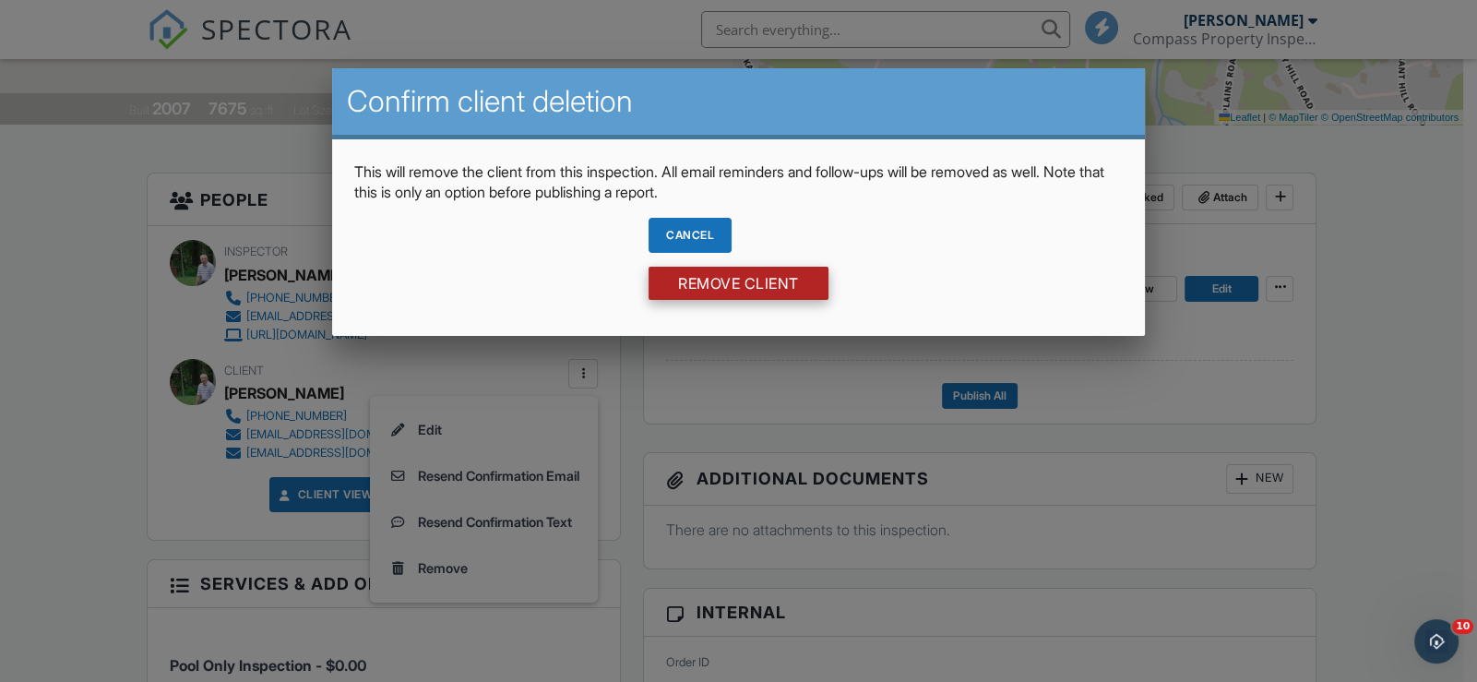
click at [694, 275] on input "Remove Client" at bounding box center [739, 283] width 180 height 33
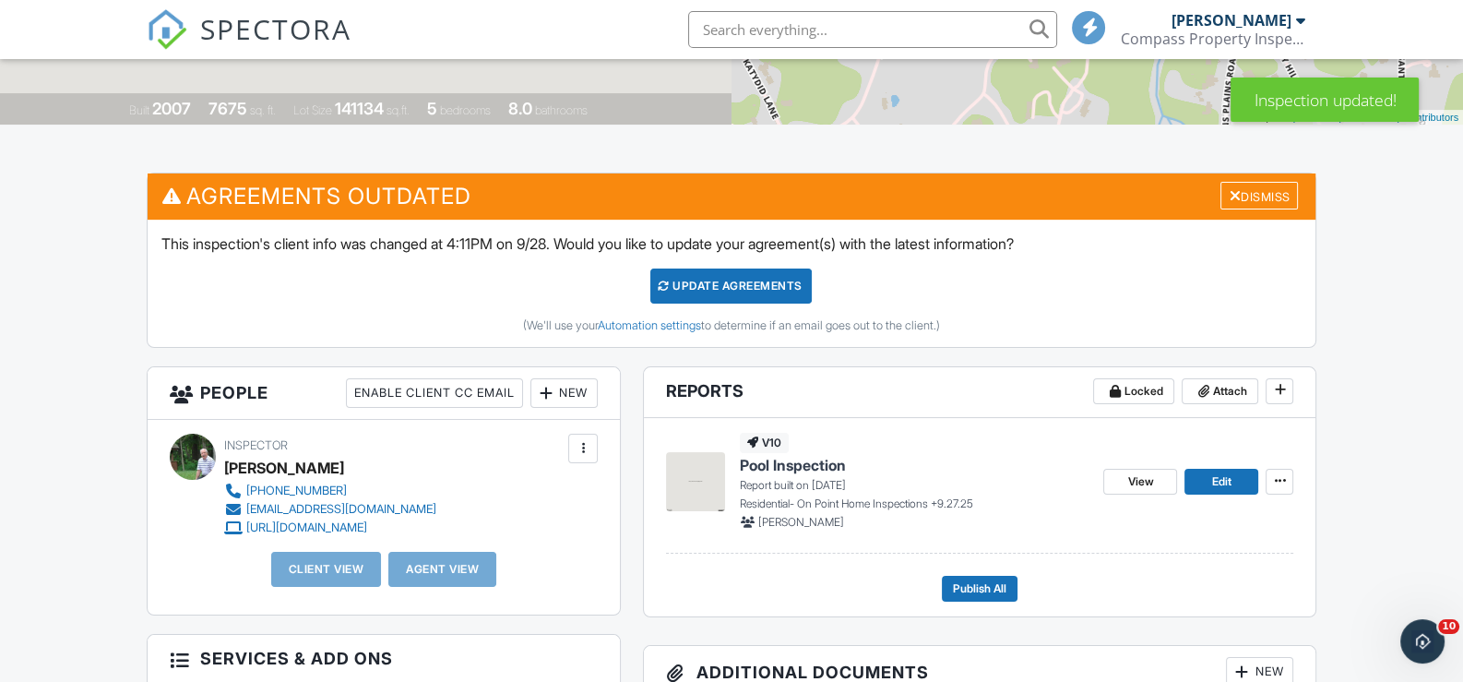
click at [555, 387] on div "New" at bounding box center [564, 393] width 67 height 30
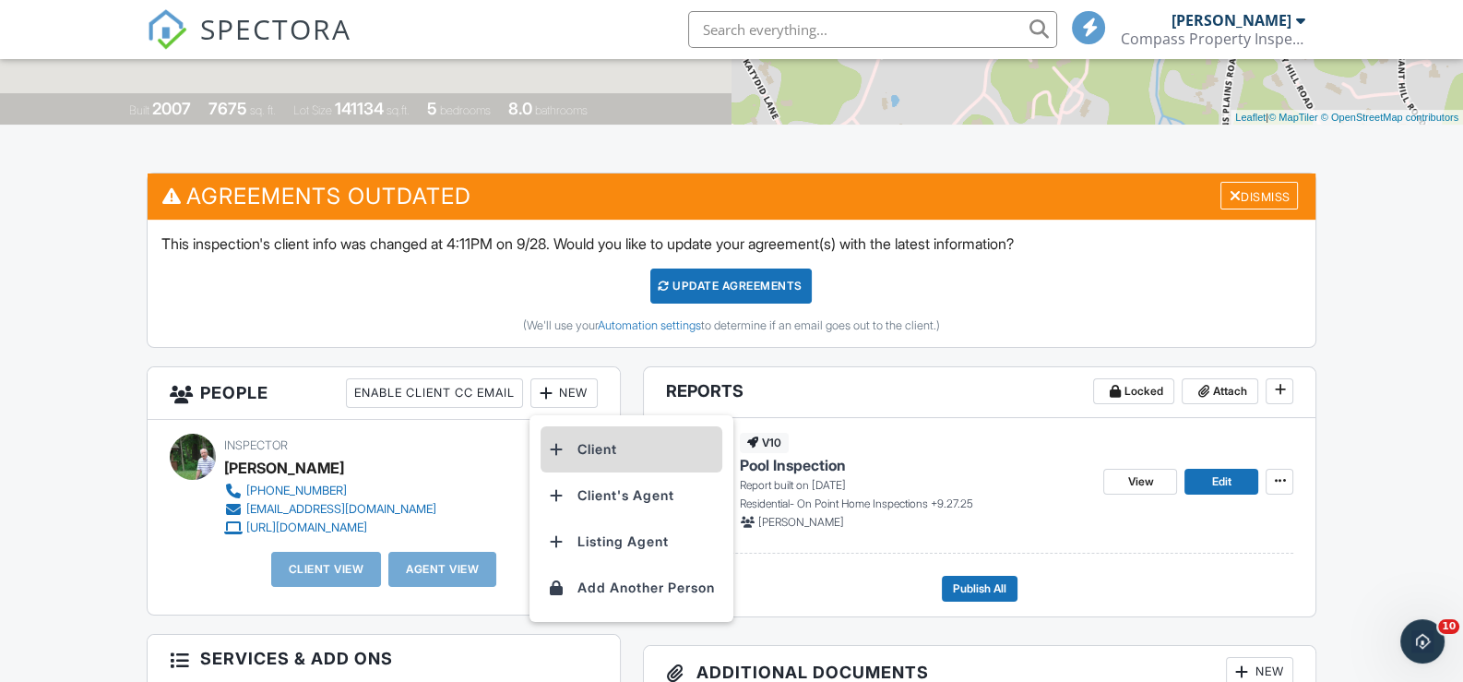
click at [589, 442] on li "Client" at bounding box center [632, 449] width 182 height 46
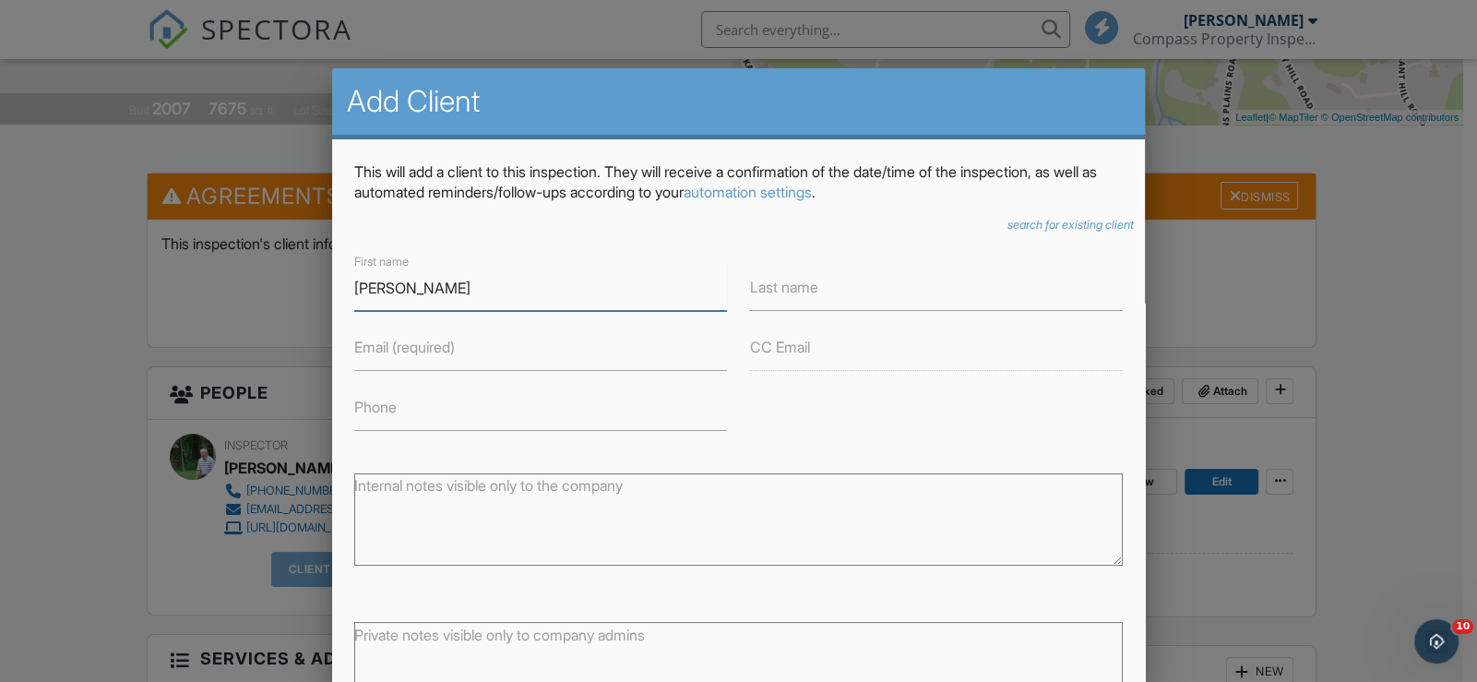
type input "Rob"
click at [811, 294] on label "Last name" at bounding box center [783, 287] width 68 height 20
click at [811, 294] on input "Last name" at bounding box center [935, 288] width 373 height 45
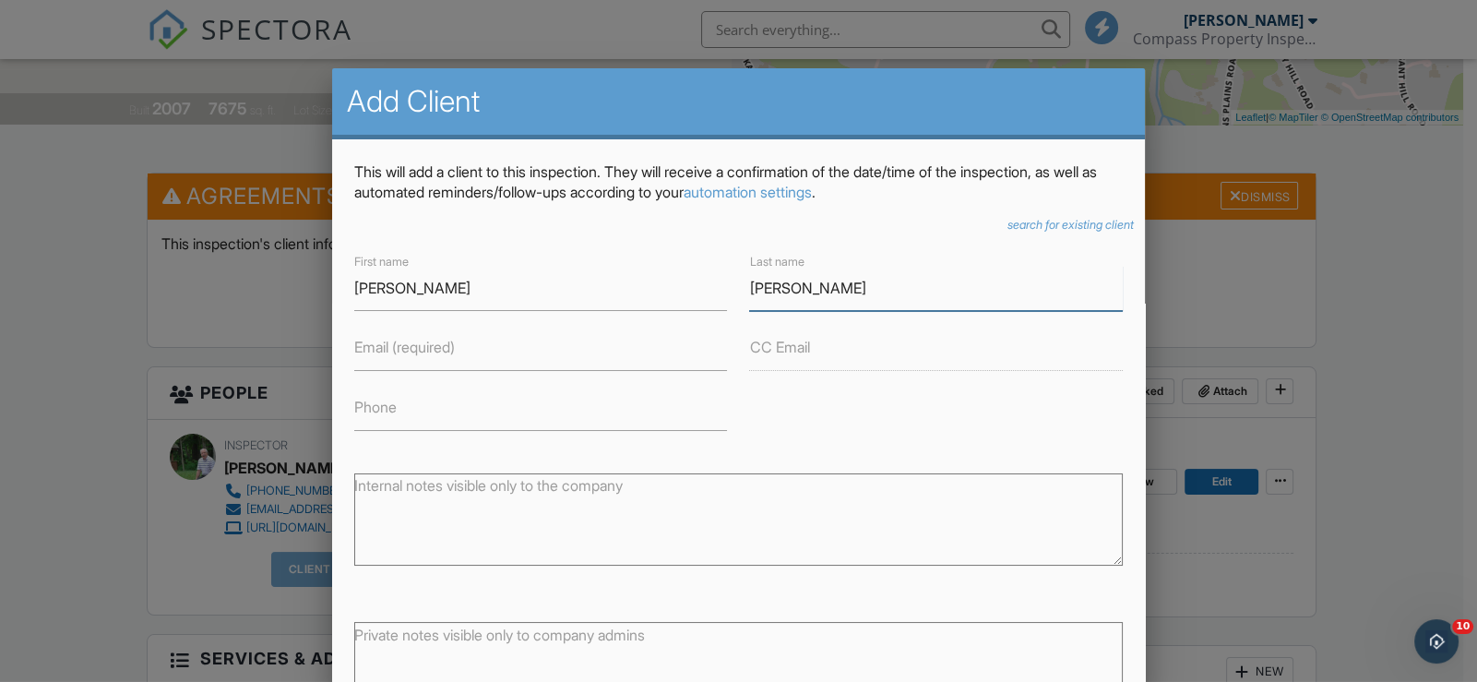
type input "[PERSON_NAME]"
click at [409, 352] on label "Email (required)" at bounding box center [404, 347] width 101 height 20
click at [409, 352] on input "Email (required)" at bounding box center [540, 348] width 373 height 45
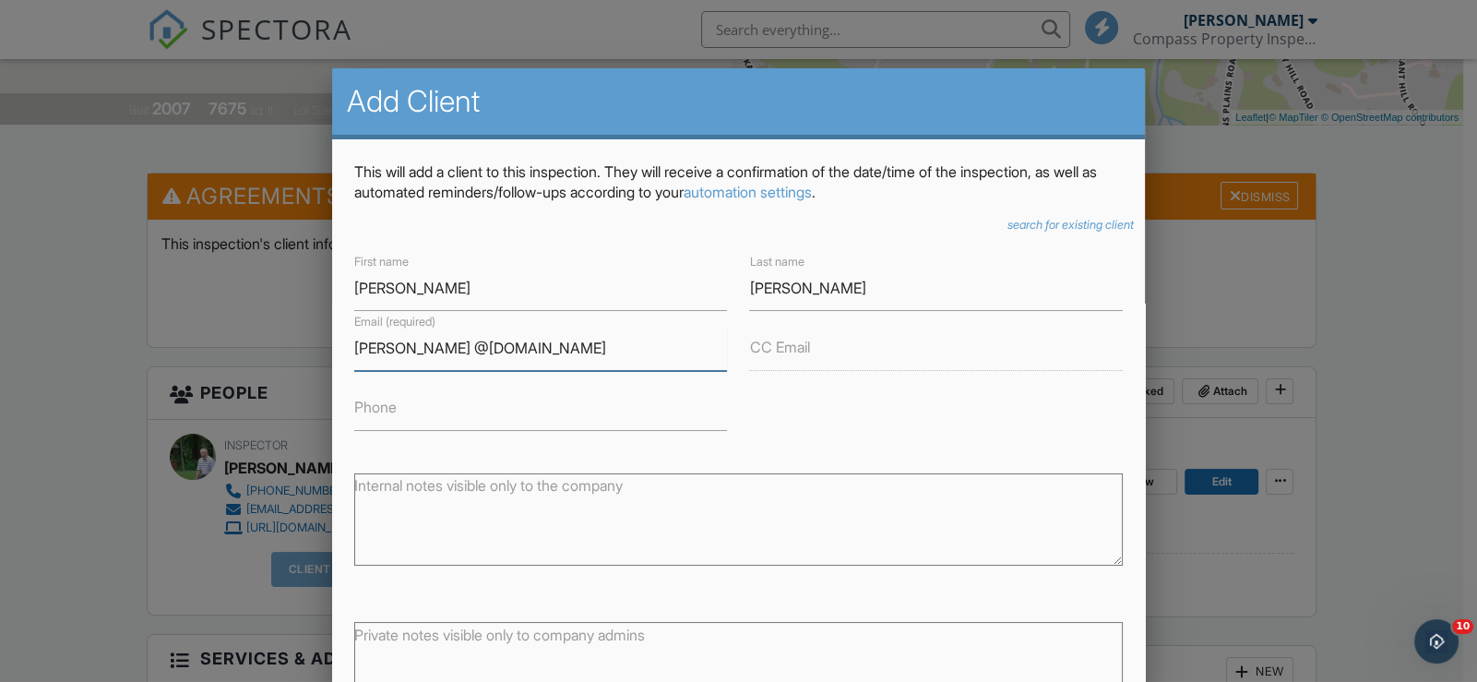
click at [400, 348] on input "Robert @onpointnyct.com" at bounding box center [540, 348] width 373 height 45
type input "Robert@onpointnyct.com"
click at [417, 414] on input "Phone" at bounding box center [540, 408] width 373 height 45
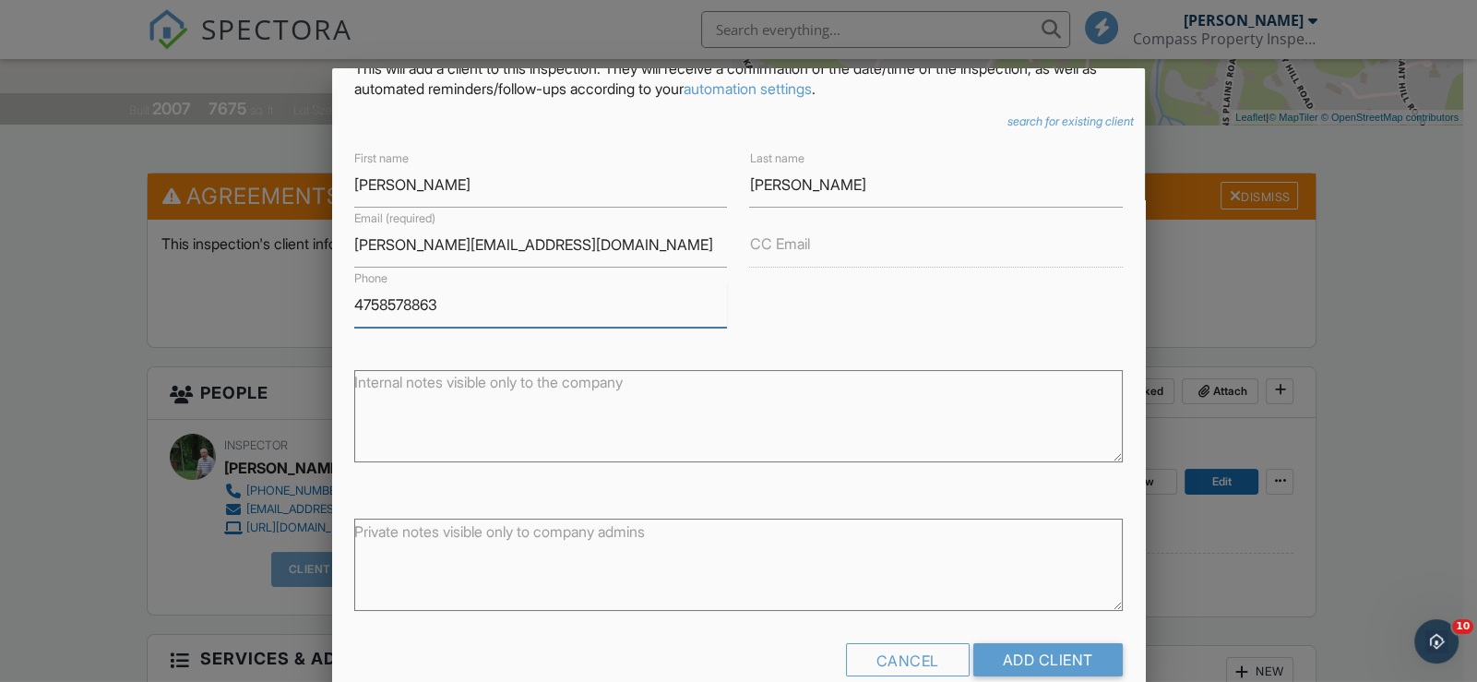
scroll to position [125, 0]
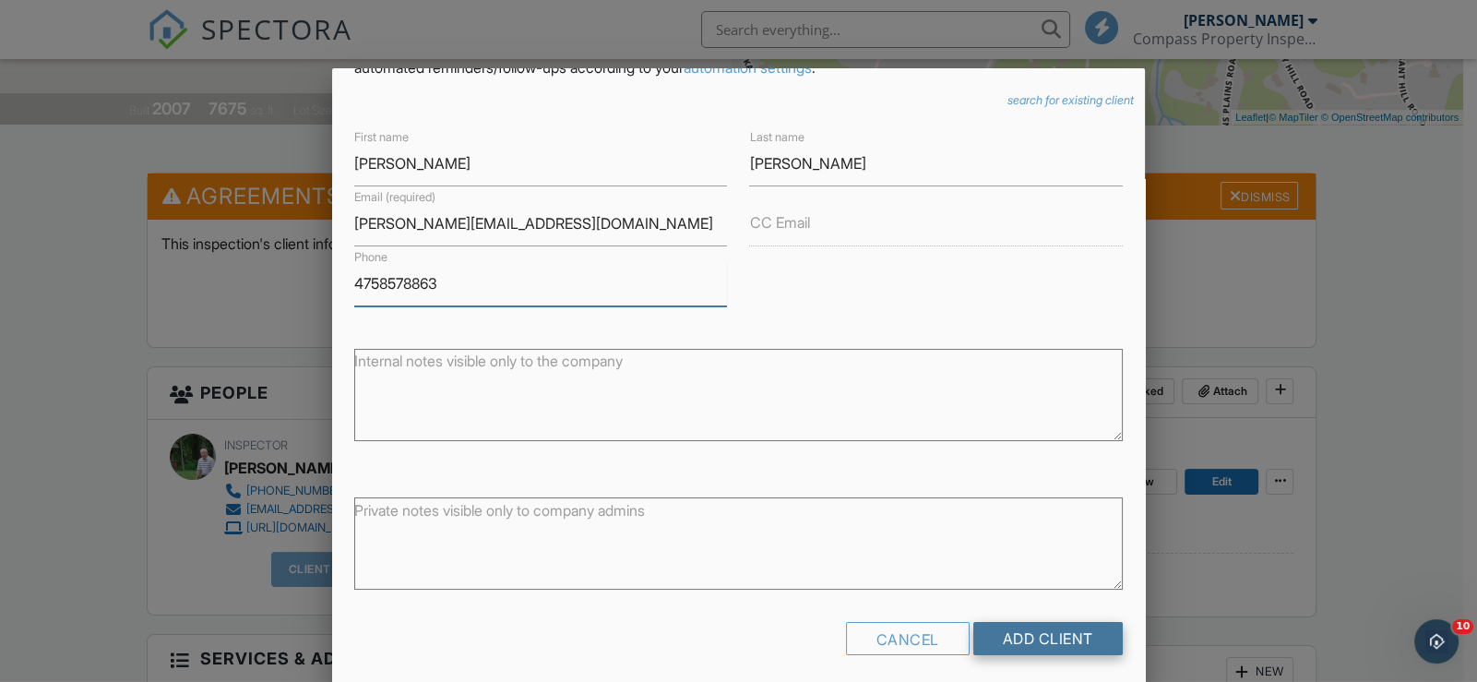
type input "4758578863"
click at [1024, 636] on input "Add Client" at bounding box center [1047, 638] width 149 height 33
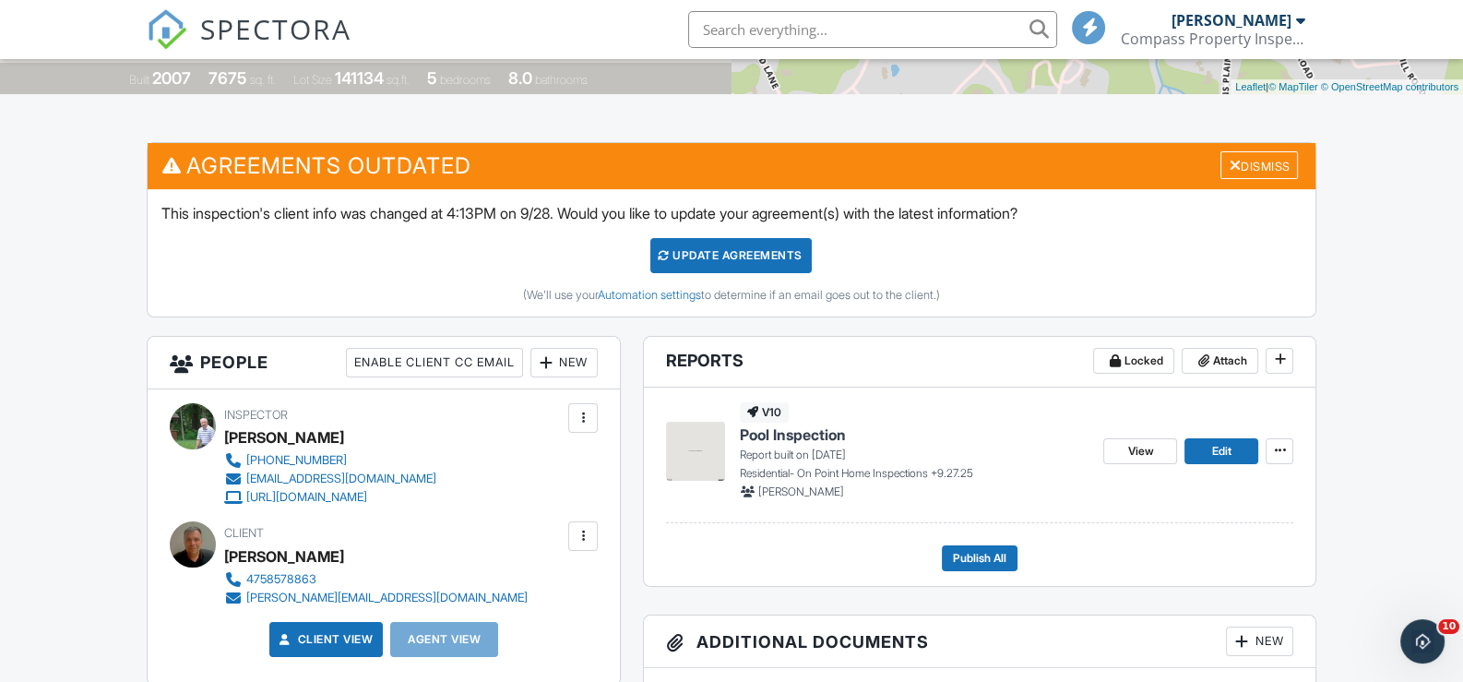
scroll to position [277, 0]
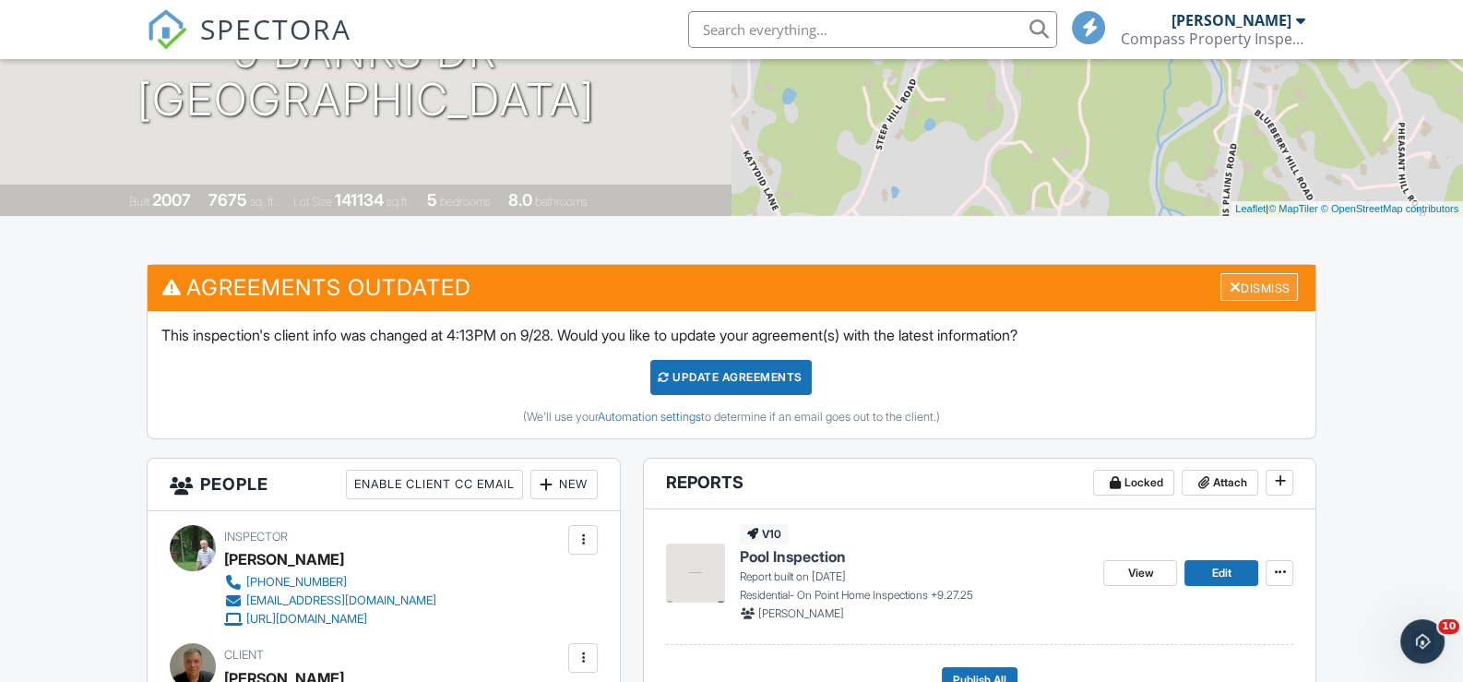
click at [1248, 281] on div "Dismiss" at bounding box center [1260, 287] width 78 height 29
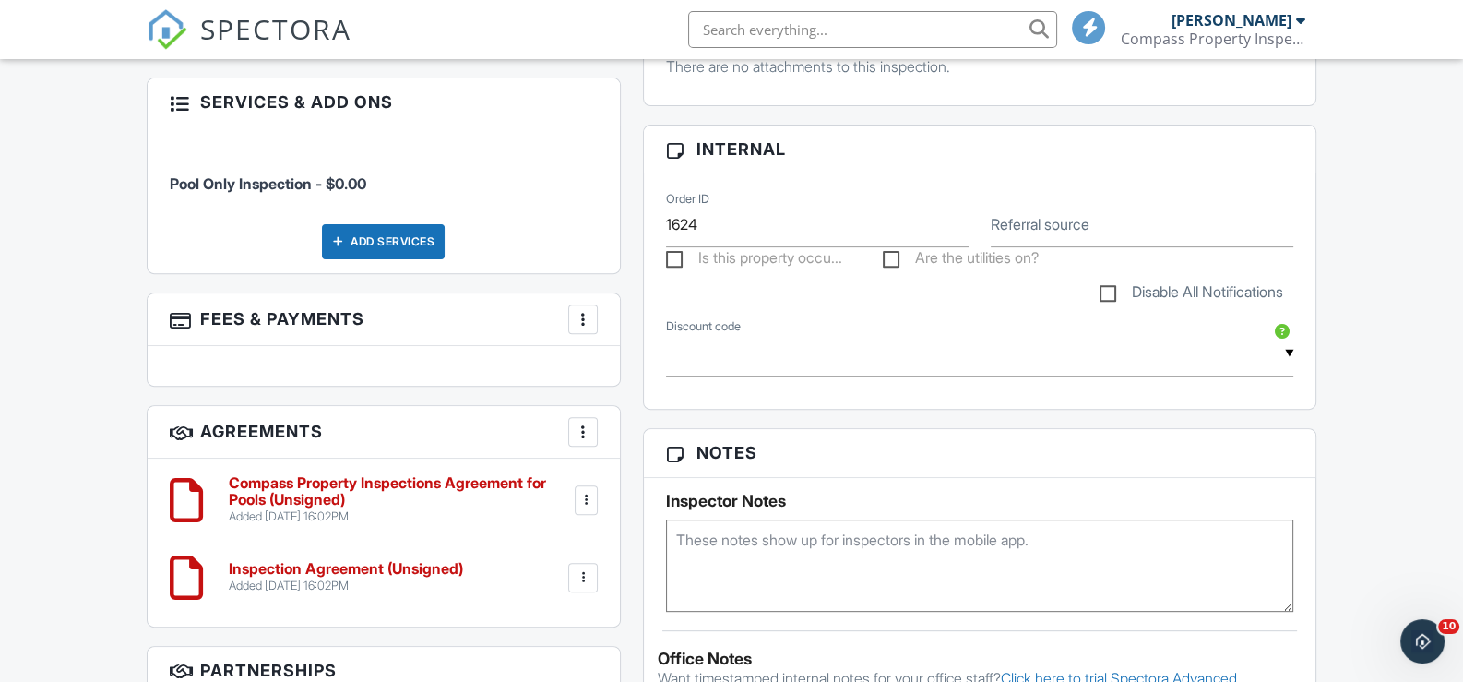
scroll to position [922, 0]
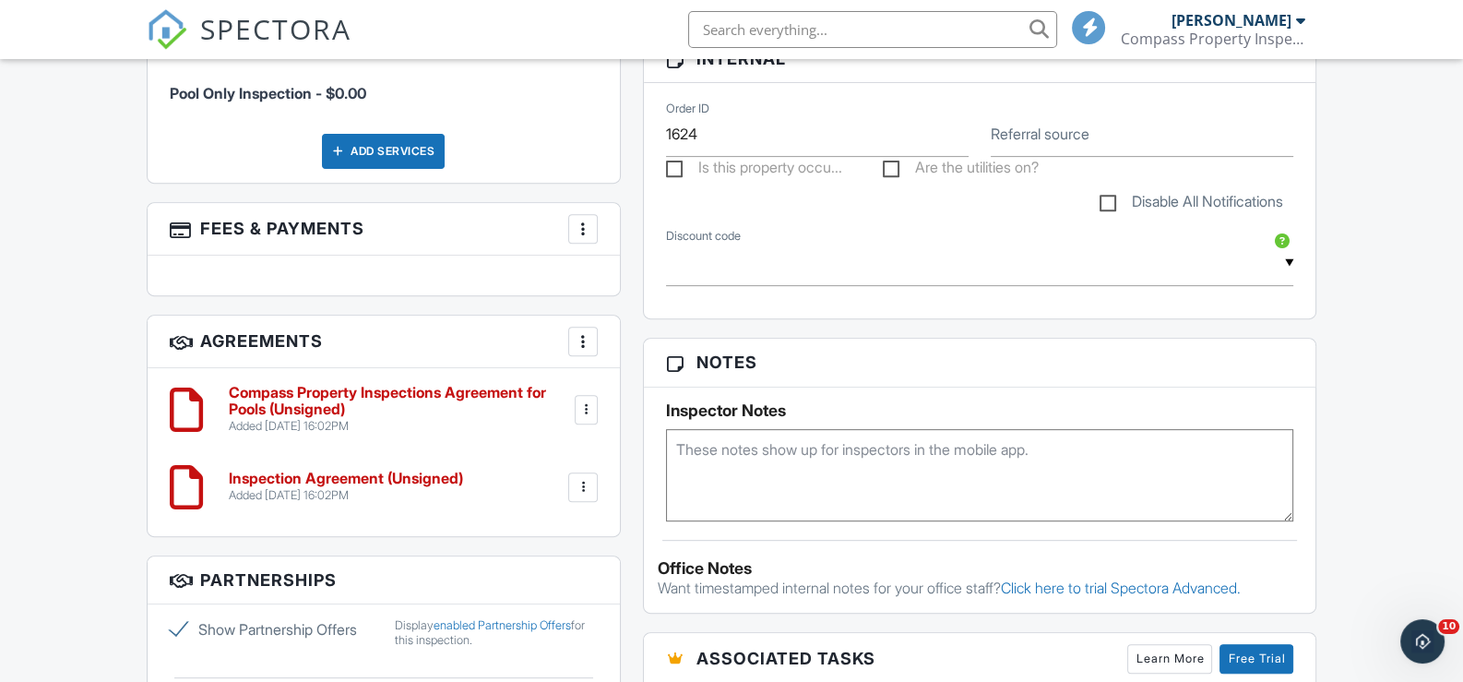
click at [585, 402] on div at bounding box center [587, 409] width 18 height 18
click at [534, 544] on li "Delete" at bounding box center [534, 553] width 105 height 46
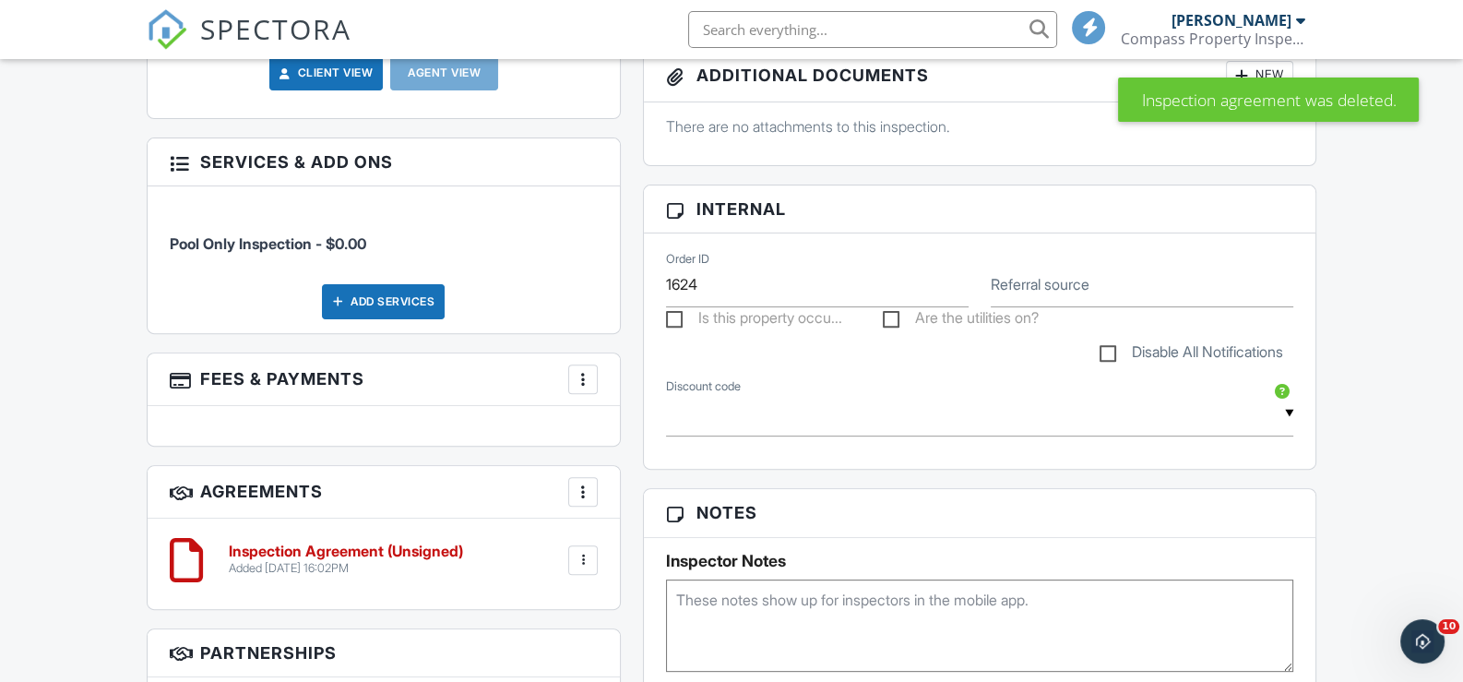
scroll to position [830, 0]
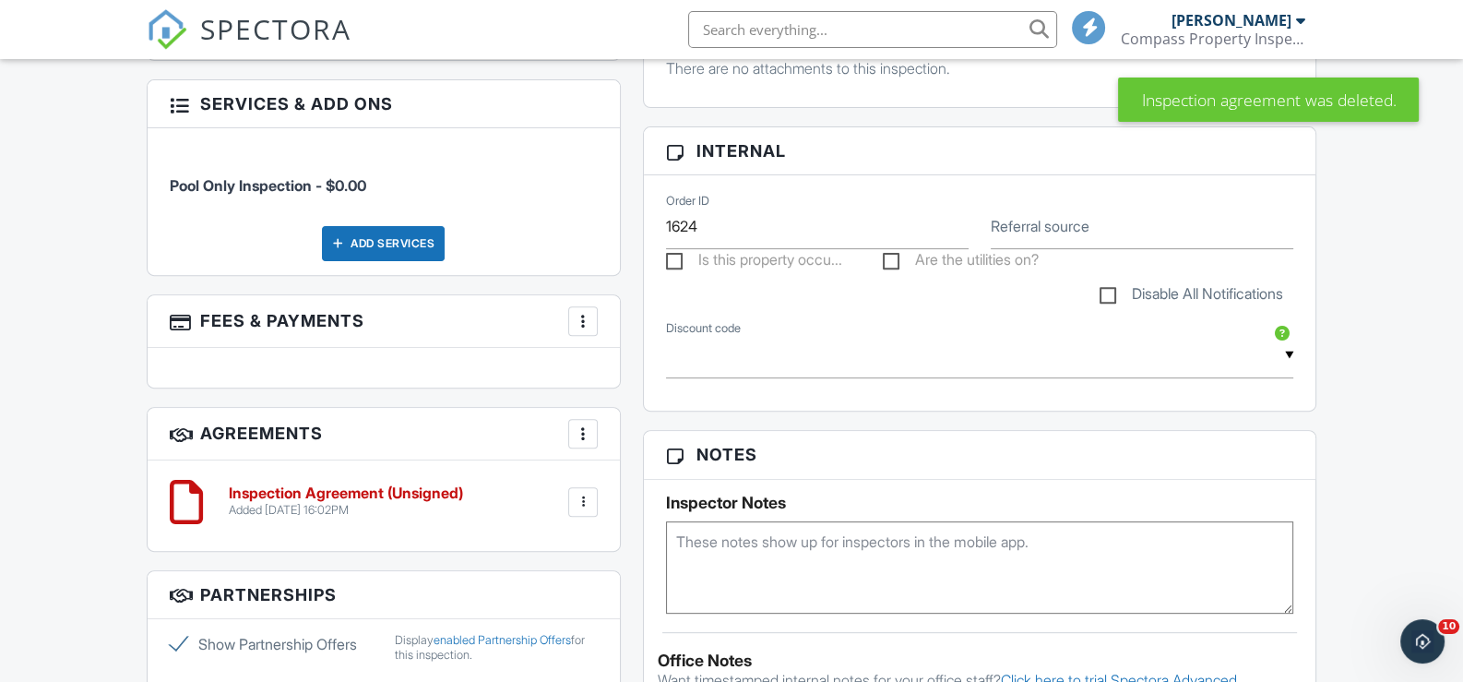
click at [587, 494] on div at bounding box center [583, 502] width 18 height 18
click at [544, 635] on li "Delete" at bounding box center [534, 645] width 105 height 46
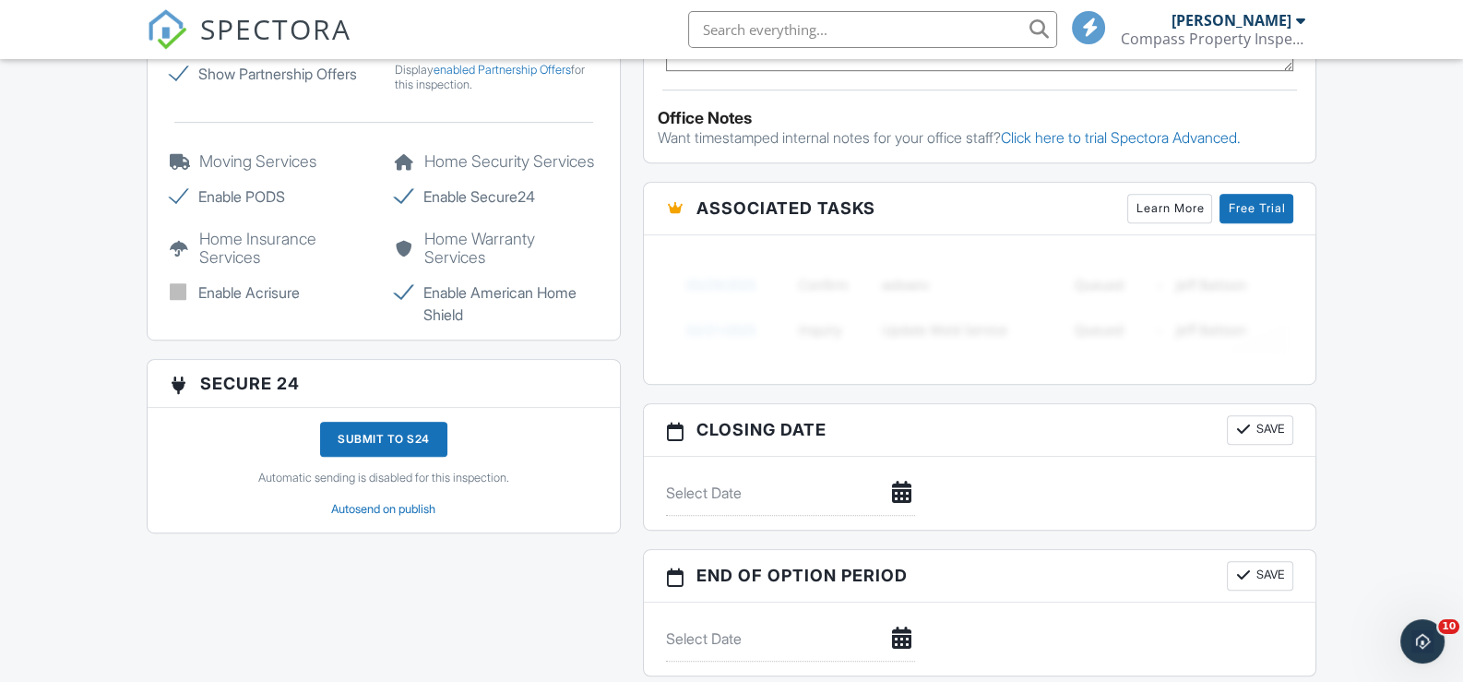
scroll to position [1384, 0]
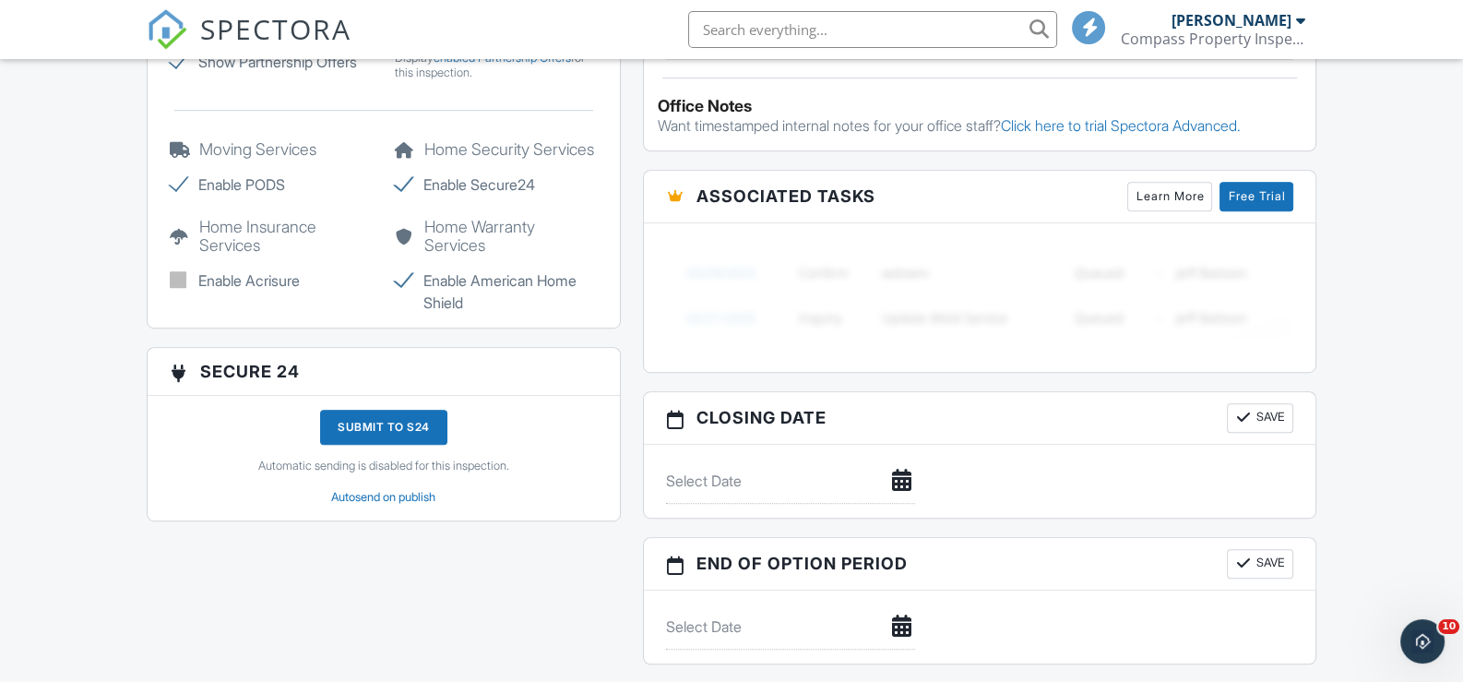
click at [402, 294] on label "Enable American Home Shield" at bounding box center [496, 291] width 203 height 44
checkbox input "false"
click at [406, 192] on label "Enable Secure24" at bounding box center [496, 184] width 203 height 22
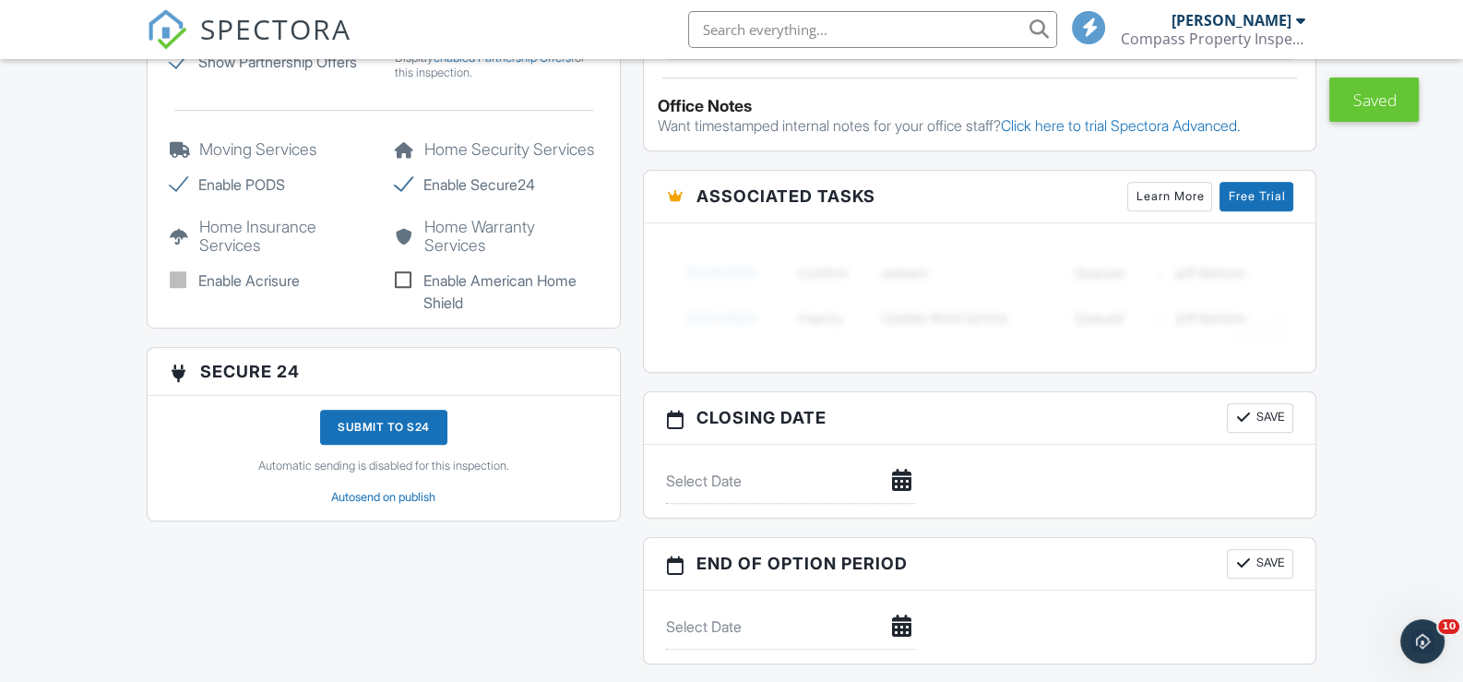
checkbox input "false"
click at [183, 176] on label "Enable PODS" at bounding box center [271, 184] width 203 height 22
checkbox input "false"
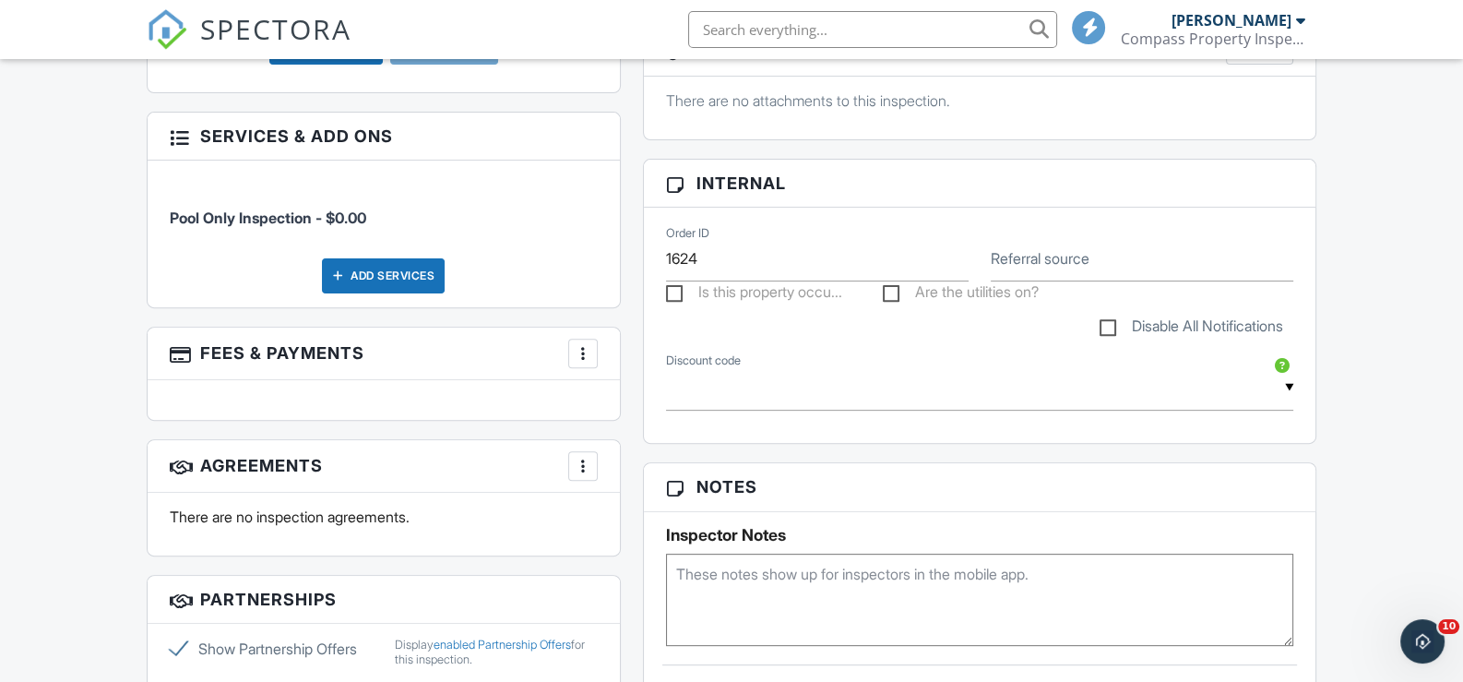
scroll to position [830, 0]
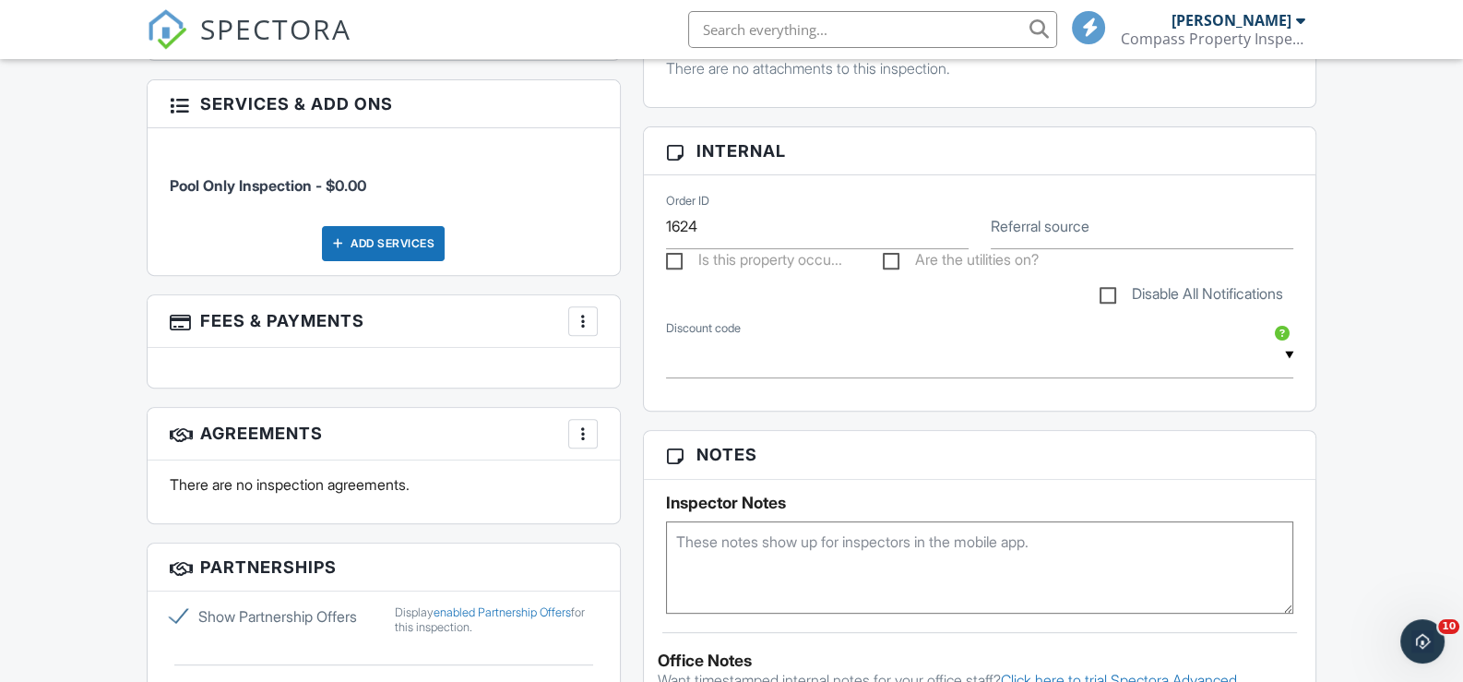
click at [1105, 290] on label "Disable All Notifications" at bounding box center [1192, 296] width 184 height 23
click at [1105, 290] on input "Disable All Notifications" at bounding box center [1106, 285] width 12 height 12
checkbox input "true"
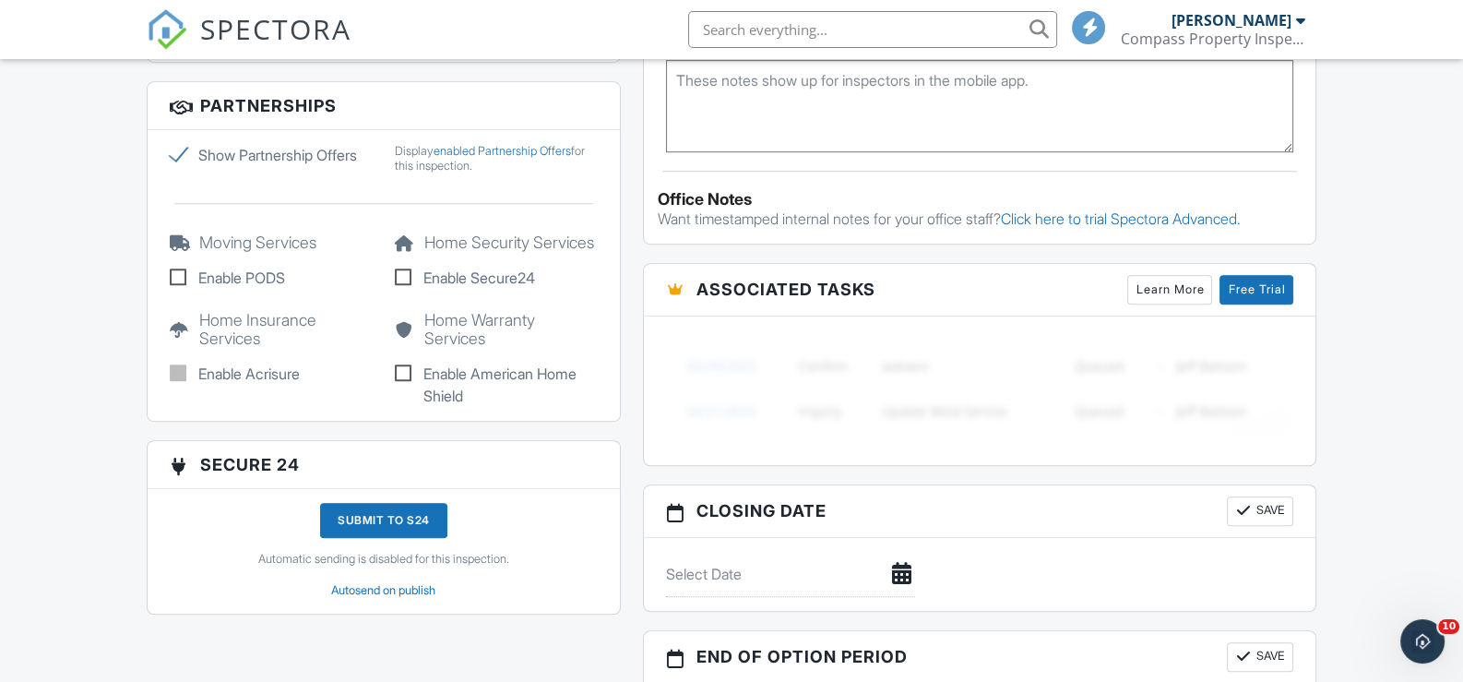
scroll to position [1398, 0]
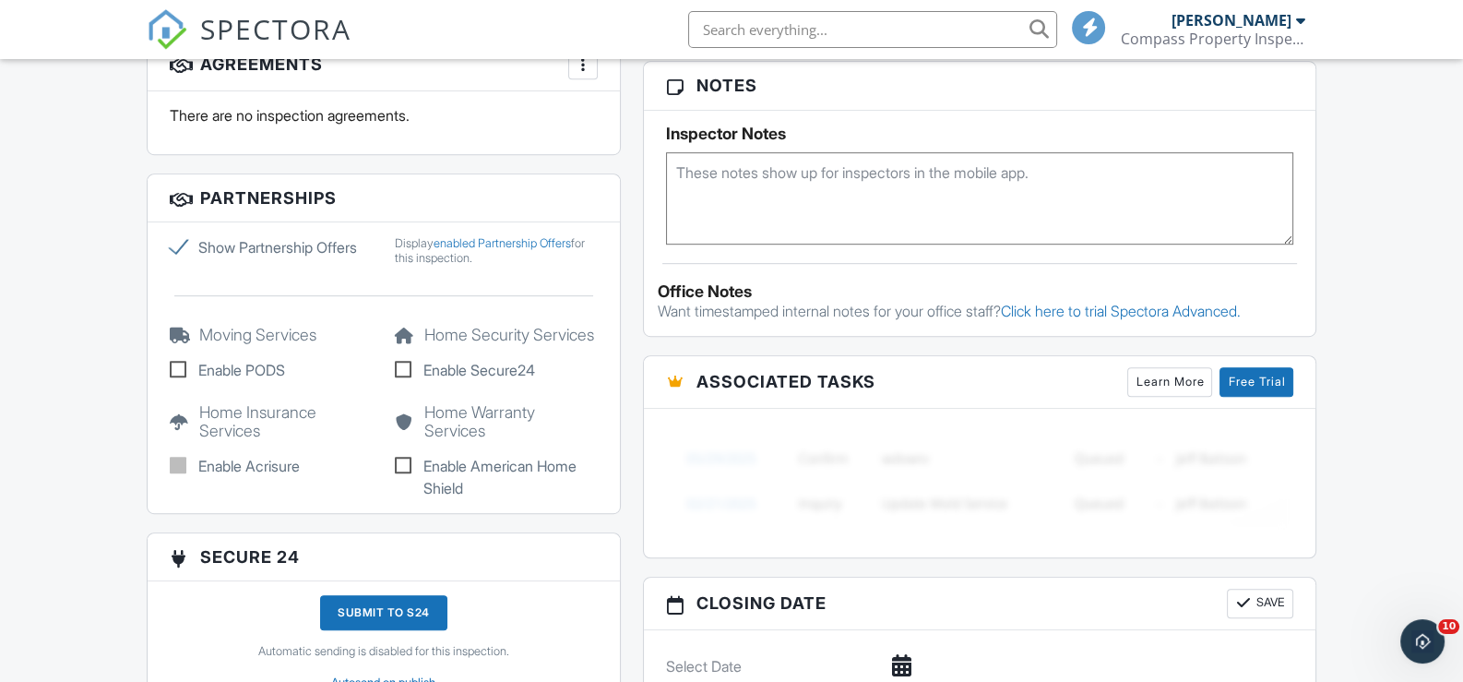
click at [175, 239] on label "Show Partnership Offers" at bounding box center [271, 247] width 203 height 22
checkbox input "false"
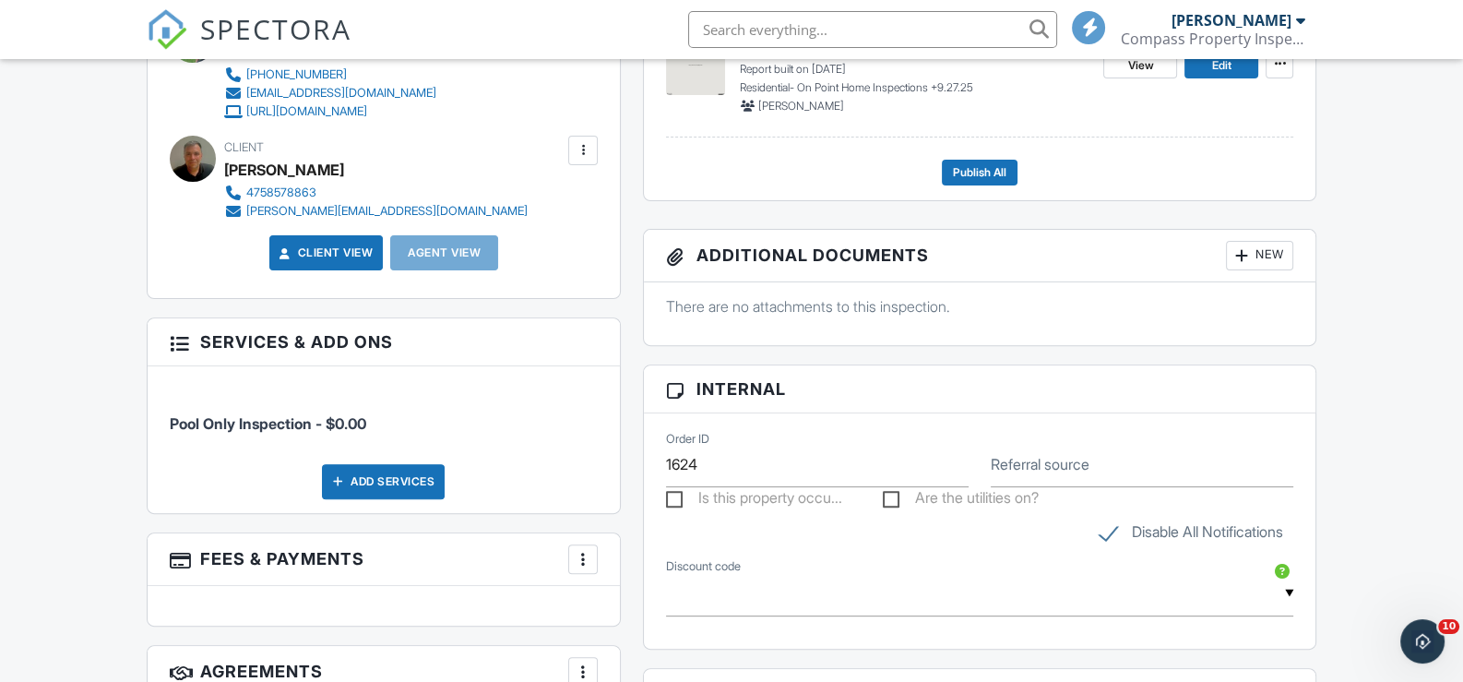
scroll to position [752, 0]
